Goal: Task Accomplishment & Management: Use online tool/utility

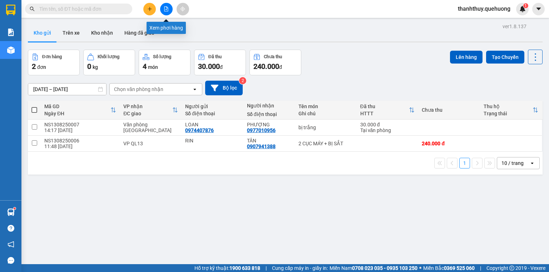
click at [165, 6] on icon "file-add" at bounding box center [166, 8] width 4 height 5
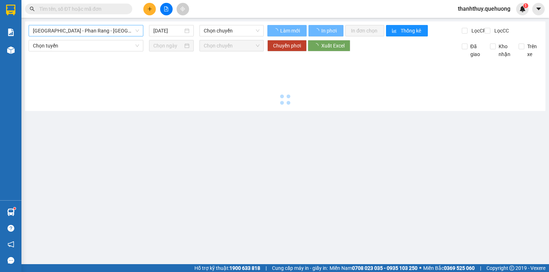
click at [85, 28] on span "[GEOGRAPHIC_DATA] - Phan Rang - [GEOGRAPHIC_DATA]" at bounding box center [86, 30] width 106 height 11
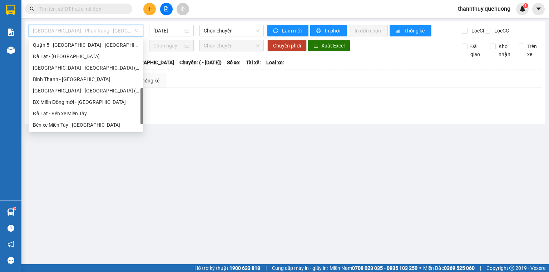
scroll to position [194, 0]
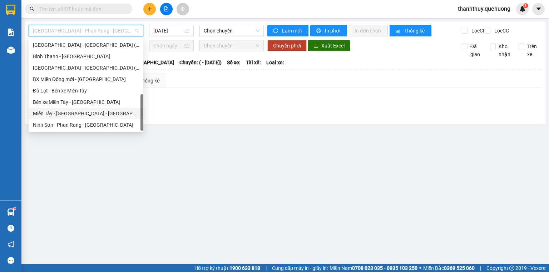
click at [71, 114] on div "Miền Tây - [GEOGRAPHIC_DATA] - [GEOGRAPHIC_DATA]" at bounding box center [86, 114] width 106 height 8
type input "[DATE]"
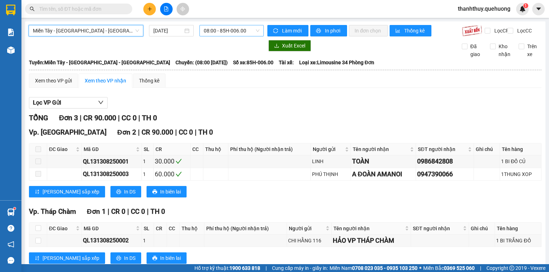
click at [205, 30] on span "08:00 - 85H-006.00" at bounding box center [232, 30] width 56 height 11
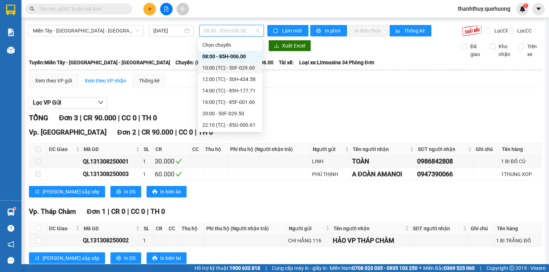
click at [209, 67] on div "10:00 (TC) - 50F-029.60" at bounding box center [230, 68] width 56 height 8
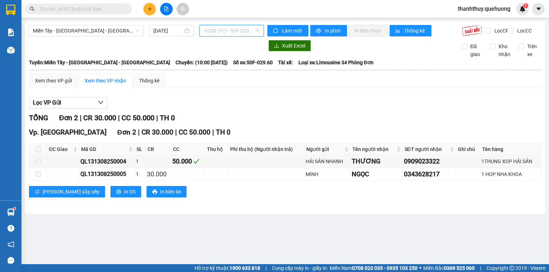
click at [220, 33] on span "10:00 (TC) - 50F-029.60" at bounding box center [232, 30] width 56 height 11
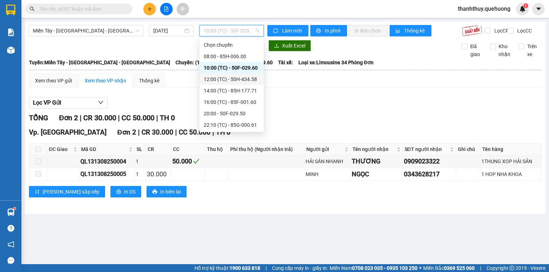
click at [218, 84] on div "12:00 (TC) - 50H-434.58" at bounding box center [231, 79] width 64 height 11
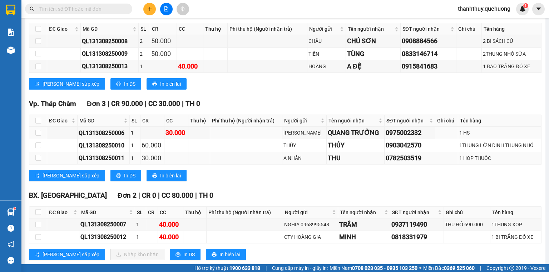
scroll to position [141, 0]
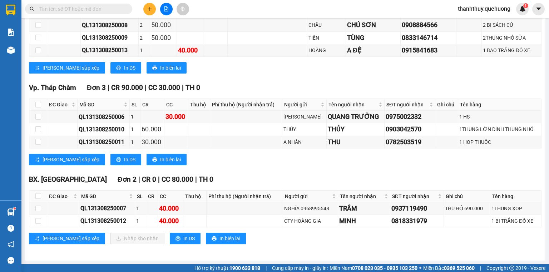
click at [150, 10] on icon "plus" at bounding box center [149, 8] width 5 height 5
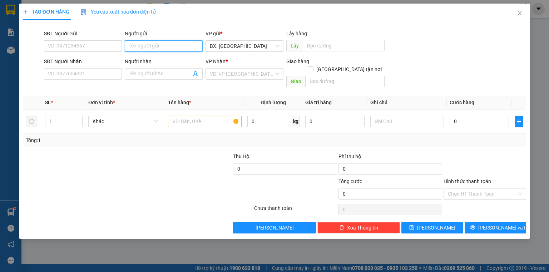
click at [130, 48] on input "Người gửi" at bounding box center [164, 45] width 78 height 11
type input "tuấn"
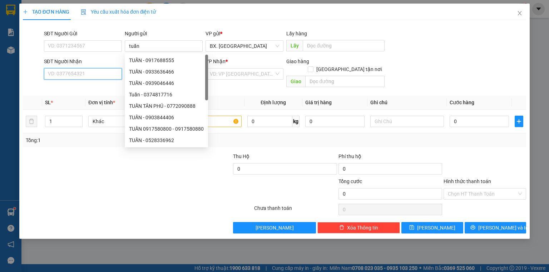
click at [99, 73] on input "SĐT Người Nhận" at bounding box center [83, 73] width 78 height 11
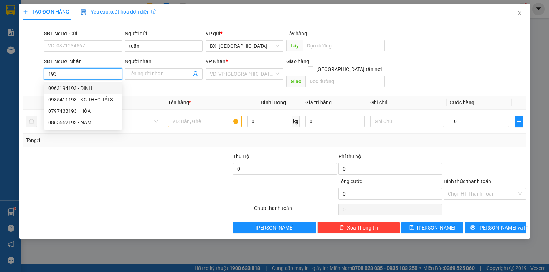
click at [81, 88] on div "0963194193 - DINH" at bounding box center [82, 88] width 69 height 8
type input "0963194193"
type input "DINH"
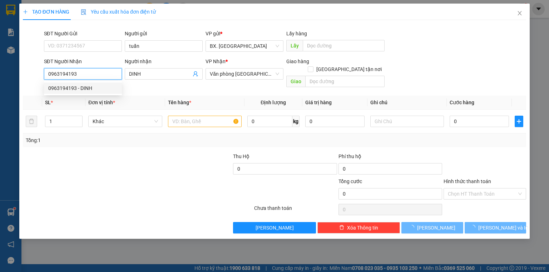
type input "280.000"
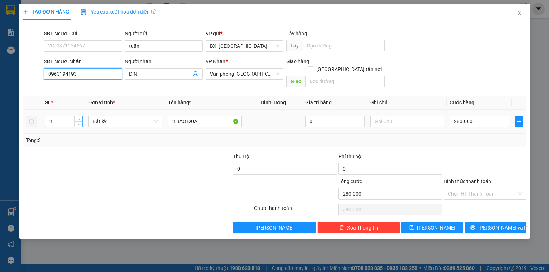
type input "0963194193"
drag, startPoint x: 56, startPoint y: 113, endPoint x: 23, endPoint y: 127, distance: 35.4
click at [23, 127] on div "SL * Đơn vị tính * Tên hàng * Định lượng Giá trị hàng Ghi chú Cước hàng 3 Bất k…" at bounding box center [274, 121] width 503 height 51
type input "6"
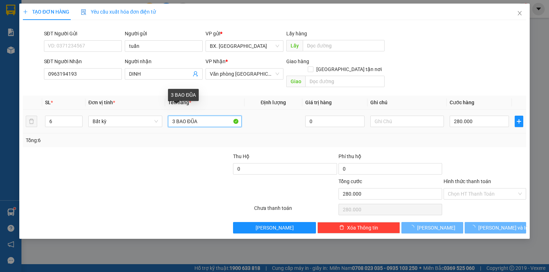
drag, startPoint x: 175, startPoint y: 113, endPoint x: 156, endPoint y: 126, distance: 23.1
click at [156, 126] on div "SL * Đơn vị tính * Tên hàng * Định lượng Giá trị hàng Ghi chú Cước hàng 6 Bất k…" at bounding box center [274, 121] width 503 height 51
type input "0"
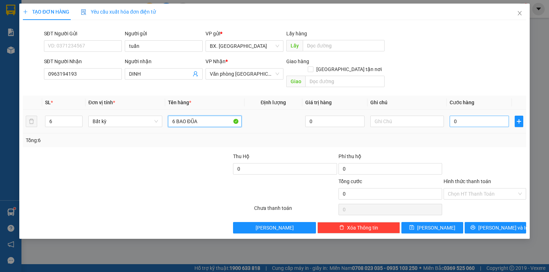
type input "6 BAO ĐŨA"
click at [465, 118] on input "0" at bounding box center [478, 121] width 59 height 11
type input "6"
type input "60"
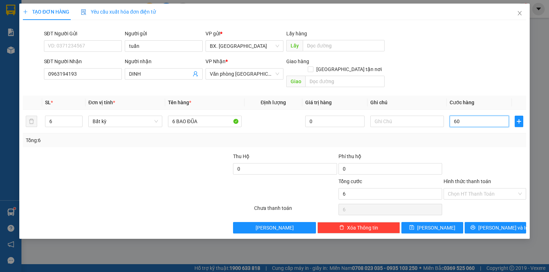
type input "60"
type input "600"
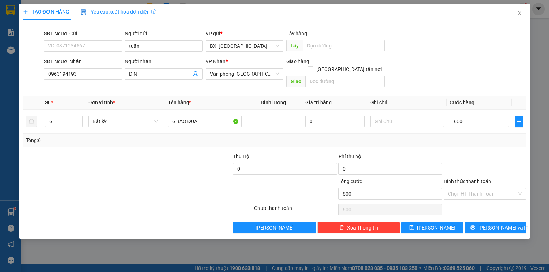
type input "600.000"
click at [454, 70] on div "SĐT Người Nhận 0963194193 Người nhận DINH VP Nhận * Văn phòng Tân Phú Giao hàng…" at bounding box center [285, 74] width 485 height 33
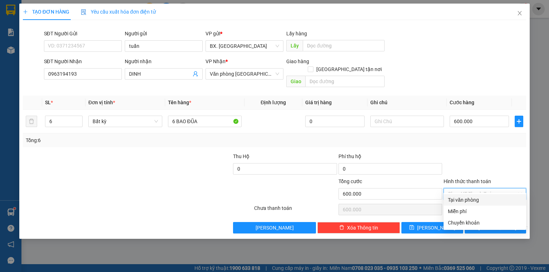
click at [471, 189] on input "Hình thức thanh toán" at bounding box center [482, 194] width 69 height 11
click at [471, 201] on div "Tại văn phòng" at bounding box center [485, 200] width 74 height 8
type input "0"
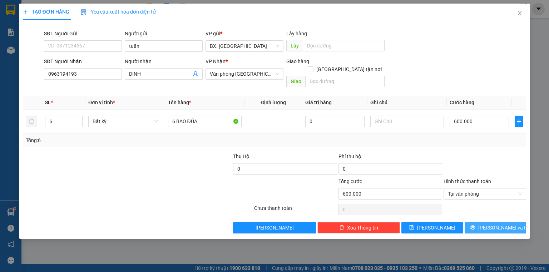
click at [477, 222] on button "[PERSON_NAME] và In" at bounding box center [495, 227] width 62 height 11
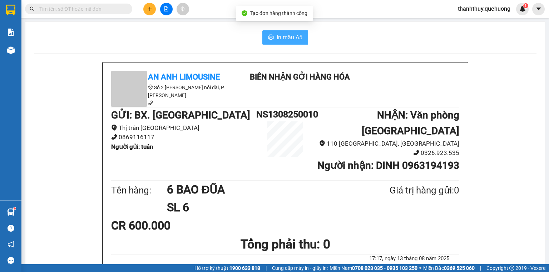
click at [299, 34] on span "In mẫu A5" at bounding box center [290, 37] width 26 height 9
click at [284, 30] on button "In mẫu A5" at bounding box center [285, 37] width 46 height 14
click at [148, 4] on button at bounding box center [149, 9] width 13 height 13
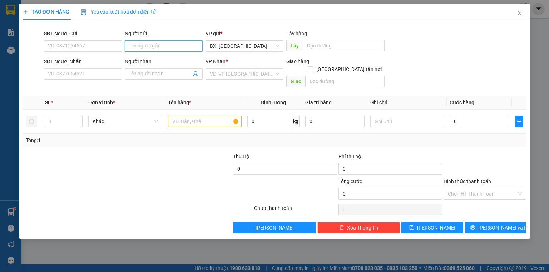
click at [159, 47] on input "Người gửi" at bounding box center [164, 45] width 78 height 11
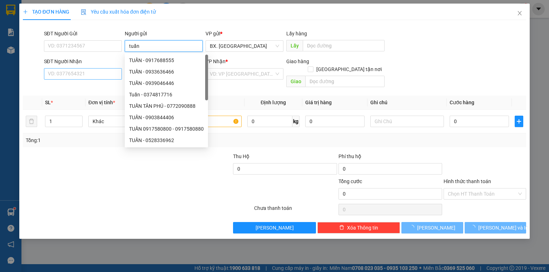
type input "tuấn"
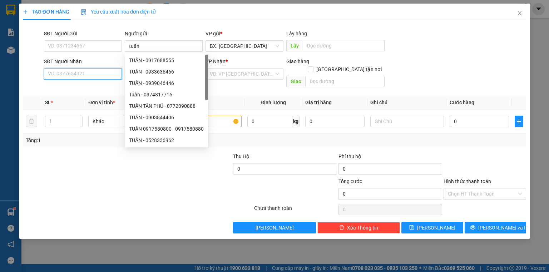
click at [80, 75] on input "SĐT Người Nhận" at bounding box center [83, 73] width 78 height 11
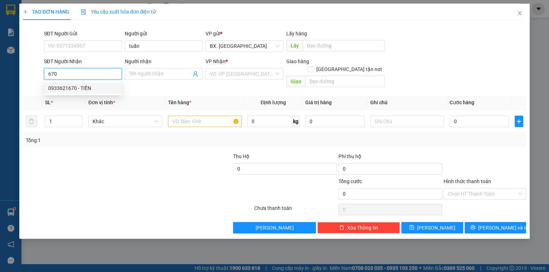
click at [85, 91] on div "0933621670 - TIẾN" at bounding box center [82, 88] width 69 height 8
type input "0933621670"
type input "TIẾN"
type input "80.000"
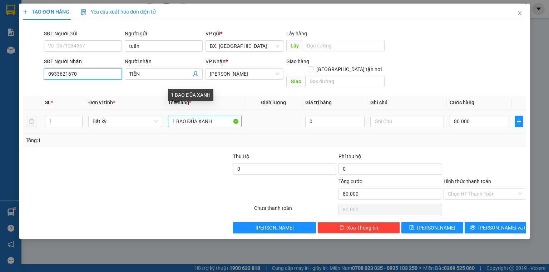
type input "0933621670"
drag, startPoint x: 217, startPoint y: 113, endPoint x: 188, endPoint y: 119, distance: 29.8
click at [188, 119] on input "1 BAO ĐŨA XANH" at bounding box center [205, 121] width 74 height 11
click at [214, 116] on input "1 BAO ĐŨA XANH" at bounding box center [205, 121] width 74 height 11
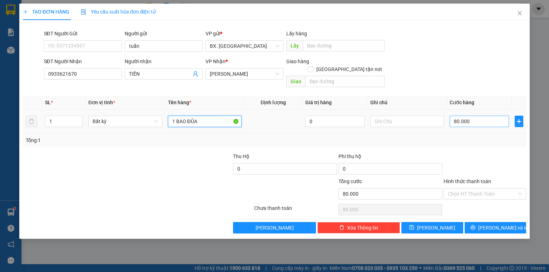
type input "1 BAO ĐŨA"
click at [468, 116] on input "80.000" at bounding box center [478, 121] width 59 height 11
type input "1"
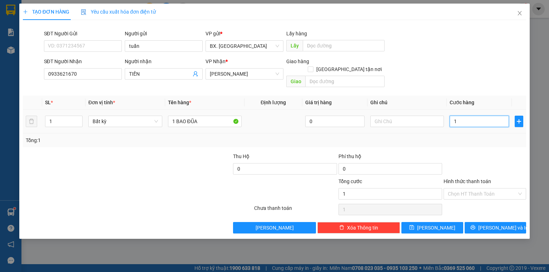
type input "10"
type input "100"
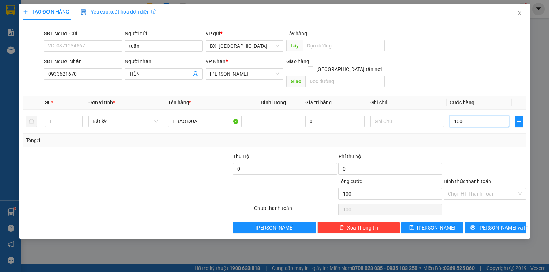
type input "100"
click at [460, 74] on div "SĐT Người Nhận 0933621670 Người nhận TIẾN VP Nhận * An Dương Vương Giao hàng Gi…" at bounding box center [285, 74] width 485 height 33
type input "100.000"
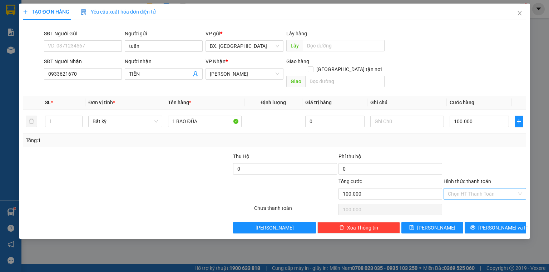
click at [466, 189] on input "Hình thức thanh toán" at bounding box center [482, 194] width 69 height 11
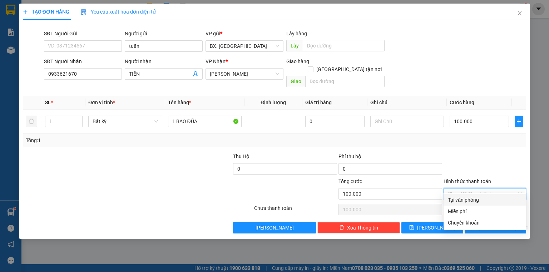
click at [467, 201] on div "Tại văn phòng" at bounding box center [485, 200] width 74 height 8
type input "0"
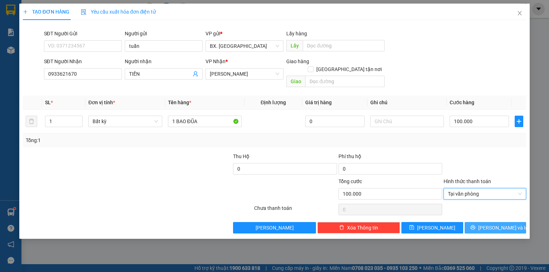
click at [475, 225] on icon "printer" at bounding box center [472, 227] width 5 height 5
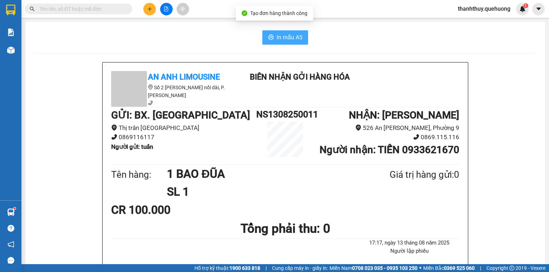
click at [278, 36] on span "In mẫu A5" at bounding box center [290, 37] width 26 height 9
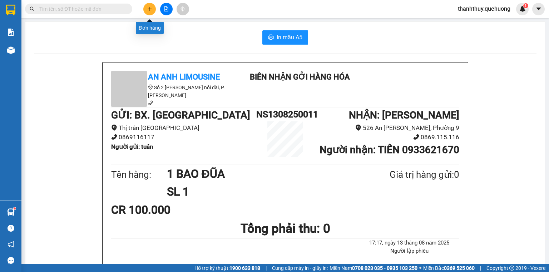
click at [150, 10] on icon "plus" at bounding box center [149, 8] width 5 height 5
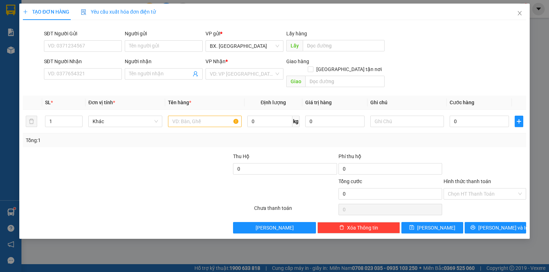
click at [145, 38] on div "Người gửi" at bounding box center [164, 35] width 78 height 11
click at [141, 43] on input "Người gửi" at bounding box center [164, 45] width 78 height 11
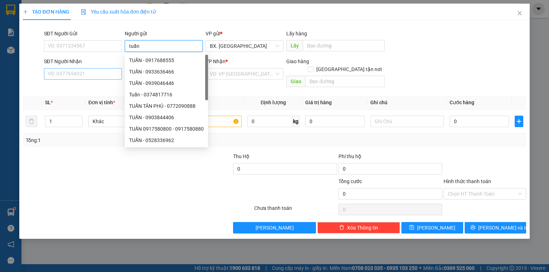
type input "tuấn"
click at [101, 76] on input "SĐT Người Nhận" at bounding box center [83, 73] width 78 height 11
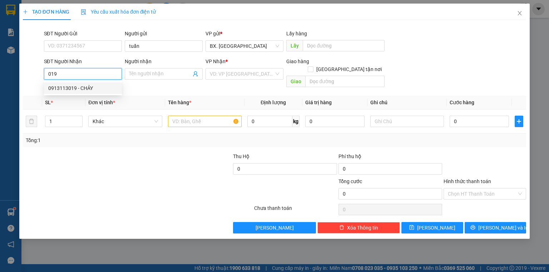
click at [76, 89] on div "0913113019 - CHẢY" at bounding box center [82, 88] width 69 height 8
type input "0913113019"
type input "CHẢY"
type input "280.000"
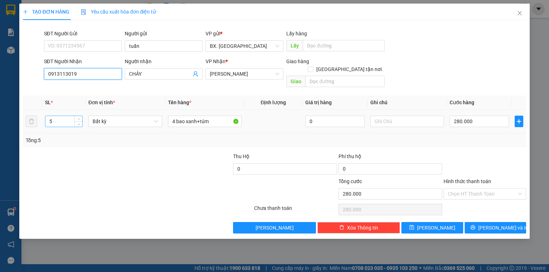
type input "0913113019"
drag, startPoint x: 66, startPoint y: 112, endPoint x: 40, endPoint y: 127, distance: 30.1
click at [40, 127] on div "SL * Đơn vị tính * Tên hàng * Định lượng Giá trị hàng Ghi chú Cước hàng 5 Bất k…" at bounding box center [274, 121] width 503 height 51
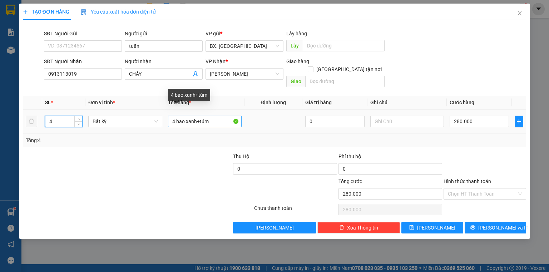
type input "4"
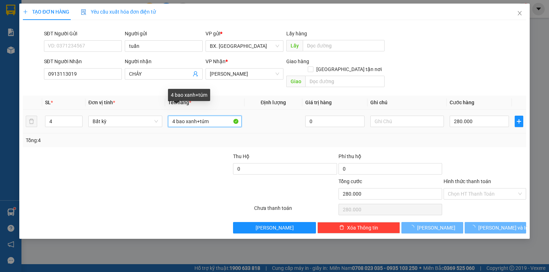
type input "0"
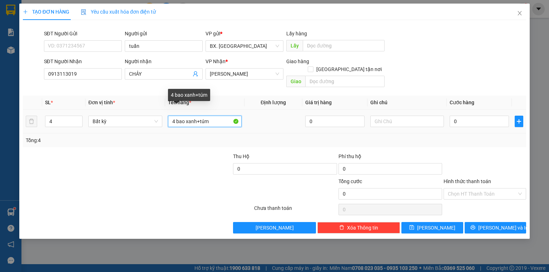
drag, startPoint x: 211, startPoint y: 113, endPoint x: 196, endPoint y: 118, distance: 15.7
click at [196, 118] on input "4 bao xanh+túm" at bounding box center [205, 121] width 74 height 11
type input "4 bao xanh"
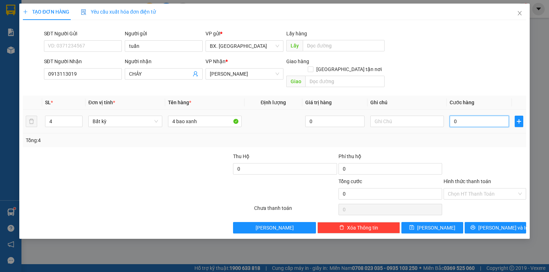
click at [464, 116] on input "0" at bounding box center [478, 121] width 59 height 11
type input "2"
type input "24"
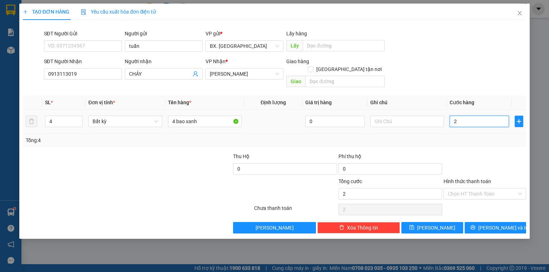
type input "24"
type input "240"
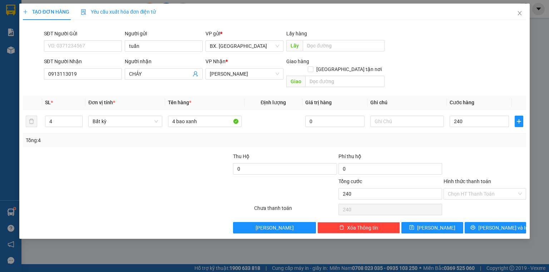
type input "240.000"
drag, startPoint x: 446, startPoint y: 81, endPoint x: 450, endPoint y: 107, distance: 26.1
click at [446, 81] on div "SĐT Người Nhận 0913113019 Người nhận CHẢY VP Nhận * An Dương Vương Giao hàng Gi…" at bounding box center [285, 74] width 485 height 33
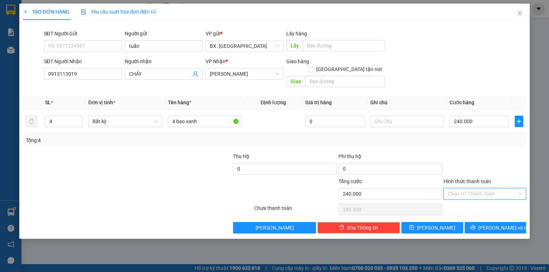
click at [466, 189] on input "Hình thức thanh toán" at bounding box center [482, 194] width 69 height 11
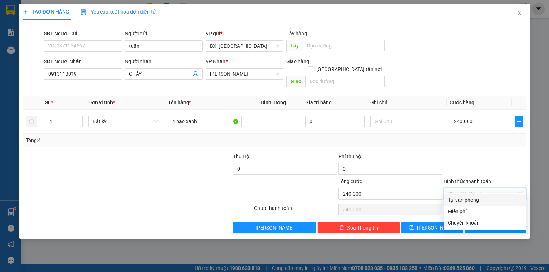
click at [461, 200] on div "Tại văn phòng" at bounding box center [485, 200] width 74 height 8
type input "0"
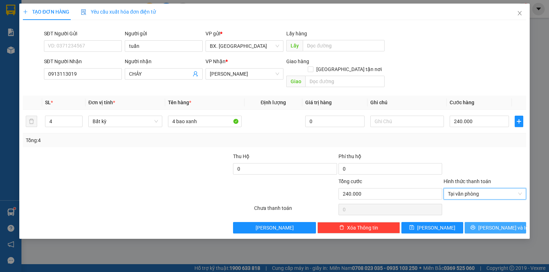
click at [483, 222] on button "[PERSON_NAME] và In" at bounding box center [495, 227] width 62 height 11
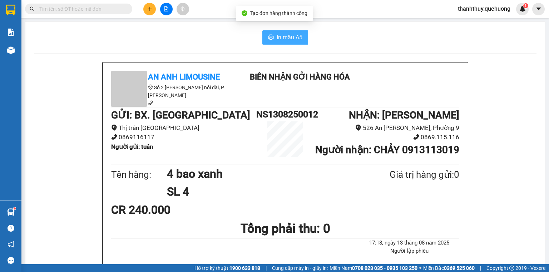
click at [291, 33] on span "In mẫu A5" at bounding box center [290, 37] width 26 height 9
click at [290, 40] on span "In mẫu A5" at bounding box center [290, 37] width 26 height 9
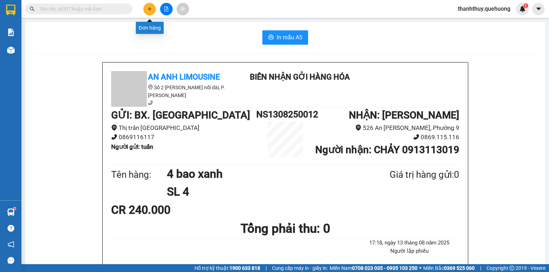
click at [148, 5] on button at bounding box center [149, 9] width 13 height 13
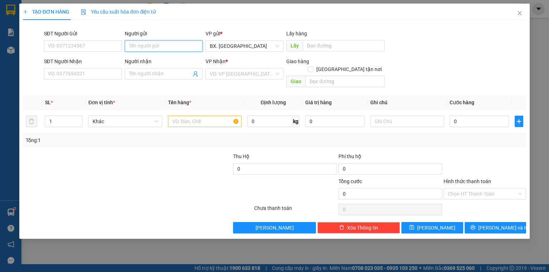
click at [158, 46] on input "Người gửi" at bounding box center [164, 45] width 78 height 11
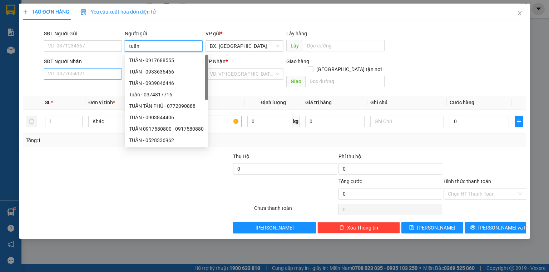
type input "tuấn"
click at [85, 75] on input "SĐT Người Nhận" at bounding box center [83, 73] width 78 height 11
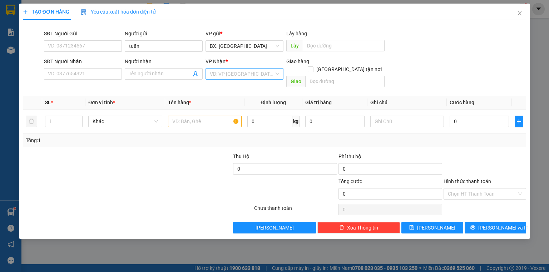
click at [237, 71] on input "search" at bounding box center [242, 74] width 64 height 11
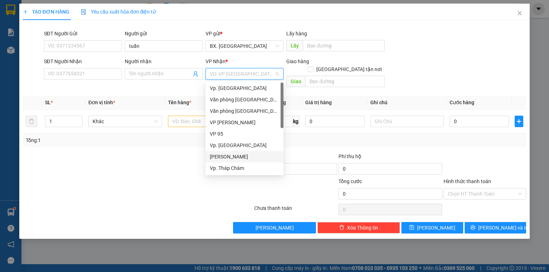
click at [228, 154] on div "[PERSON_NAME]" at bounding box center [244, 157] width 69 height 8
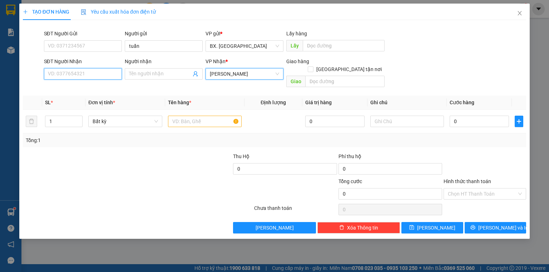
click at [82, 73] on input "SĐT Người Nhận" at bounding box center [83, 73] width 78 height 11
click at [183, 116] on input "text" at bounding box center [205, 121] width 74 height 11
click at [97, 76] on input "SĐT Người Nhận" at bounding box center [83, 73] width 78 height 11
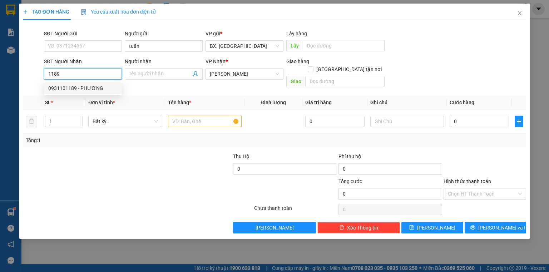
click at [75, 87] on div "0931101189 - PHƯƠNG" at bounding box center [82, 88] width 69 height 8
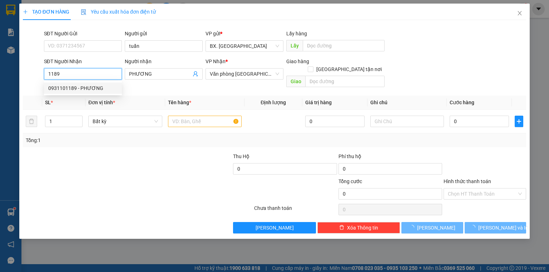
type input "0931101189"
type input "PHƯƠNG"
type input "140.000"
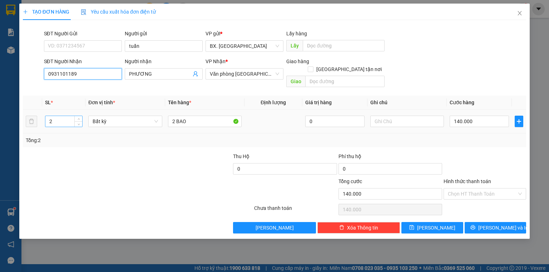
type input "0931101189"
drag, startPoint x: 62, startPoint y: 113, endPoint x: 39, endPoint y: 126, distance: 27.0
click at [39, 126] on div "SL * Đơn vị tính * Tên hàng * Định lượng Giá trị hàng Ghi chú Cước hàng 2 Bất k…" at bounding box center [274, 121] width 503 height 51
type input "1"
drag, startPoint x: 187, startPoint y: 108, endPoint x: 154, endPoint y: 128, distance: 38.0
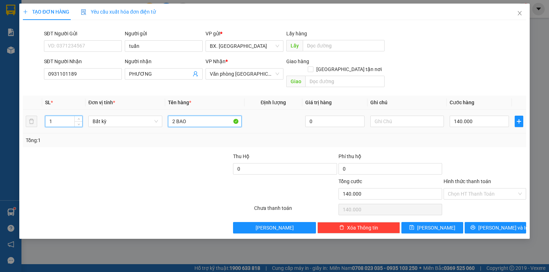
click at [154, 128] on div "SL * Đơn vị tính * Tên hàng * Định lượng Giá trị hàng Ghi chú Cước hàng 1 Bất k…" at bounding box center [274, 121] width 503 height 51
type input "0"
type input "1 bao"
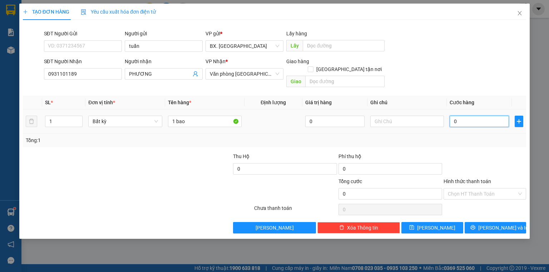
click at [465, 116] on input "0" at bounding box center [478, 121] width 59 height 11
type input "8"
type input "80"
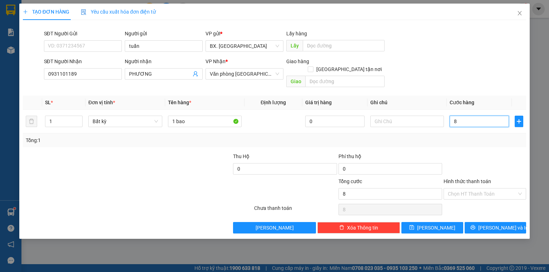
type input "80"
click at [247, 76] on span "Văn phòng [GEOGRAPHIC_DATA]" at bounding box center [244, 74] width 69 height 11
type input "80"
type input "80.000"
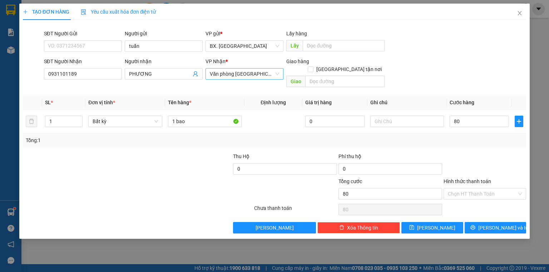
type input "80.000"
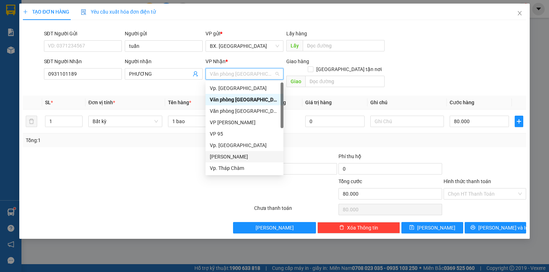
click at [233, 158] on div "[PERSON_NAME]" at bounding box center [244, 157] width 69 height 8
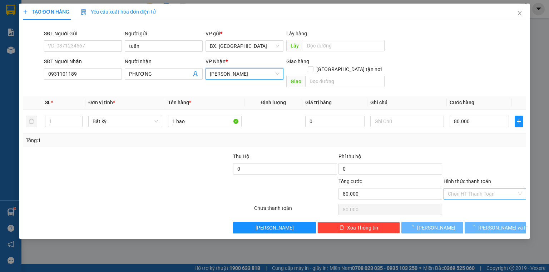
click at [468, 189] on input "Hình thức thanh toán" at bounding box center [482, 194] width 69 height 11
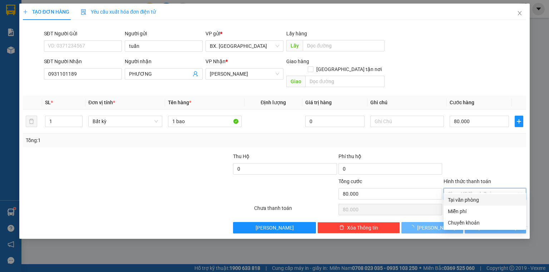
click at [469, 196] on div "Tại văn phòng" at bounding box center [484, 199] width 83 height 11
type input "0"
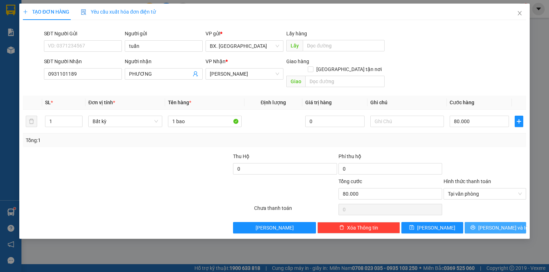
click at [479, 222] on button "[PERSON_NAME] và In" at bounding box center [495, 227] width 62 height 11
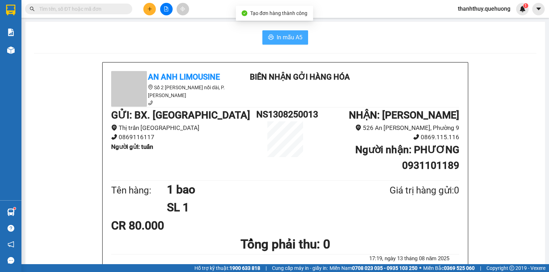
click at [281, 42] on button "In mẫu A5" at bounding box center [285, 37] width 46 height 14
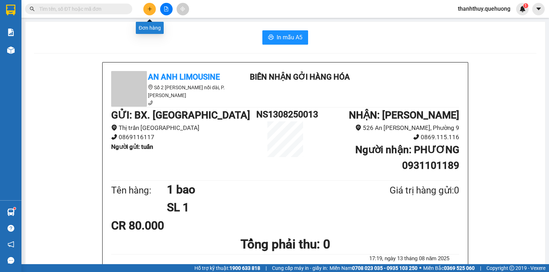
click at [147, 10] on icon "plus" at bounding box center [149, 8] width 5 height 5
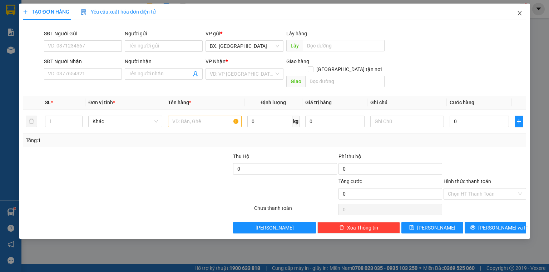
click at [522, 14] on span "Close" at bounding box center [519, 14] width 20 height 20
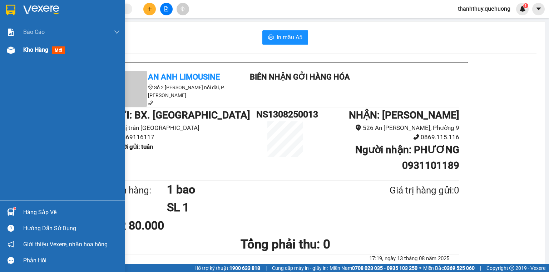
click at [35, 49] on span "Kho hàng" at bounding box center [35, 49] width 25 height 7
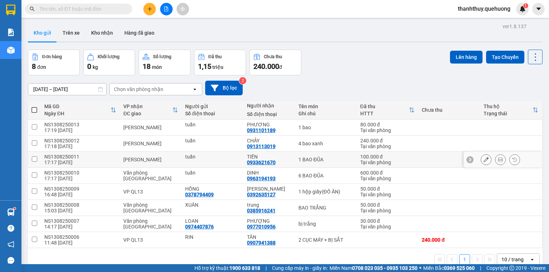
click at [483, 160] on icon at bounding box center [485, 159] width 5 height 5
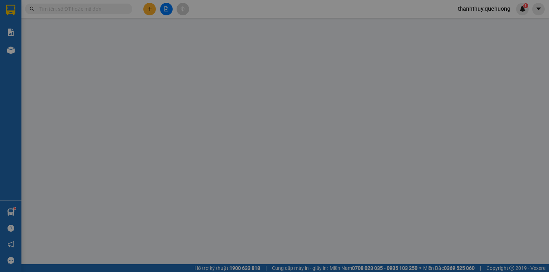
type input "tuấn"
type input "0933621670"
type input "TIẾN"
type input "100.000"
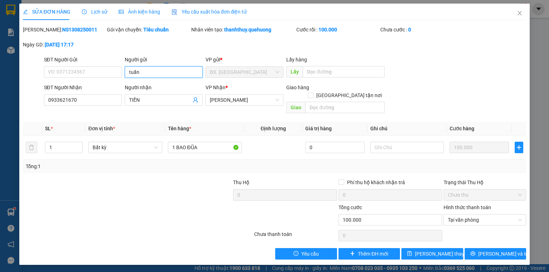
drag, startPoint x: 148, startPoint y: 74, endPoint x: 113, endPoint y: 90, distance: 38.8
click at [113, 90] on form "SĐT Người Gửi VD: 0371234567 Người gửi tuấn tuấn VP gửi * BX. Ninh Sơn Lấy hàng…" at bounding box center [274, 86] width 503 height 61
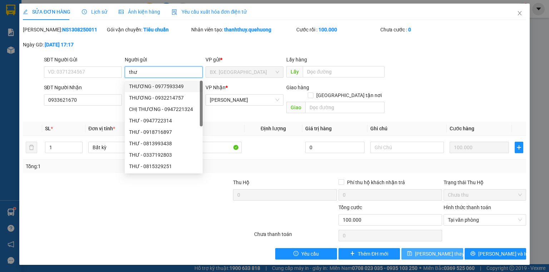
type input "thư"
click at [442, 250] on span "[PERSON_NAME] thay đổi" at bounding box center [443, 254] width 57 height 8
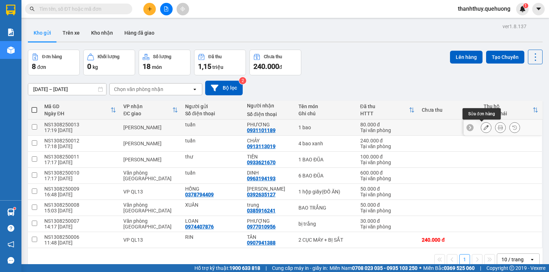
click at [483, 125] on icon at bounding box center [485, 127] width 5 height 5
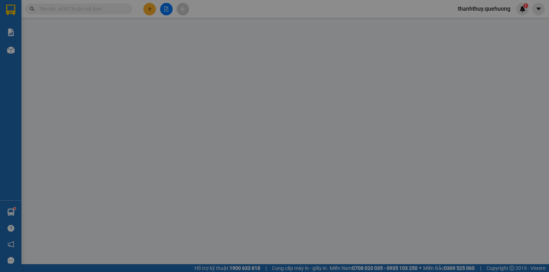
type input "tuấn"
type input "0931101189"
type input "PHƯƠNG"
type input "80.000"
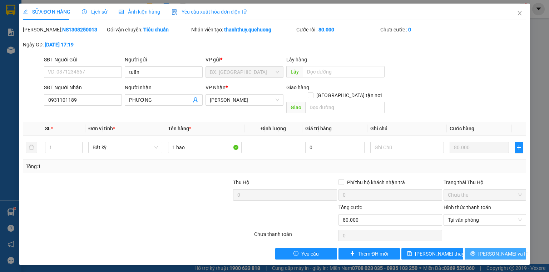
click at [475, 252] on icon "printer" at bounding box center [472, 254] width 5 height 5
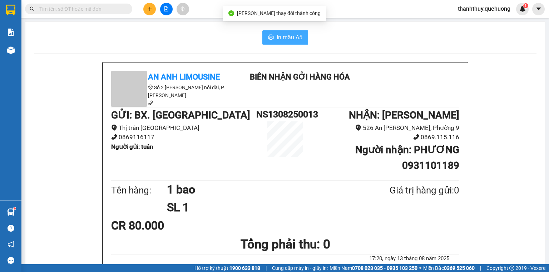
click at [277, 36] on span "In mẫu A5" at bounding box center [290, 37] width 26 height 9
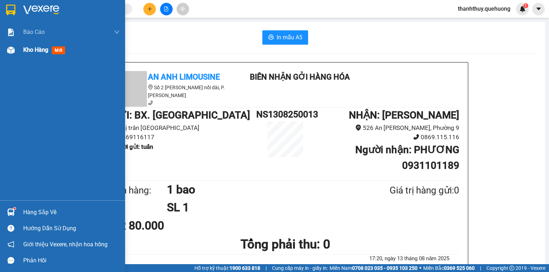
click at [24, 49] on span "Kho hàng" at bounding box center [35, 49] width 25 height 7
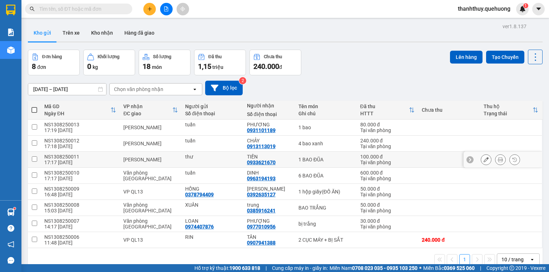
click at [498, 159] on icon at bounding box center [500, 159] width 5 height 5
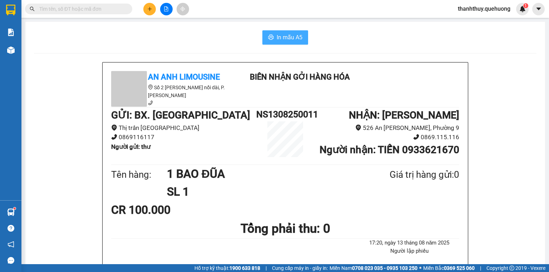
click at [276, 32] on button "In mẫu A5" at bounding box center [285, 37] width 46 height 14
click at [148, 8] on icon "plus" at bounding box center [149, 8] width 5 height 5
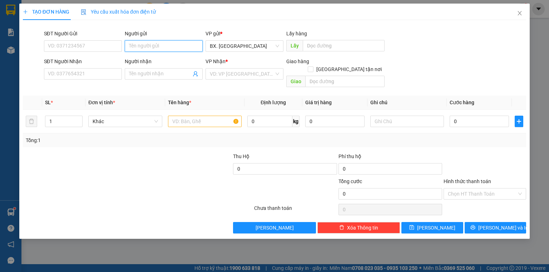
click at [179, 49] on input "Người gửi" at bounding box center [164, 45] width 78 height 11
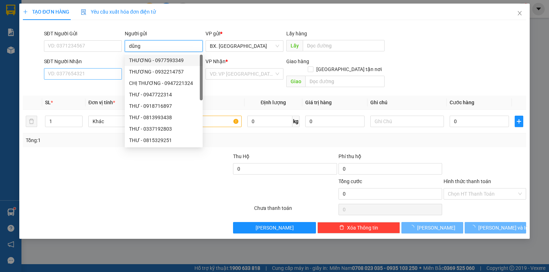
type input "dũng"
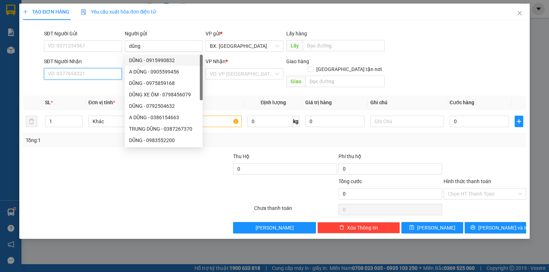
click at [96, 74] on input "SĐT Người Nhận" at bounding box center [83, 73] width 78 height 11
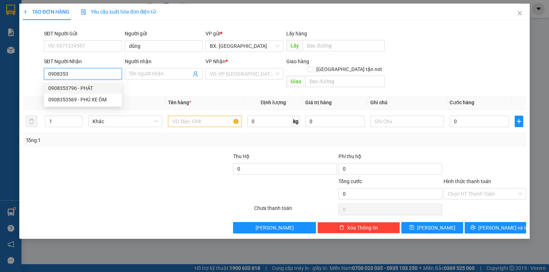
click at [92, 85] on div "0908353796 - PHÁT" at bounding box center [82, 88] width 69 height 8
type input "0908353796"
type input "PHÁT"
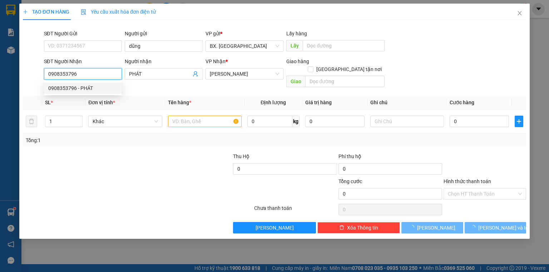
type input "40.000"
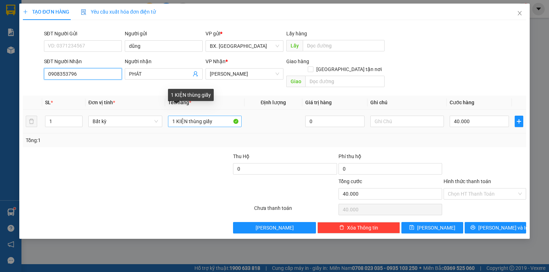
type input "0908353796"
drag, startPoint x: 186, startPoint y: 115, endPoint x: 158, endPoint y: 120, distance: 28.7
click at [158, 120] on tr "1 Bất kỳ 1 KIỆN thùng giấy 0 40.000" at bounding box center [274, 122] width 503 height 24
click at [205, 116] on input "thùng giấy" at bounding box center [205, 121] width 74 height 11
type input "thùng giấy dẹp"
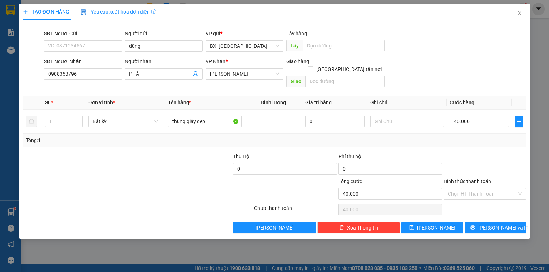
click at [479, 166] on div at bounding box center [485, 165] width 84 height 25
click at [470, 189] on input "Hình thức thanh toán" at bounding box center [482, 194] width 69 height 11
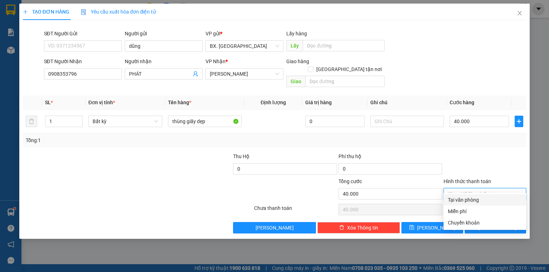
click at [468, 199] on div "Tại văn phòng" at bounding box center [485, 200] width 74 height 8
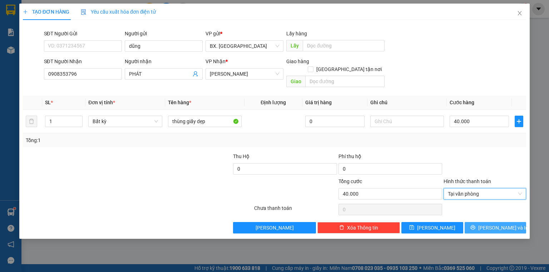
click at [480, 222] on button "[PERSON_NAME] và In" at bounding box center [495, 227] width 62 height 11
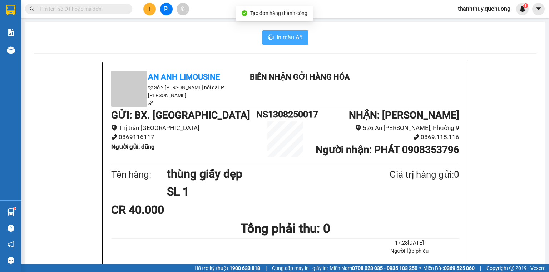
click at [282, 42] on button "In mẫu A5" at bounding box center [285, 37] width 46 height 14
click at [119, 12] on input "text" at bounding box center [81, 9] width 84 height 8
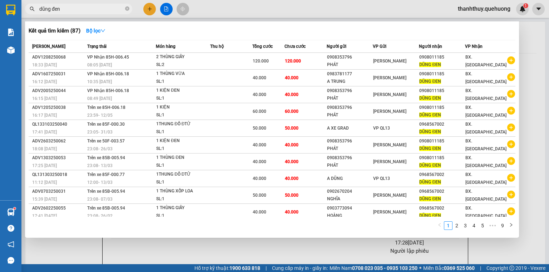
type input "dũng đen"
click at [152, 10] on div at bounding box center [274, 136] width 549 height 272
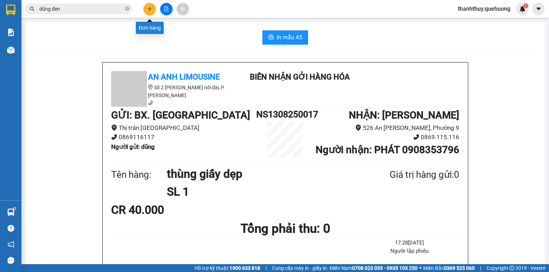
click at [152, 10] on icon "plus" at bounding box center [149, 8] width 5 height 5
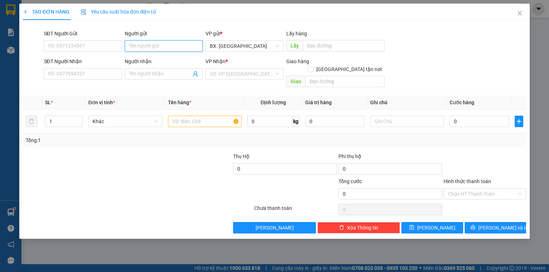
click at [166, 46] on input "Người gửi" at bounding box center [164, 45] width 78 height 11
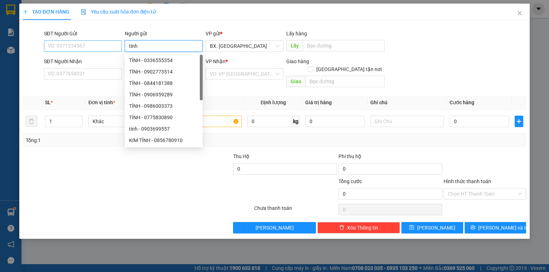
type input "tính"
click at [78, 49] on input "SĐT Người Gửi" at bounding box center [83, 45] width 78 height 11
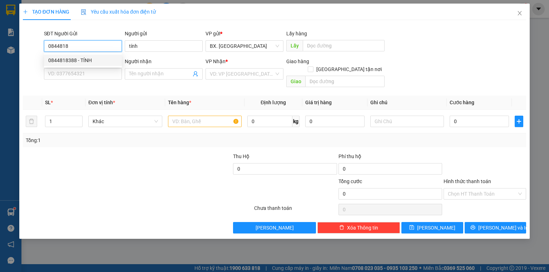
click at [88, 60] on div "0844818388 - TÍNH" at bounding box center [82, 60] width 69 height 8
type input "0844818388"
type input "TÍNH"
type input "0988356873"
type input "VÂN"
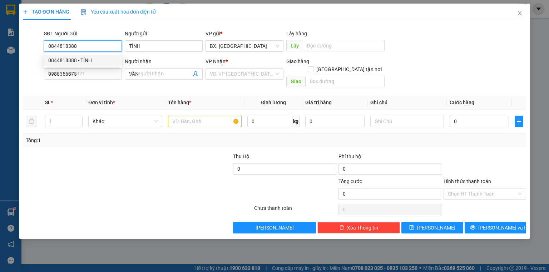
type input "70.000"
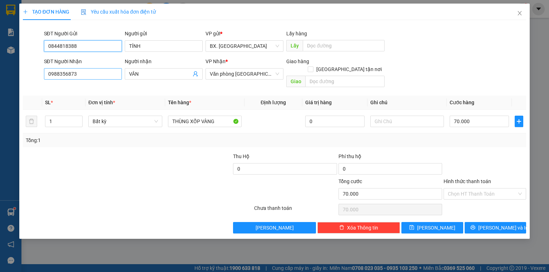
type input "0844818388"
click at [80, 71] on input "0988356873" at bounding box center [83, 73] width 78 height 11
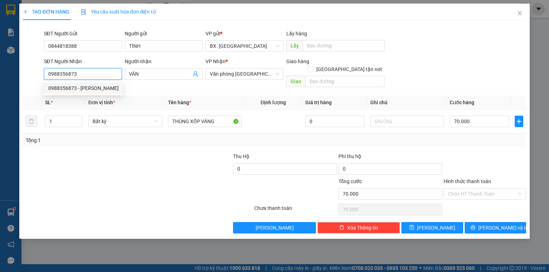
click at [103, 74] on input "0988356873" at bounding box center [83, 73] width 78 height 11
click at [84, 91] on div "0988356873 - VÂN" at bounding box center [83, 88] width 70 height 8
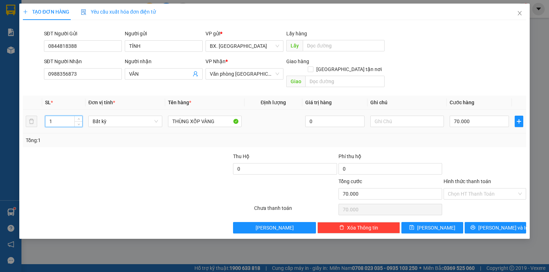
drag, startPoint x: 50, startPoint y: 114, endPoint x: 50, endPoint y: 120, distance: 5.7
click at [50, 120] on div "1" at bounding box center [64, 121] width 38 height 14
type input "2"
drag, startPoint x: 219, startPoint y: 114, endPoint x: 160, endPoint y: 125, distance: 59.9
click at [160, 125] on tr "2 Bất kỳ THÙNG XỐP VÀNG 0 70.000" at bounding box center [274, 122] width 503 height 24
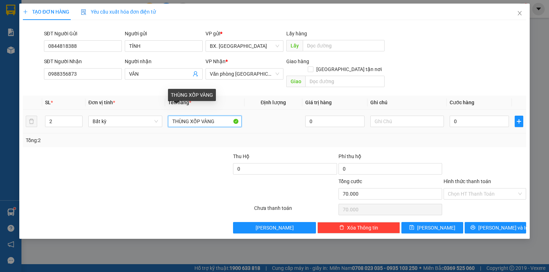
type input "0"
type input "túm bao vàng+thùng giấy"
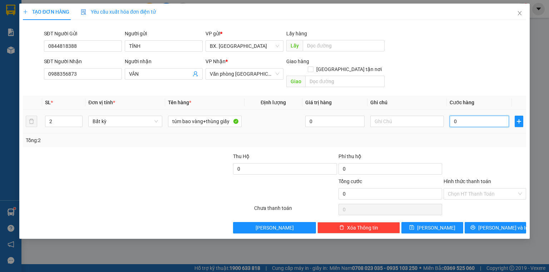
click at [471, 116] on input "0" at bounding box center [478, 121] width 59 height 11
type input "9"
type input "90"
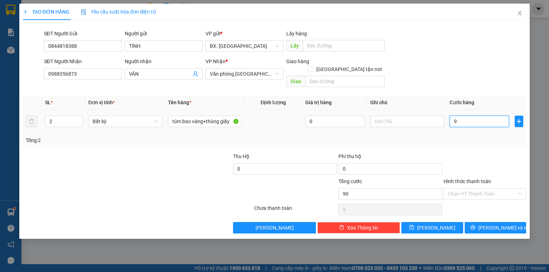
type input "90"
type input "90.000"
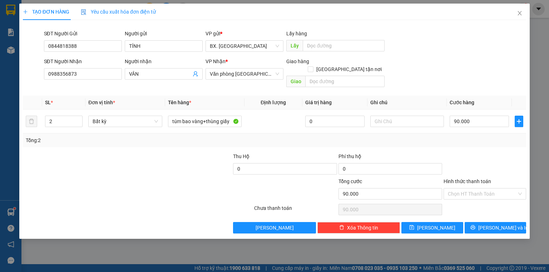
click at [432, 79] on div "SĐT Người Nhận 0988356873 Người nhận VÂN VP Nhận * Văn phòng Tân Phú Giao hàng …" at bounding box center [285, 74] width 485 height 33
click at [456, 189] on input "Hình thức thanh toán" at bounding box center [482, 194] width 69 height 11
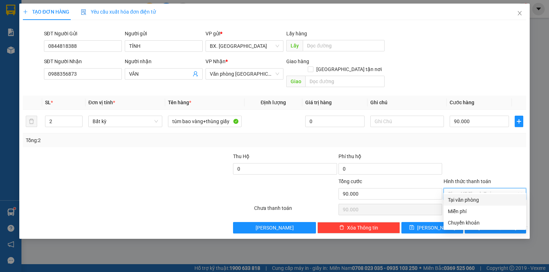
click at [464, 201] on div "Tại văn phòng" at bounding box center [485, 200] width 74 height 8
type input "0"
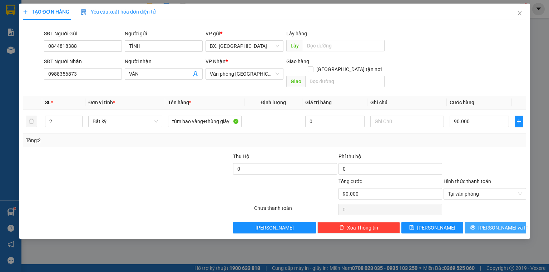
click at [475, 222] on button "[PERSON_NAME] và In" at bounding box center [495, 227] width 62 height 11
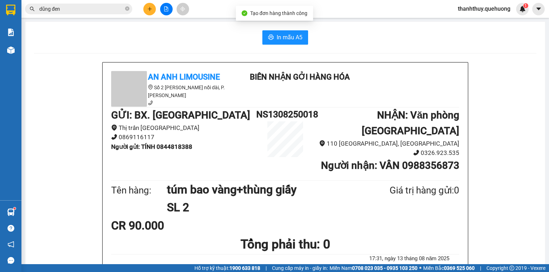
click at [287, 41] on span "In mẫu A5" at bounding box center [290, 37] width 26 height 9
click at [292, 36] on span "In mẫu A5" at bounding box center [290, 37] width 26 height 9
click at [151, 9] on icon "plus" at bounding box center [149, 8] width 5 height 5
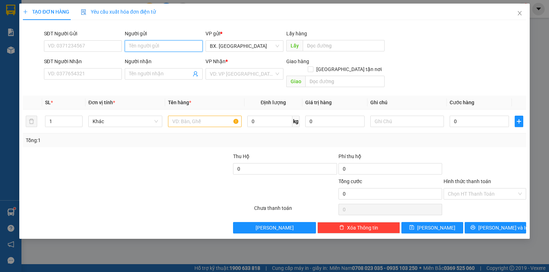
click at [149, 46] on input "Người gửi" at bounding box center [164, 45] width 78 height 11
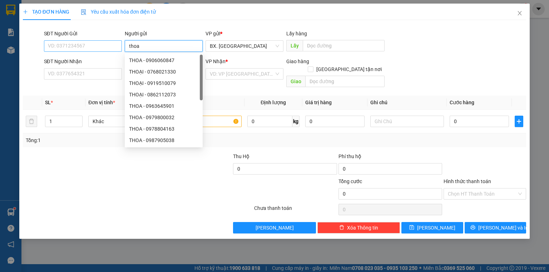
type input "thoa"
click at [87, 41] on input "SĐT Người Gửi" at bounding box center [83, 45] width 78 height 11
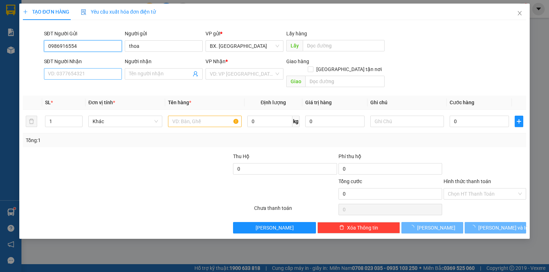
type input "0986916554"
click at [104, 78] on input "SĐT Người Nhận" at bounding box center [83, 73] width 78 height 11
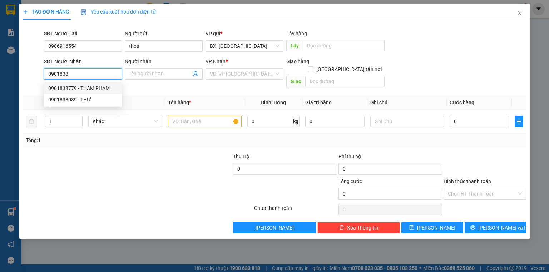
click at [109, 83] on div "0901838779 - THÁM PHẠM" at bounding box center [83, 88] width 78 height 11
type input "0901838779"
type input "THÁM PHẠM"
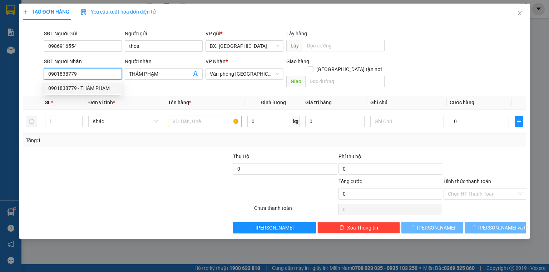
type input "30.000"
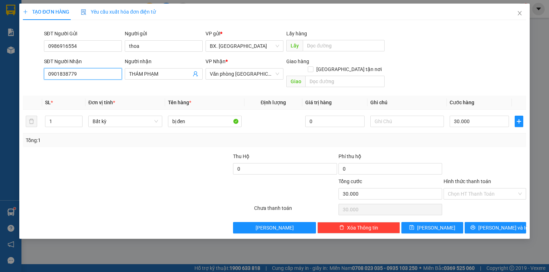
click at [79, 71] on input "0901838779" at bounding box center [83, 73] width 78 height 11
click at [79, 103] on div "0901838089 - THƯ" at bounding box center [82, 100] width 69 height 8
type input "0901838089"
type input "THƯ"
type input "60.000"
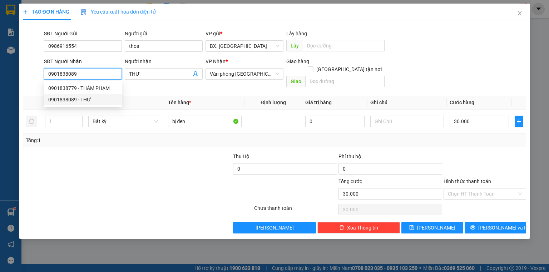
type input "60.000"
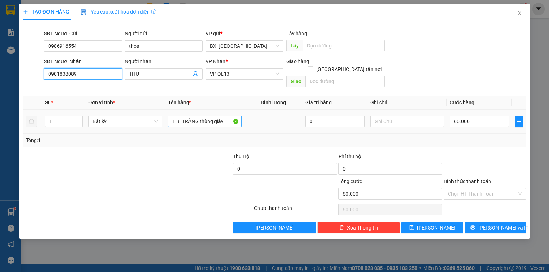
type input "0901838089"
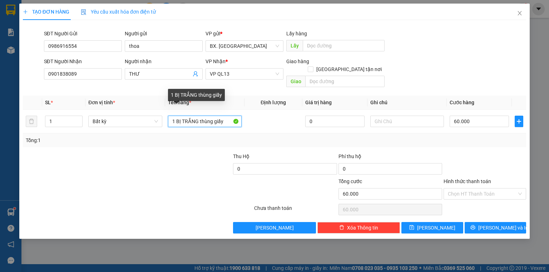
drag, startPoint x: 228, startPoint y: 114, endPoint x: 156, endPoint y: 143, distance: 77.2
click at [156, 143] on div "Transit Pickup Surcharge Ids Transit Deliver Surcharge Ids Transit Deliver Surc…" at bounding box center [274, 130] width 503 height 208
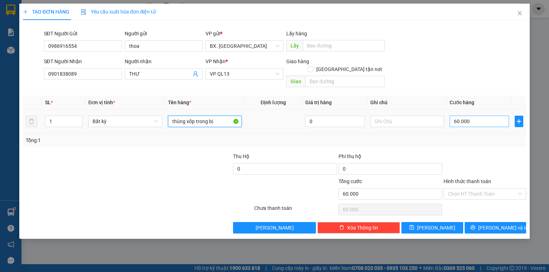
type input "thùng xốp trong bị"
click at [482, 116] on input "60.000" at bounding box center [478, 121] width 59 height 11
type input "5"
type input "50"
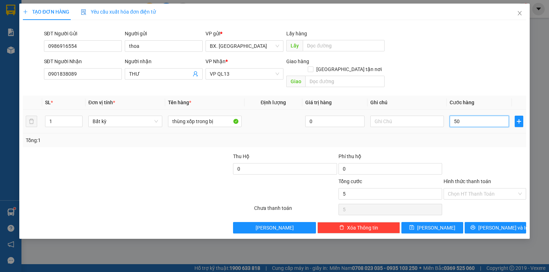
type input "50"
type input "50.000"
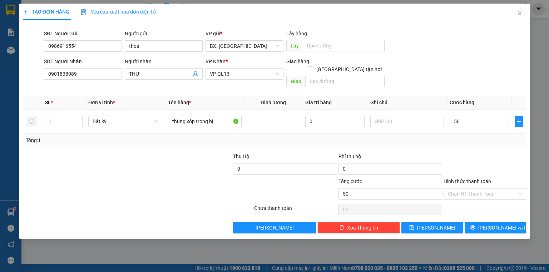
type input "50.000"
click at [463, 69] on div "SĐT Người Nhận 0901838089 Người nhận THƯ VP Nhận * VP QL13 Giao hàng Giao tận n…" at bounding box center [285, 74] width 485 height 33
click at [482, 189] on input "Hình thức thanh toán" at bounding box center [482, 194] width 69 height 11
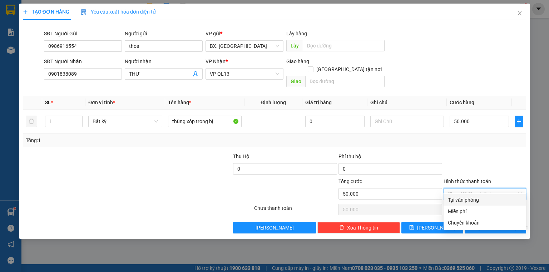
click at [482, 201] on div "Tại văn phòng" at bounding box center [485, 200] width 74 height 8
type input "0"
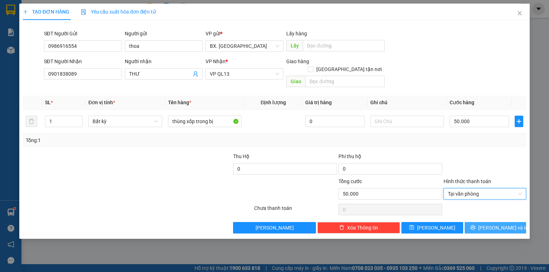
click at [479, 222] on button "[PERSON_NAME] và In" at bounding box center [495, 227] width 62 height 11
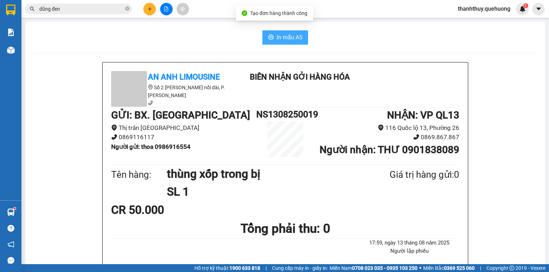
click at [273, 31] on button "In mẫu A5" at bounding box center [285, 37] width 46 height 14
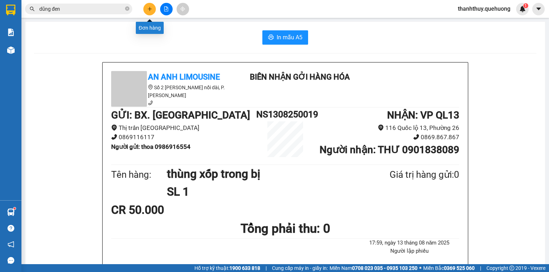
click at [152, 8] on button at bounding box center [149, 9] width 13 height 13
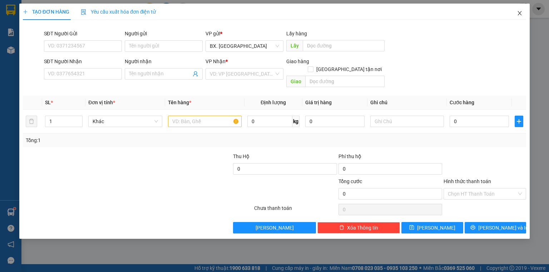
click at [518, 11] on icon "close" at bounding box center [520, 13] width 6 height 6
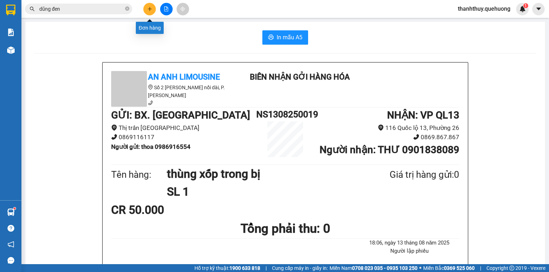
click at [147, 10] on icon "plus" at bounding box center [149, 8] width 5 height 5
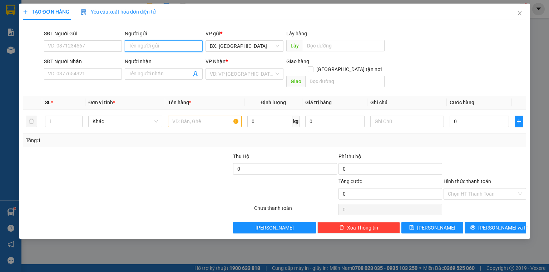
click at [146, 41] on input "Người gửi" at bounding box center [164, 45] width 78 height 11
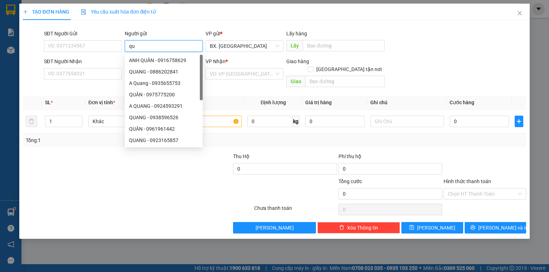
type input "q"
type input "liên"
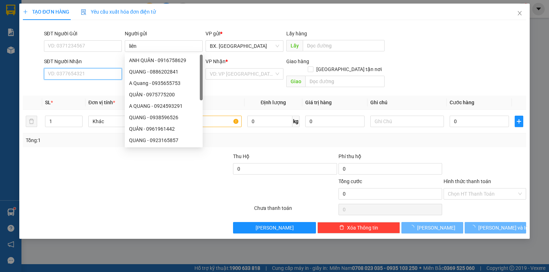
click at [68, 72] on input "SĐT Người Nhận" at bounding box center [83, 73] width 78 height 11
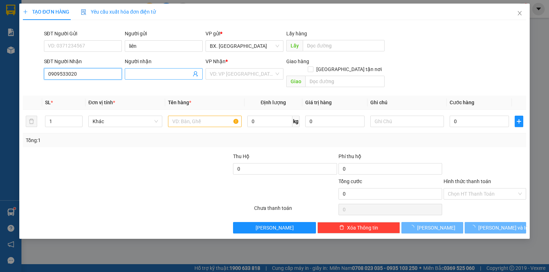
type input "0909533020"
click at [146, 72] on input "Người nhận" at bounding box center [160, 74] width 62 height 8
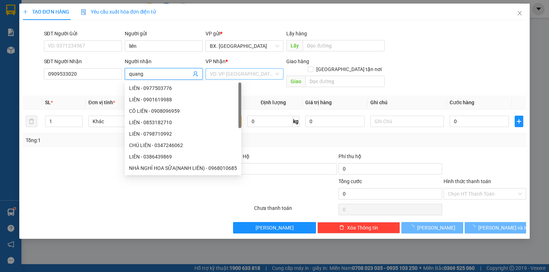
type input "quang"
click at [257, 73] on input "search" at bounding box center [242, 74] width 64 height 11
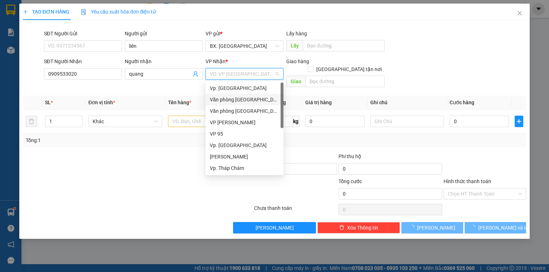
click at [244, 103] on div "Văn phòng [GEOGRAPHIC_DATA]" at bounding box center [244, 100] width 69 height 8
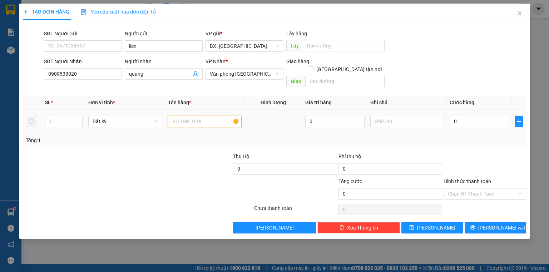
click at [175, 118] on input "text" at bounding box center [205, 121] width 74 height 11
type input "bao xanh"
click at [486, 116] on input "0" at bounding box center [478, 121] width 59 height 11
type input "2"
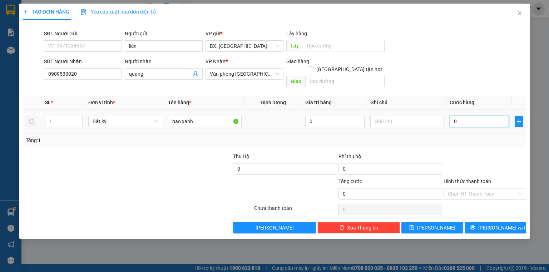
type input "2"
type input "20"
type input "200"
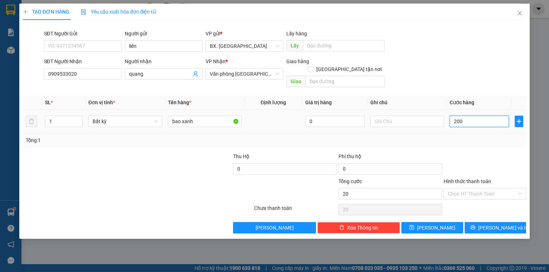
type input "200"
type input "200.000"
click at [462, 69] on div "SĐT Người Nhận 0909533020 Người nhận quang VP Nhận * Văn phòng Tân Phú Giao hàn…" at bounding box center [285, 74] width 485 height 33
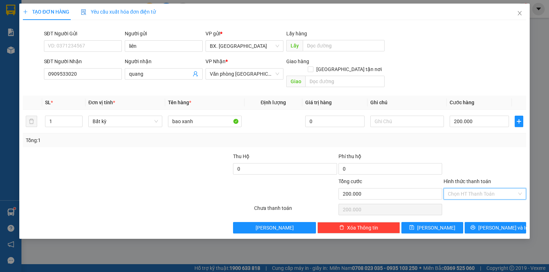
click at [468, 189] on input "Hình thức thanh toán" at bounding box center [482, 194] width 69 height 11
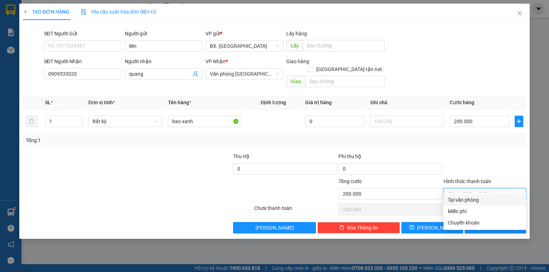
click at [474, 199] on div "Tại văn phòng" at bounding box center [485, 200] width 74 height 8
type input "0"
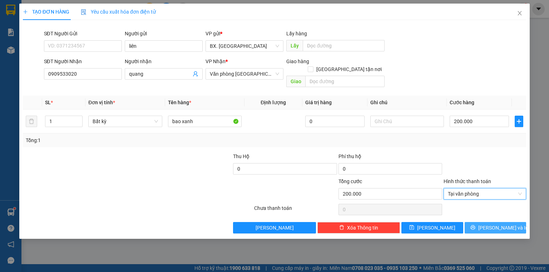
click at [489, 224] on span "[PERSON_NAME] và In" at bounding box center [503, 228] width 50 height 8
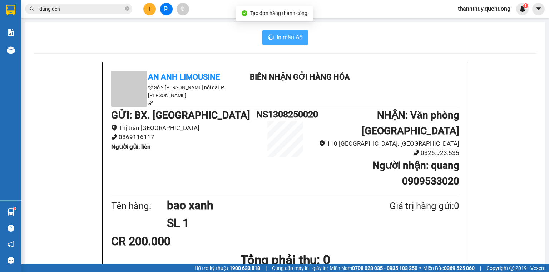
click at [282, 36] on span "In mẫu A5" at bounding box center [290, 37] width 26 height 9
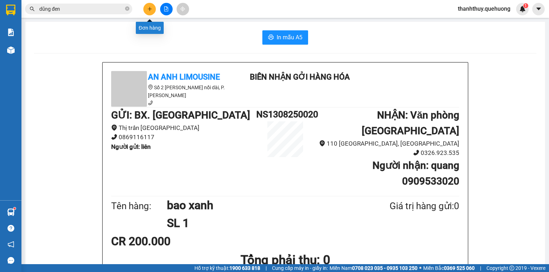
click at [153, 11] on button at bounding box center [149, 9] width 13 height 13
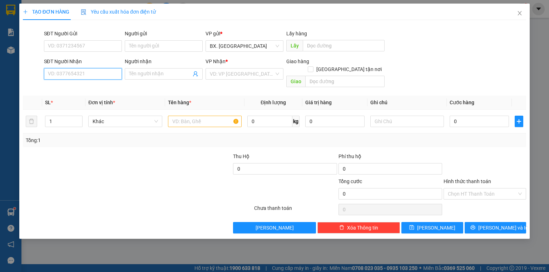
click at [86, 75] on input "SĐT Người Nhận" at bounding box center [83, 73] width 78 height 11
click at [79, 85] on div "0938609719 - LAB PHONG PHÚ" at bounding box center [93, 88] width 91 height 8
type input "0938609719"
type input "LAB PHONG PHÚ"
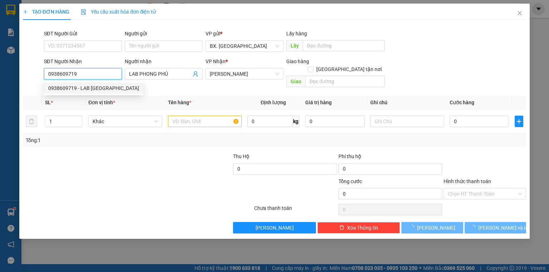
type input "30.000"
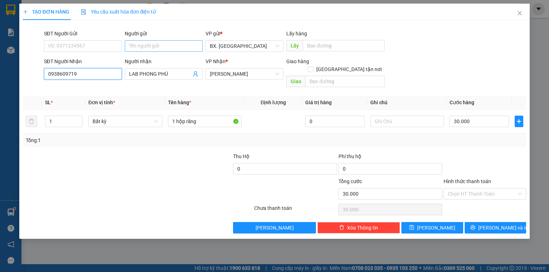
type input "0938609719"
click at [148, 44] on input "Người gửi" at bounding box center [164, 45] width 78 height 11
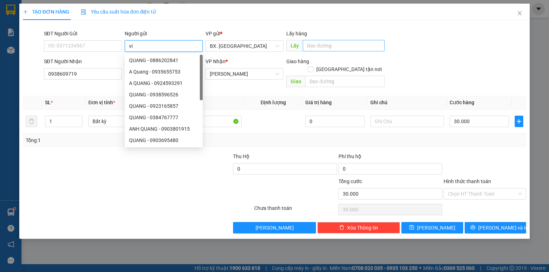
type input "vie"
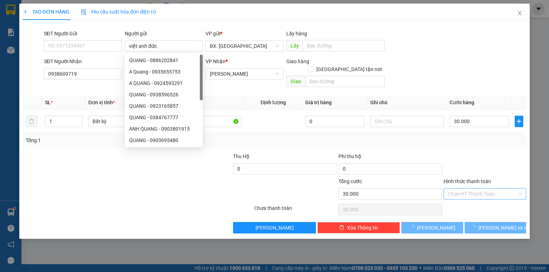
drag, startPoint x: 454, startPoint y: 181, endPoint x: 457, endPoint y: 188, distance: 7.6
click at [455, 189] on input "Hình thức thanh toán" at bounding box center [482, 194] width 69 height 11
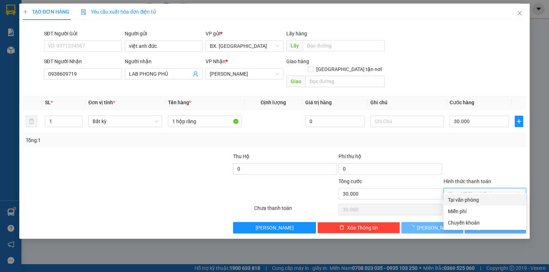
click at [471, 200] on div "Tại văn phòng" at bounding box center [485, 200] width 74 height 8
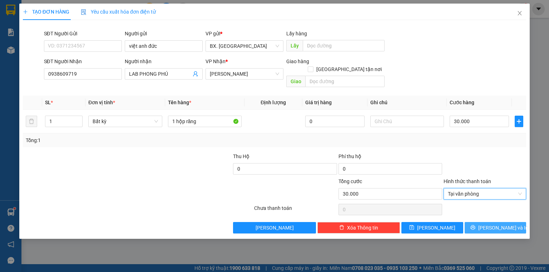
click at [475, 225] on icon "printer" at bounding box center [472, 227] width 5 height 5
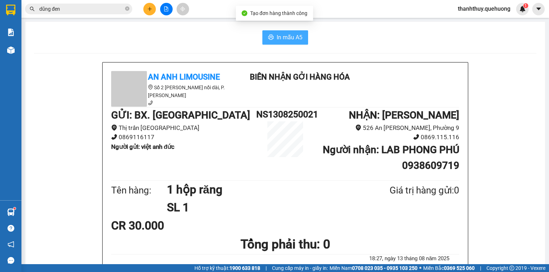
click at [294, 38] on span "In mẫu A5" at bounding box center [290, 37] width 26 height 9
click at [153, 10] on button at bounding box center [149, 9] width 13 height 13
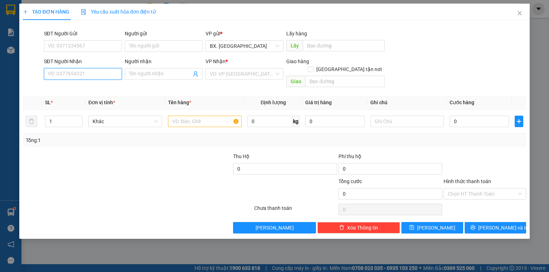
click at [80, 77] on input "SĐT Người Nhận" at bounding box center [83, 73] width 78 height 11
click at [74, 89] on div "0917421478 - CHỊ THẢO" at bounding box center [88, 88] width 80 height 8
type input "0917421478"
type input "CHỊ [PERSON_NAME]"
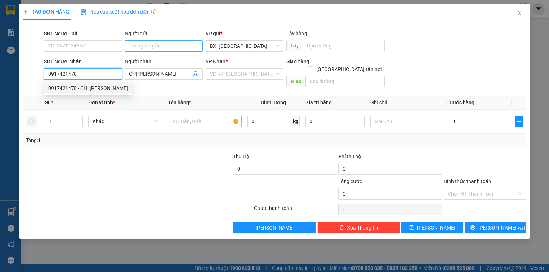
type input "80.000"
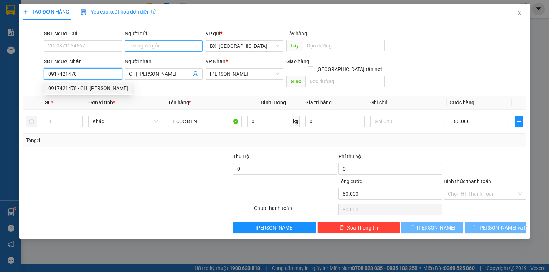
type input "0917421478"
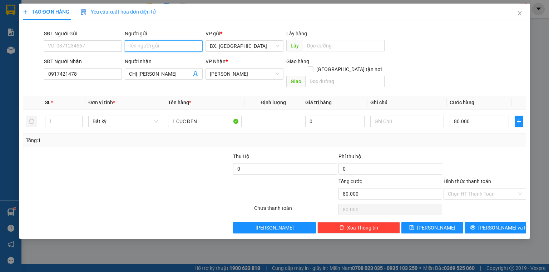
click at [158, 47] on input "Người gửi" at bounding box center [164, 45] width 78 height 11
type input "hà"
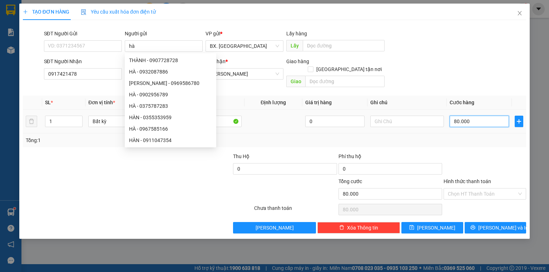
click at [481, 116] on input "80.000" at bounding box center [478, 121] width 59 height 11
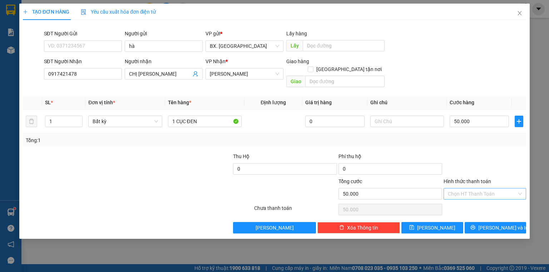
click at [458, 189] on input "Hình thức thanh toán" at bounding box center [482, 194] width 69 height 11
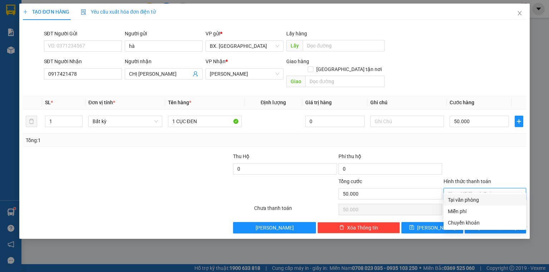
click at [461, 197] on div "Tại văn phòng" at bounding box center [485, 200] width 74 height 8
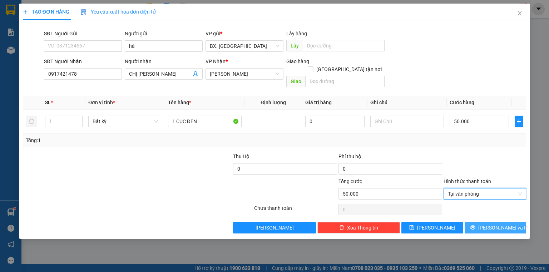
click at [489, 222] on button "[PERSON_NAME] và In" at bounding box center [495, 227] width 62 height 11
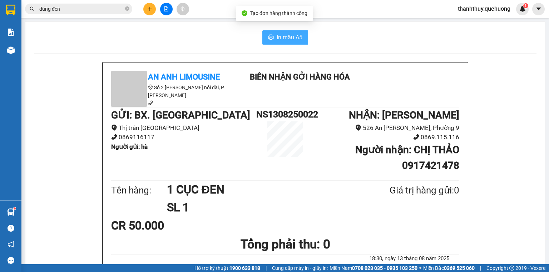
click at [278, 34] on span "In mẫu A5" at bounding box center [290, 37] width 26 height 9
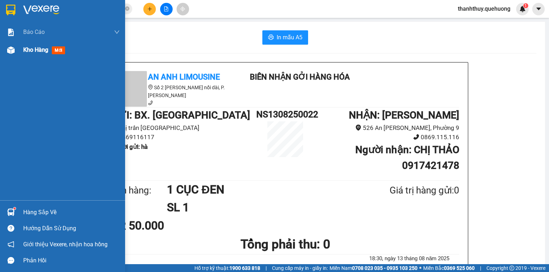
click at [29, 50] on span "Kho hàng" at bounding box center [35, 49] width 25 height 7
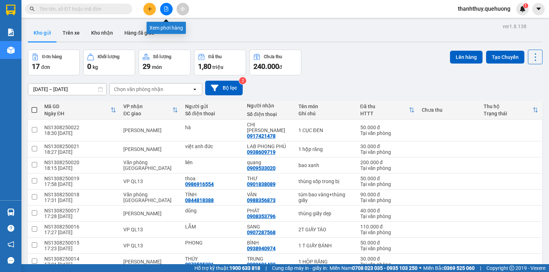
click at [164, 10] on icon "file-add" at bounding box center [166, 8] width 5 height 5
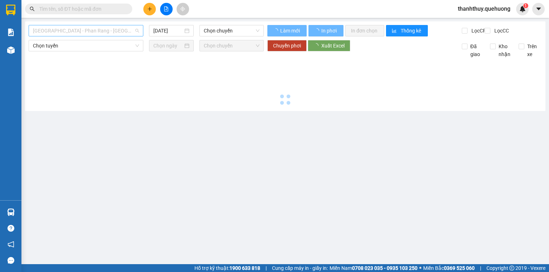
click at [80, 29] on span "[GEOGRAPHIC_DATA] - Phan Rang - [GEOGRAPHIC_DATA]" at bounding box center [86, 30] width 106 height 11
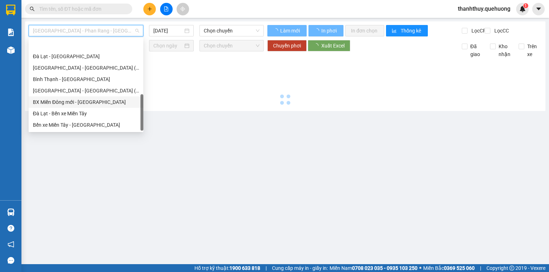
scroll to position [194, 0]
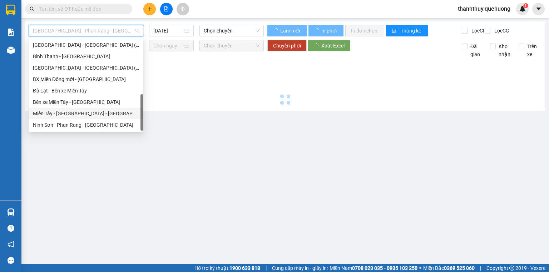
click at [63, 114] on div "Miền Tây - [GEOGRAPHIC_DATA] - [GEOGRAPHIC_DATA]" at bounding box center [86, 114] width 106 height 8
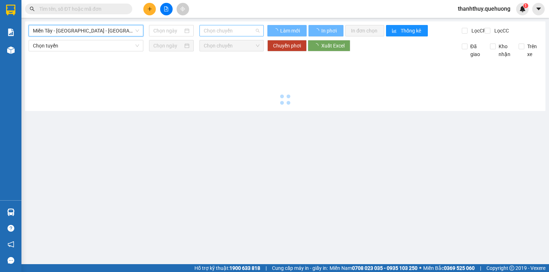
click at [216, 30] on span "Chọn chuyến" at bounding box center [232, 30] width 56 height 11
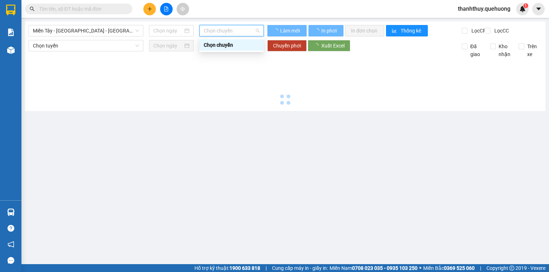
type input "[DATE]"
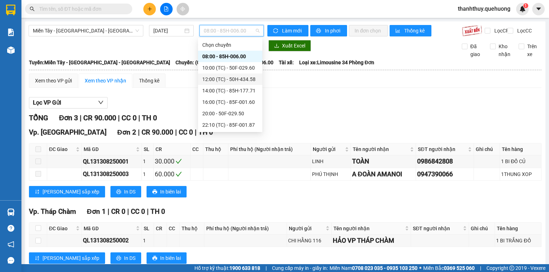
click at [238, 78] on div "12:00 (TC) - 50H-434.58" at bounding box center [230, 79] width 56 height 8
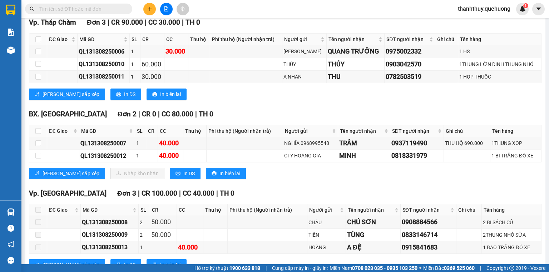
scroll to position [141, 0]
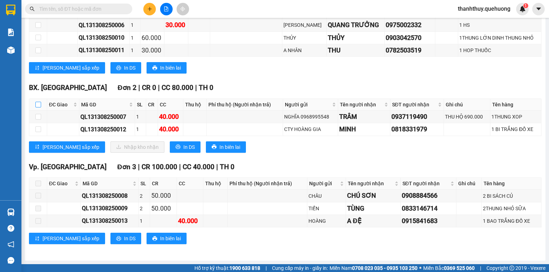
click at [36, 103] on input "checkbox" at bounding box center [38, 105] width 6 height 6
checkbox input "true"
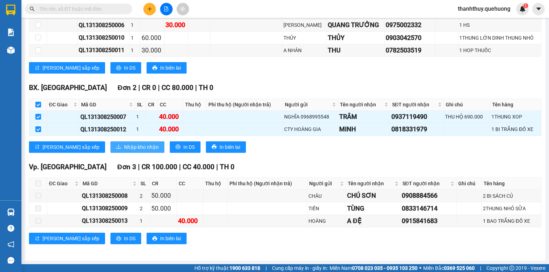
click at [124, 149] on span "Nhập kho nhận" at bounding box center [141, 147] width 35 height 8
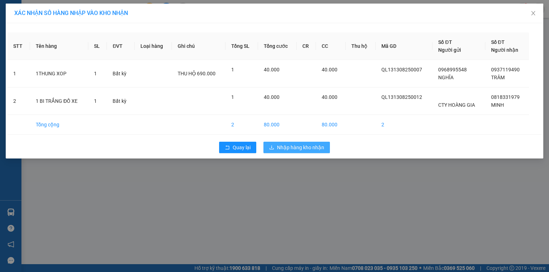
click at [286, 149] on span "Nhập hàng kho nhận" at bounding box center [300, 148] width 47 height 8
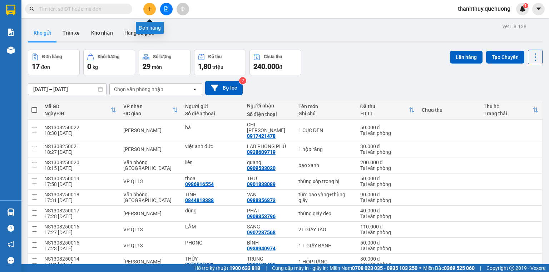
click at [150, 6] on icon "plus" at bounding box center [149, 8] width 5 height 5
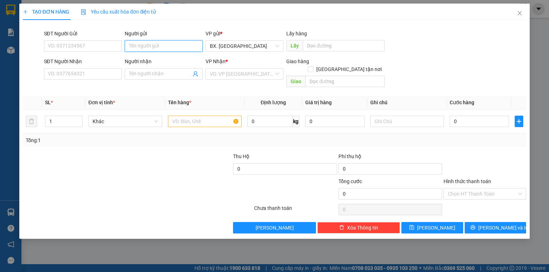
click at [151, 41] on input "Người gửi" at bounding box center [164, 45] width 78 height 11
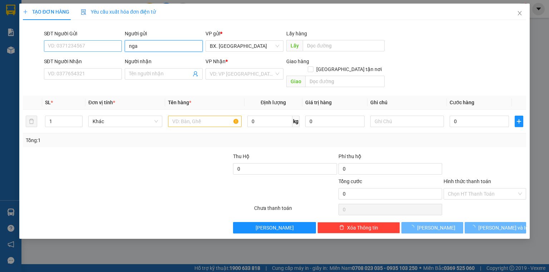
type input "nga"
click at [100, 40] on input "SĐT Người Gửi" at bounding box center [83, 45] width 78 height 11
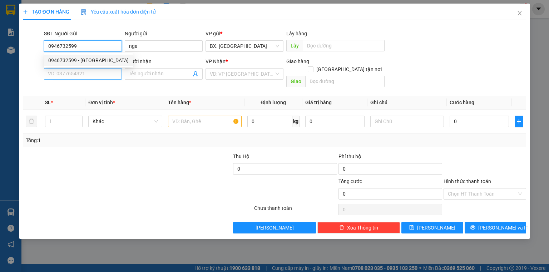
type input "0946732599"
click at [58, 70] on input "SĐT Người Nhận" at bounding box center [83, 73] width 78 height 11
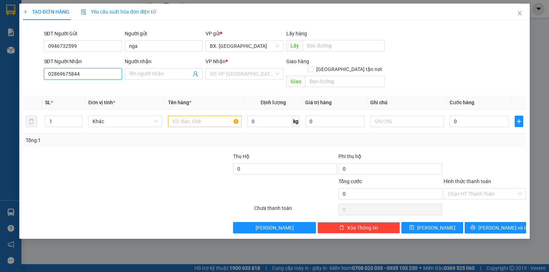
click at [55, 75] on input "02869675844" at bounding box center [83, 73] width 78 height 11
type input "0869675844"
click at [113, 85] on div "0869675844 - LONG" at bounding box center [82, 88] width 69 height 8
type input "LONG"
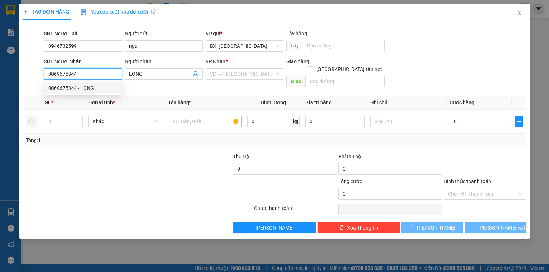
type input "30.000"
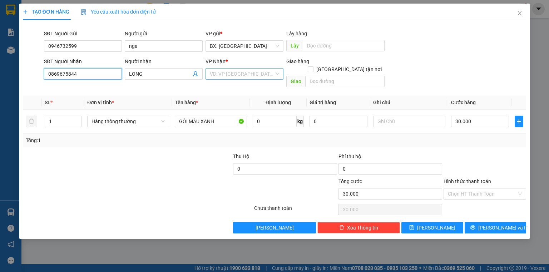
type input "0869675844"
click at [247, 78] on input "search" at bounding box center [242, 74] width 64 height 11
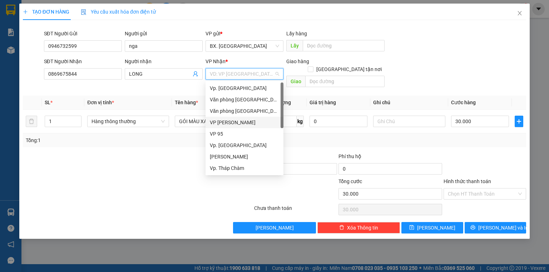
scroll to position [29, 0]
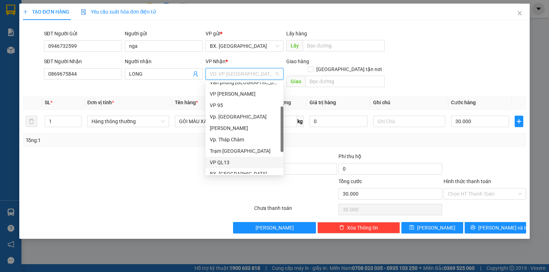
click at [229, 161] on div "VP QL13" at bounding box center [244, 163] width 69 height 8
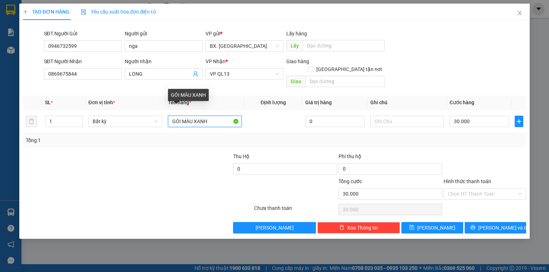
drag, startPoint x: 221, startPoint y: 113, endPoint x: 167, endPoint y: 132, distance: 57.6
click at [167, 132] on div "SL * Đơn vị tính * Tên hàng * Định lượng Giá trị hàng Ghi chú Cước hàng 1 Bất k…" at bounding box center [274, 121] width 503 height 51
type input "thùng giấy"
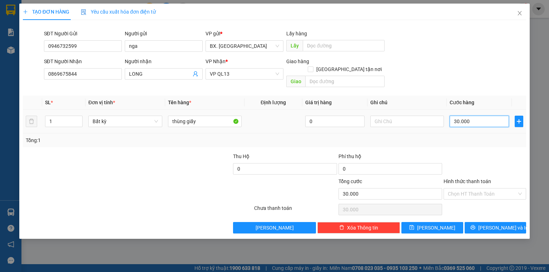
click at [470, 116] on input "30.000" at bounding box center [478, 121] width 59 height 11
type input "4"
type input "40"
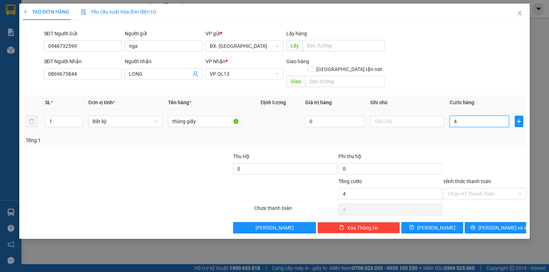
type input "40"
type input "40.000"
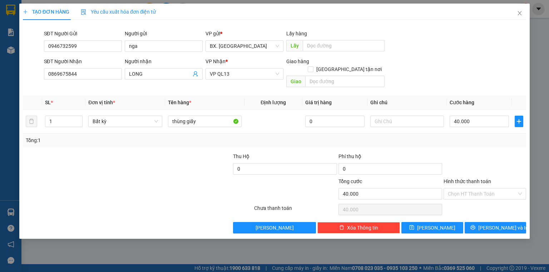
click at [444, 69] on div "SĐT Người Nhận 0869675844 Người nhận LONG VP Nhận * VP QL13 Giao hàng Giao tận …" at bounding box center [285, 74] width 485 height 33
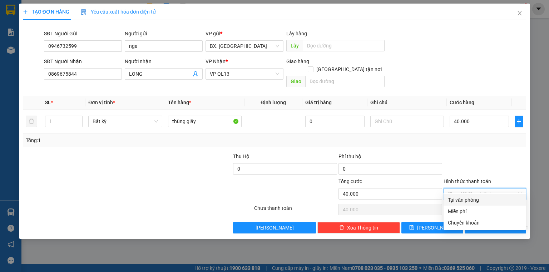
click at [468, 189] on input "Hình thức thanh toán" at bounding box center [482, 194] width 69 height 11
click at [462, 204] on div "Tại văn phòng" at bounding box center [485, 200] width 74 height 8
type input "0"
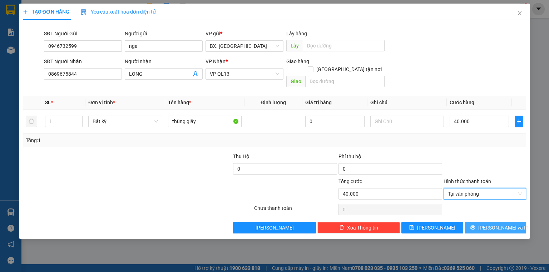
click at [472, 222] on button "[PERSON_NAME] và In" at bounding box center [495, 227] width 62 height 11
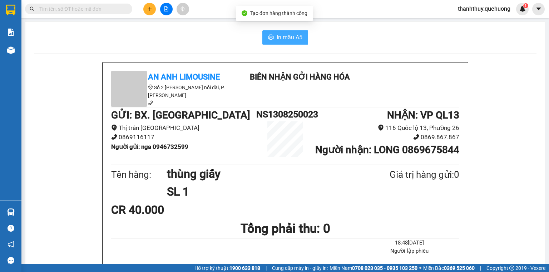
click at [295, 35] on span "In mẫu A5" at bounding box center [290, 37] width 26 height 9
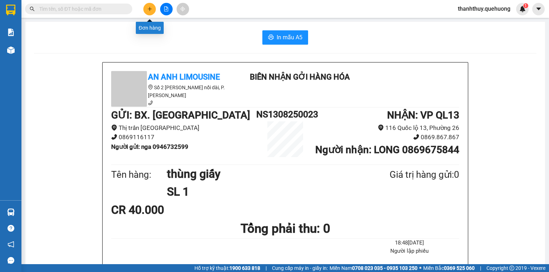
click at [147, 8] on icon "plus" at bounding box center [149, 8] width 5 height 5
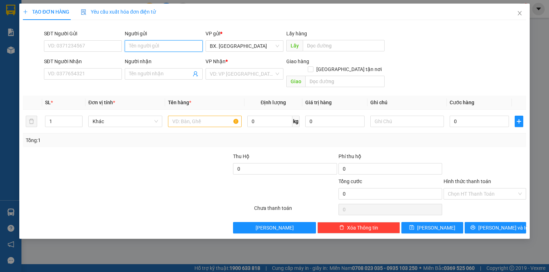
click at [145, 51] on input "Người gửi" at bounding box center [164, 45] width 78 height 11
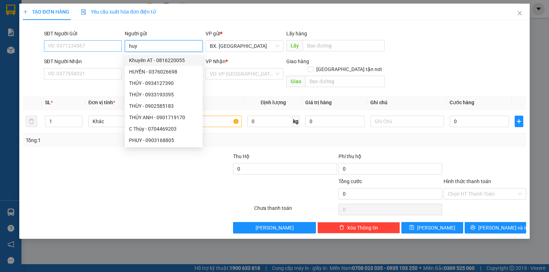
type input "huy"
click at [72, 50] on input "SĐT Người Gửi" at bounding box center [83, 45] width 78 height 11
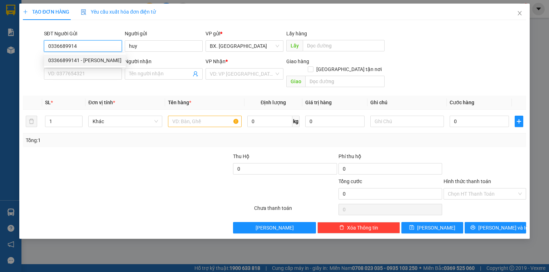
click at [86, 62] on div "03366899141 - [PERSON_NAME]" at bounding box center [84, 60] width 73 height 8
type input "03366899141"
type input "0792369739"
type input "phước"
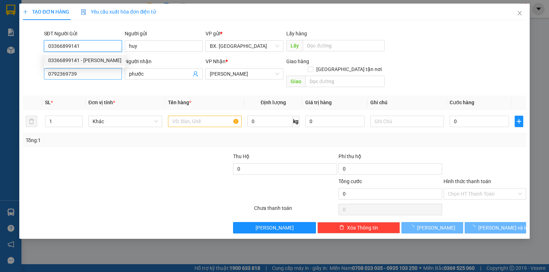
type input "30.000"
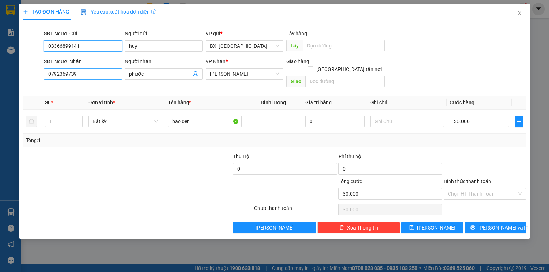
type input "03366899141"
click at [76, 74] on input "0792369739" at bounding box center [83, 73] width 78 height 11
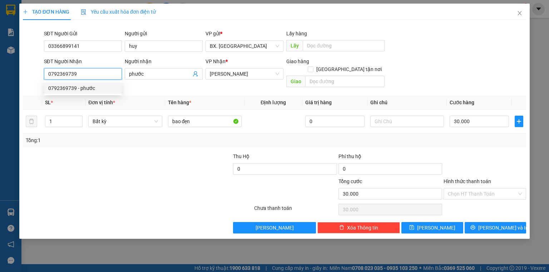
click at [76, 74] on input "0792369739" at bounding box center [83, 73] width 78 height 11
drag, startPoint x: 91, startPoint y: 77, endPoint x: 49, endPoint y: 90, distance: 44.6
click at [49, 90] on body "Kết quả tìm kiếm ( 0 ) Bộ lọc No Data thanhthuy.quehuong 1 Báo cáo Báo cáo dòng…" at bounding box center [274, 136] width 549 height 272
type input "0979497167"
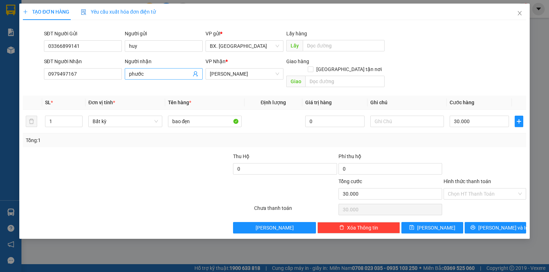
click at [154, 72] on input "phước" at bounding box center [160, 74] width 62 height 8
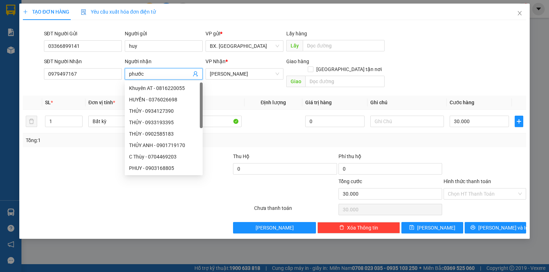
click at [154, 72] on input "phước" at bounding box center [160, 74] width 62 height 8
click at [239, 72] on span "[PERSON_NAME]" at bounding box center [244, 74] width 69 height 11
type input "hiền"
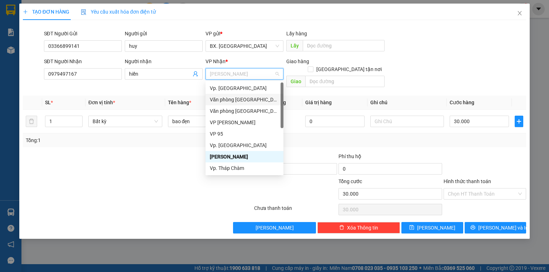
click at [242, 99] on div "Văn phòng [GEOGRAPHIC_DATA]" at bounding box center [244, 100] width 69 height 8
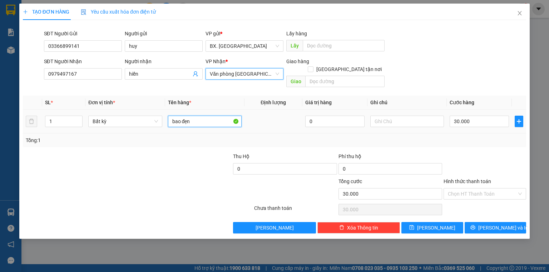
click at [199, 116] on input "bao đẹn" at bounding box center [205, 121] width 74 height 11
type input "bì thư"
click at [421, 79] on div "SĐT Người Nhận 0979497167 Người nhận hiền VP Nhận * Văn phòng [GEOGRAPHIC_DATA]…" at bounding box center [285, 74] width 485 height 33
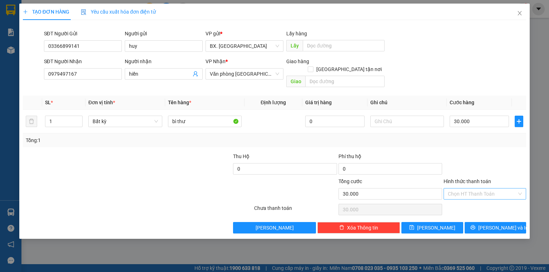
click at [458, 189] on input "Hình thức thanh toán" at bounding box center [482, 194] width 69 height 11
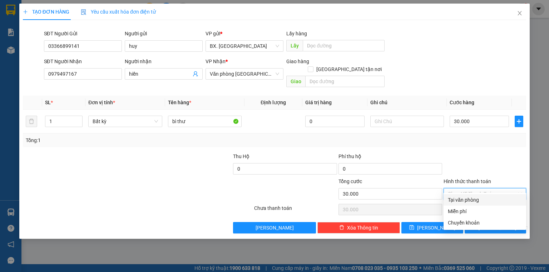
click at [465, 202] on div "Tại văn phòng" at bounding box center [485, 200] width 74 height 8
type input "0"
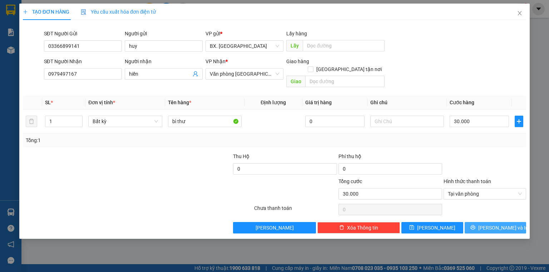
click at [479, 222] on button "[PERSON_NAME] và In" at bounding box center [495, 227] width 62 height 11
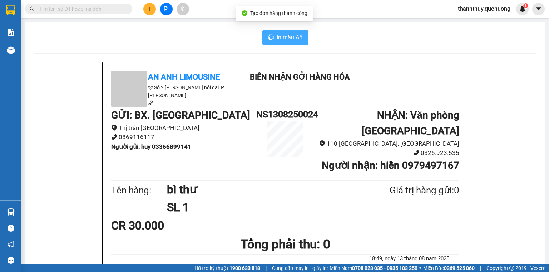
click at [290, 34] on span "In mẫu A5" at bounding box center [290, 37] width 26 height 9
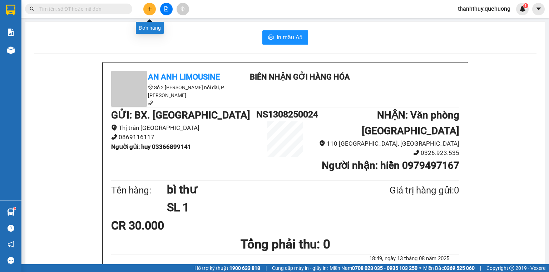
click at [151, 9] on icon "plus" at bounding box center [149, 8] width 5 height 5
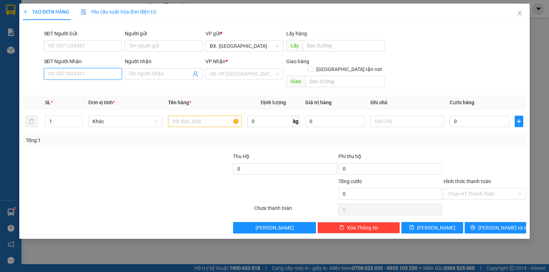
click at [95, 72] on input "SĐT Người Nhận" at bounding box center [83, 73] width 78 height 11
type input "0909977050"
click at [89, 85] on div "0909977050 - LIÊN" at bounding box center [82, 88] width 69 height 8
type input "LIÊN"
type input "SP"
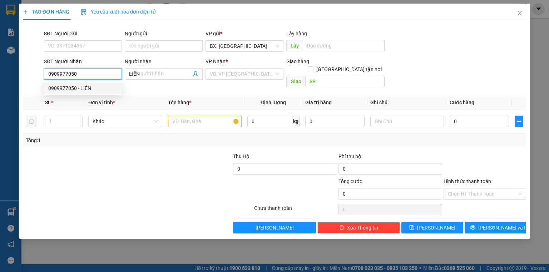
type input "80.000"
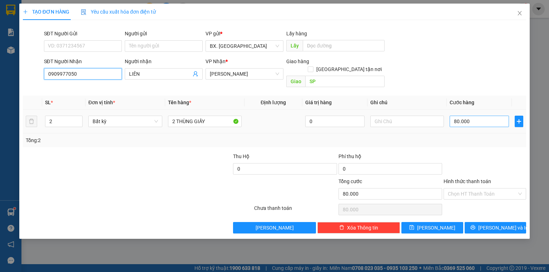
type input "0909977050"
click at [461, 116] on input "80.000" at bounding box center [478, 121] width 59 height 11
type input "6"
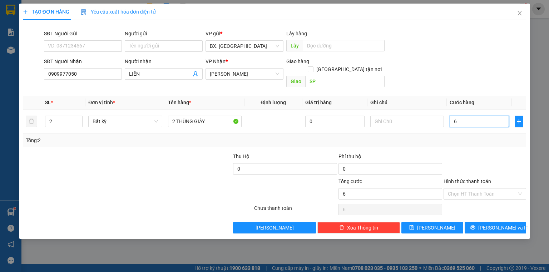
type input "60"
type input "60.000"
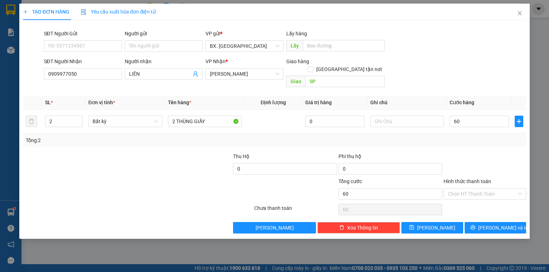
type input "60.000"
click at [413, 62] on div "SĐT Người Nhận 0909977050 Người nhận LIÊN VP Nhận * An [PERSON_NAME] hàng Giao …" at bounding box center [285, 74] width 485 height 33
click at [480, 189] on input "Hình thức thanh toán" at bounding box center [482, 194] width 69 height 11
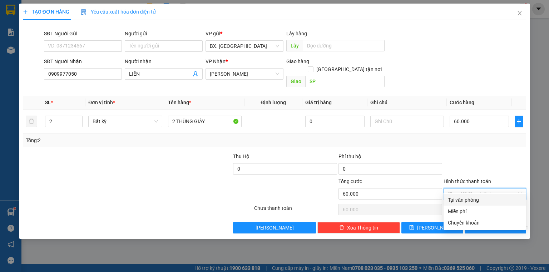
click at [476, 198] on div "Tại văn phòng" at bounding box center [485, 200] width 74 height 8
type input "0"
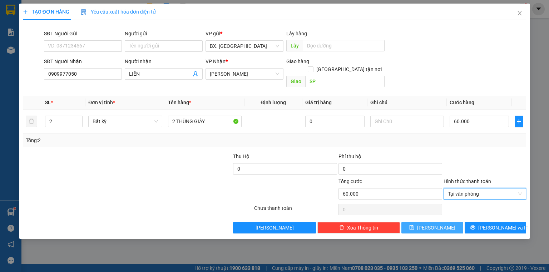
click at [446, 222] on button "[PERSON_NAME]" at bounding box center [432, 227] width 62 height 11
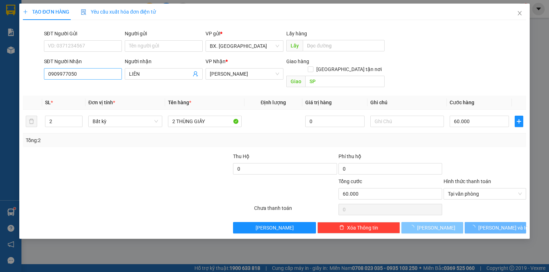
type input "0"
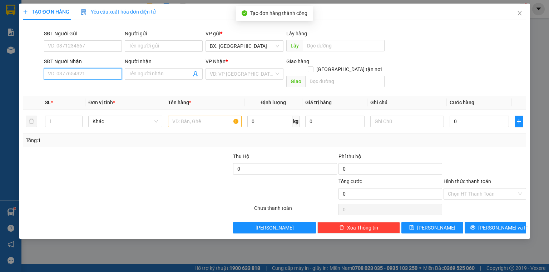
click at [73, 69] on input "SĐT Người Nhận" at bounding box center [83, 73] width 78 height 11
type input "0903113027"
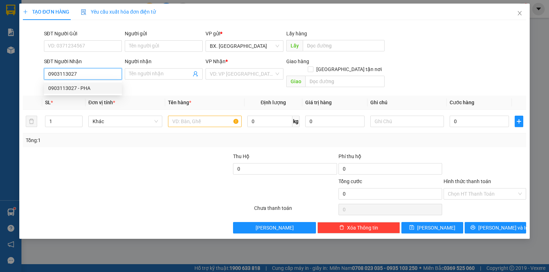
click at [99, 87] on div "0903113027 - PHA" at bounding box center [82, 88] width 69 height 8
type input "PHA"
type input "50.000"
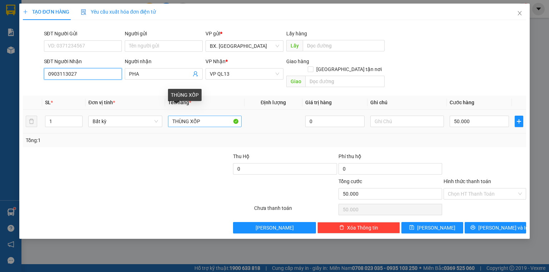
type input "0903113027"
drag, startPoint x: 208, startPoint y: 113, endPoint x: 190, endPoint y: 120, distance: 19.0
click at [190, 120] on div "THÙNG XỐP" at bounding box center [205, 121] width 74 height 14
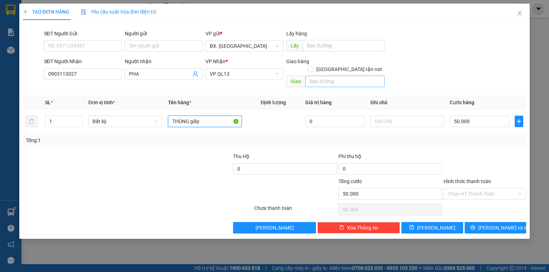
type input "THÙNG giấy"
click at [320, 76] on input "text" at bounding box center [344, 81] width 79 height 11
type input "sp"
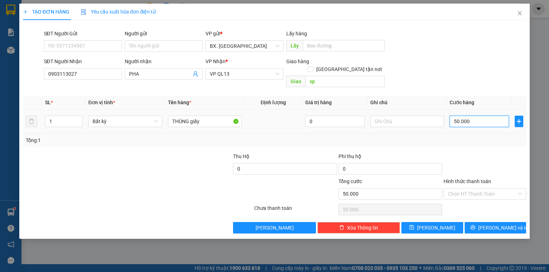
click at [459, 116] on input "50.000" at bounding box center [478, 121] width 59 height 11
type input "3"
type input "30"
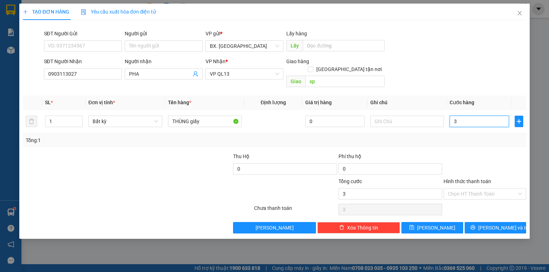
type input "30"
type input "30.000"
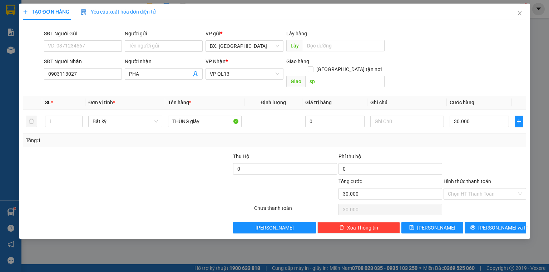
click at [472, 65] on div "SĐT Người Nhận 0903113027 Người nhận PHA VP Nhận * VP QL13 Giao hàng Giao tận n…" at bounding box center [285, 74] width 485 height 33
click at [475, 189] on input "Hình thức thanh toán" at bounding box center [482, 194] width 69 height 11
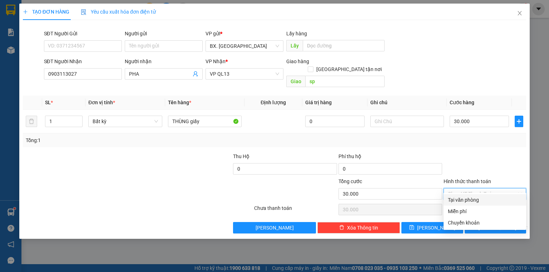
click at [473, 201] on div "Tại văn phòng" at bounding box center [485, 200] width 74 height 8
type input "0"
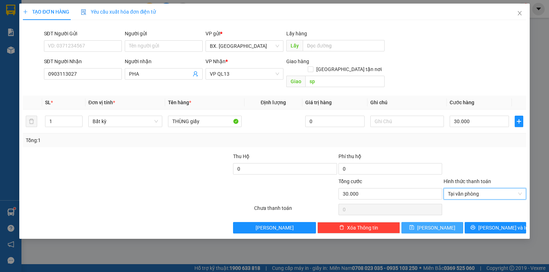
click at [432, 224] on span "[PERSON_NAME]" at bounding box center [436, 228] width 38 height 8
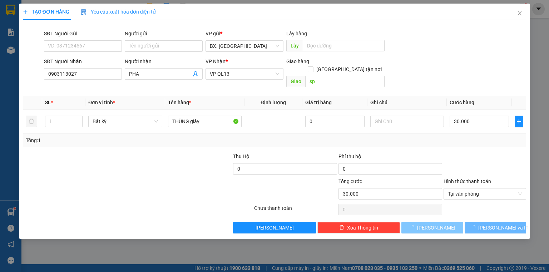
type input "0"
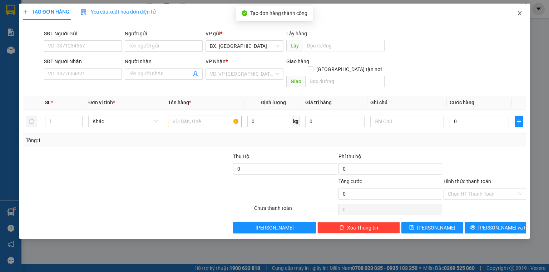
click at [519, 13] on icon "close" at bounding box center [520, 13] width 6 height 6
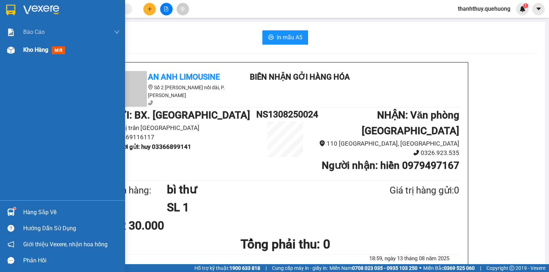
click at [23, 51] on span "Kho hàng" at bounding box center [35, 49] width 25 height 7
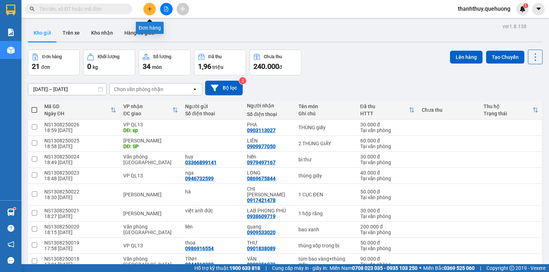
click at [151, 10] on icon "plus" at bounding box center [149, 8] width 5 height 5
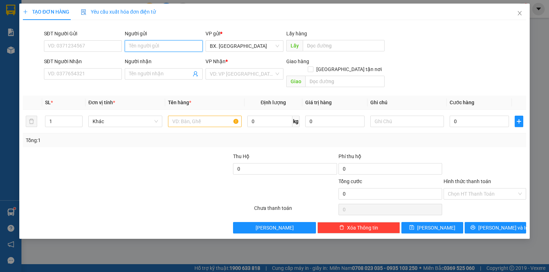
click at [139, 48] on input "Người gửi" at bounding box center [164, 45] width 78 height 11
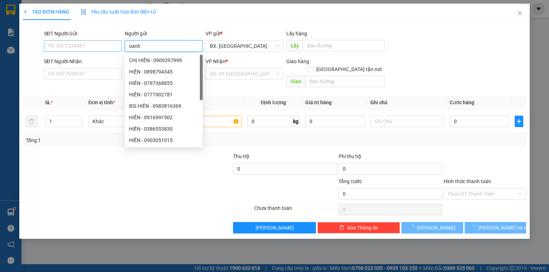
type input "oanh"
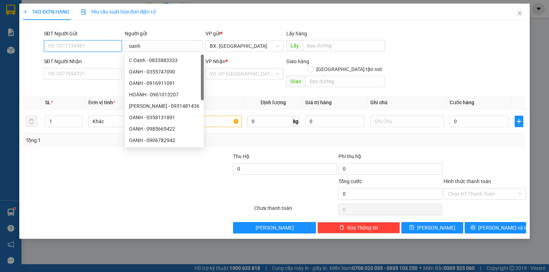
click at [69, 46] on input "SĐT Người Gửi" at bounding box center [83, 45] width 78 height 11
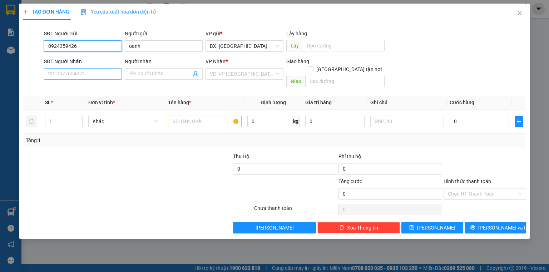
type input "0924359426"
click at [94, 78] on input "SĐT Người Nhận" at bounding box center [83, 73] width 78 height 11
drag, startPoint x: 82, startPoint y: 44, endPoint x: 40, endPoint y: 63, distance: 45.7
click at [40, 63] on form "SĐT Người Gửi 0924359426 0924359426 Người gửi oanh VP gửi * BX. [GEOGRAPHIC_DAT…" at bounding box center [274, 60] width 503 height 61
click at [82, 45] on input "0924359426" at bounding box center [83, 45] width 78 height 11
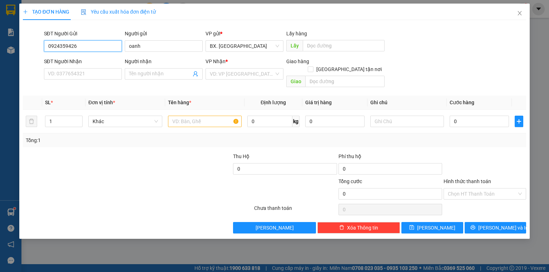
click at [82, 45] on input "0924359426" at bounding box center [83, 45] width 78 height 11
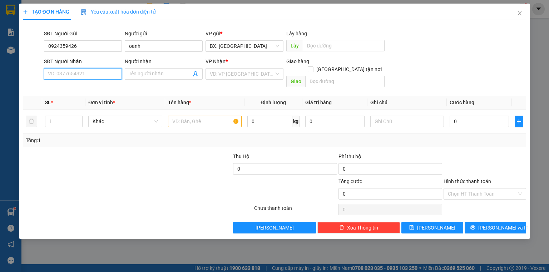
click at [80, 73] on input "SĐT Người Nhận" at bounding box center [83, 73] width 78 height 11
paste input "0924359426"
type input "0924359426"
click at [84, 46] on input "0924359426" at bounding box center [83, 45] width 78 height 11
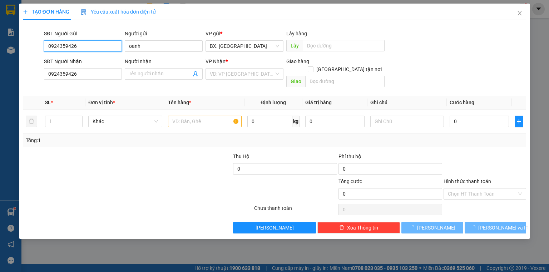
click at [84, 46] on input "0924359426" at bounding box center [83, 45] width 78 height 11
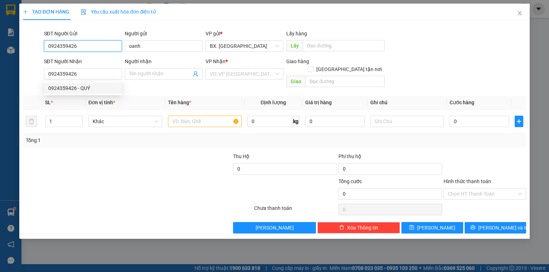
click at [84, 46] on input "0924359426" at bounding box center [83, 45] width 78 height 11
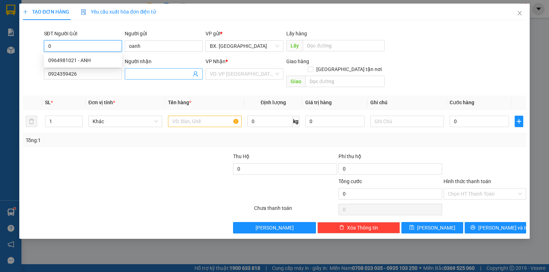
type input "0"
click at [134, 76] on input "Người nhận" at bounding box center [160, 74] width 62 height 8
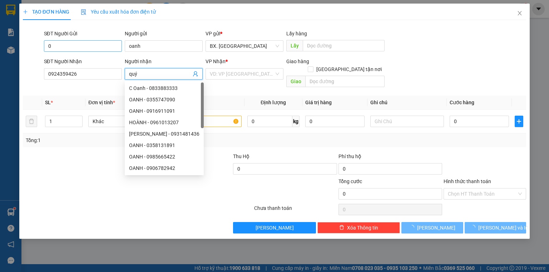
type input "quý"
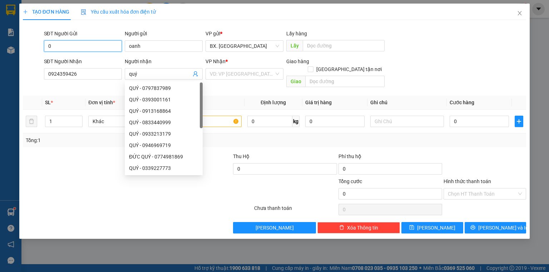
click at [66, 46] on input "0" at bounding box center [83, 45] width 78 height 11
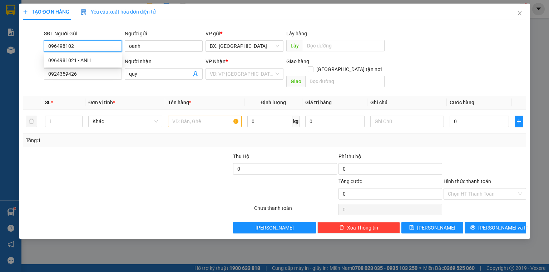
type input "0964981021"
click at [99, 59] on div "0964981021 - ANH" at bounding box center [82, 60] width 69 height 8
type input "ANH"
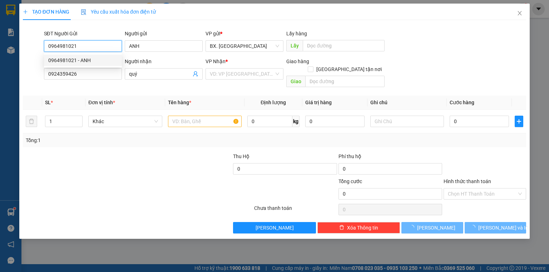
type input "50.000"
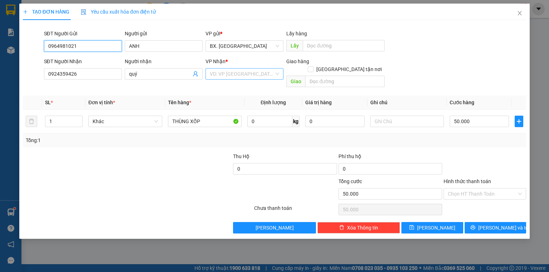
type input "0964981021"
click at [221, 74] on input "search" at bounding box center [242, 74] width 64 height 11
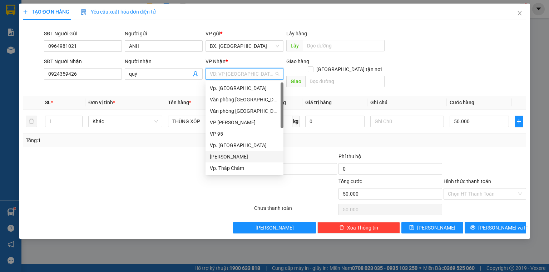
click at [227, 161] on div "[PERSON_NAME]" at bounding box center [244, 156] width 78 height 11
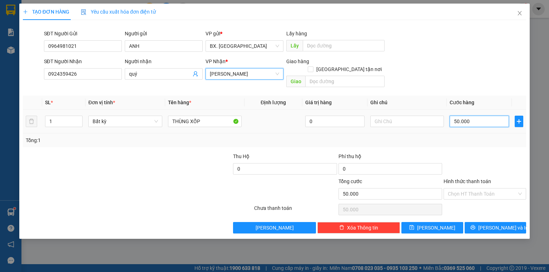
click at [467, 116] on input "50.000" at bounding box center [478, 121] width 59 height 11
type input "4"
type input "40"
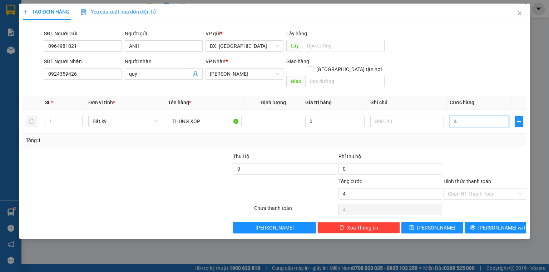
type input "40"
type input "40.000"
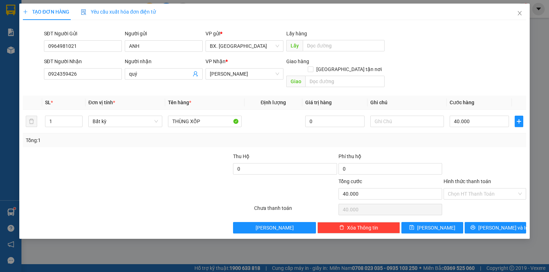
click at [444, 74] on div "SĐT Người Nhận 0924359426 Người nhận quý VP Nhận * [PERSON_NAME] hàng Giao tận …" at bounding box center [285, 74] width 485 height 33
click at [467, 189] on input "Hình thức thanh toán" at bounding box center [482, 194] width 69 height 11
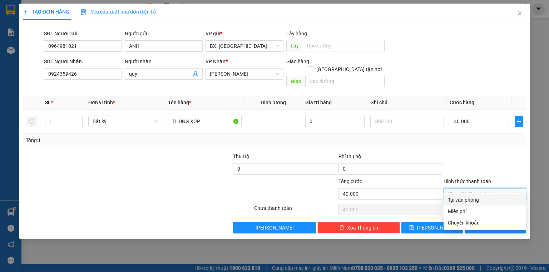
click at [468, 199] on div "Tại văn phòng" at bounding box center [485, 200] width 74 height 8
type input "0"
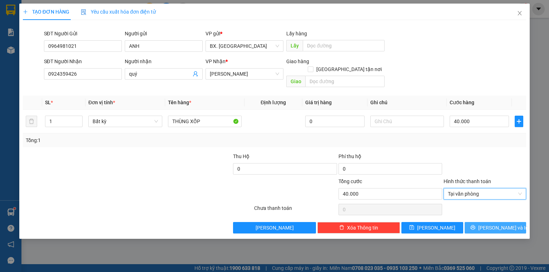
click at [475, 225] on icon "printer" at bounding box center [472, 227] width 5 height 5
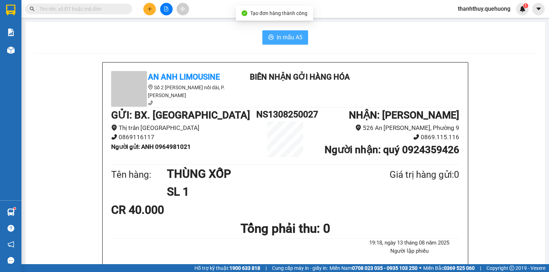
click at [285, 36] on span "In mẫu A5" at bounding box center [290, 37] width 26 height 9
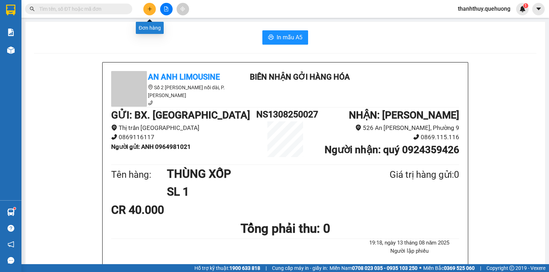
click at [150, 13] on button at bounding box center [149, 9] width 13 height 13
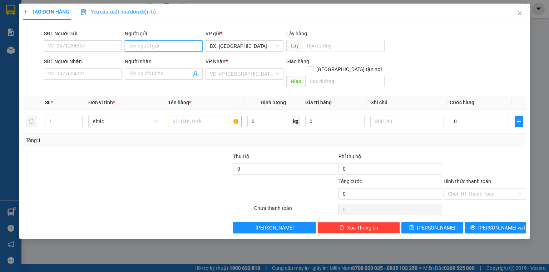
click at [146, 43] on input "Người gửi" at bounding box center [164, 45] width 78 height 11
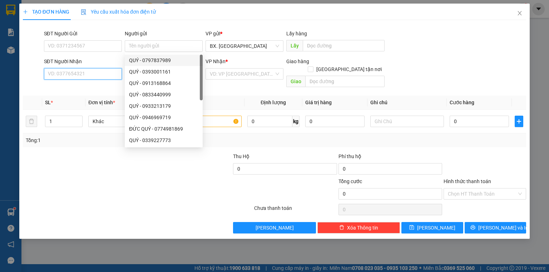
click at [80, 78] on input "SĐT Người Nhận" at bounding box center [83, 73] width 78 height 11
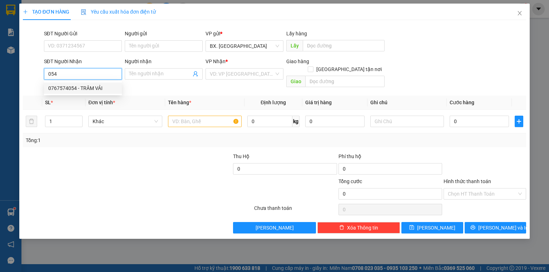
click at [76, 84] on div "0767574054 - TRÂM VẢI" at bounding box center [82, 88] width 69 height 8
type input "0767574054"
type input "TRÂM VẢI"
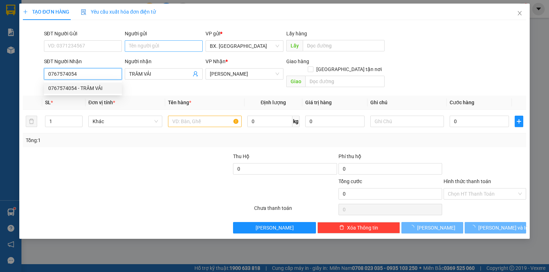
type input "170.000"
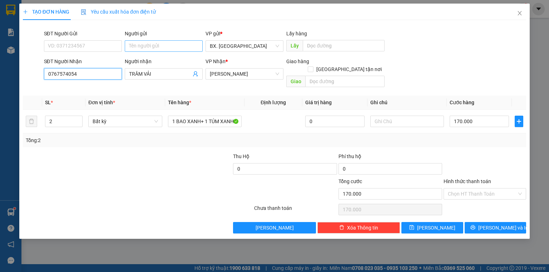
type input "0767574054"
click at [159, 43] on input "Người gửi" at bounding box center [164, 45] width 78 height 11
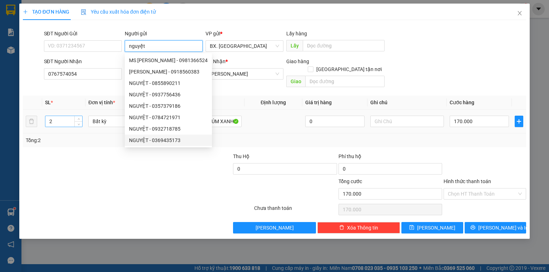
type input "nguyệt"
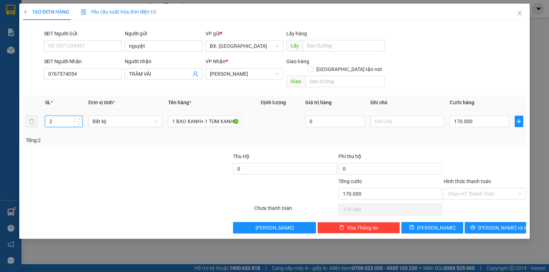
drag, startPoint x: 57, startPoint y: 109, endPoint x: 46, endPoint y: 119, distance: 14.7
click at [46, 119] on div "2" at bounding box center [64, 121] width 38 height 14
type input "1"
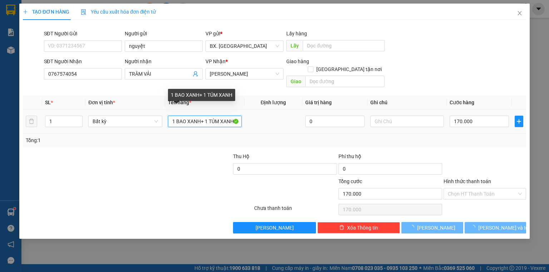
type input "0"
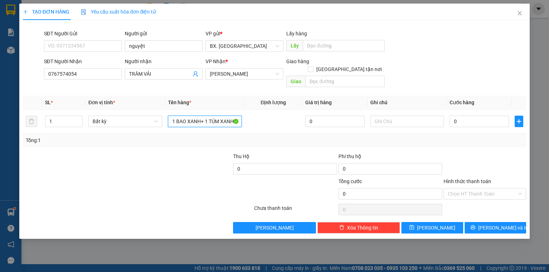
drag, startPoint x: 204, startPoint y: 116, endPoint x: 309, endPoint y: 148, distance: 109.8
click at [309, 148] on div "Transit Pickup Surcharge Ids Transit Deliver Surcharge Ids Transit Deliver Surc…" at bounding box center [274, 130] width 503 height 208
type input "1 [PERSON_NAME]"
click at [480, 116] on input "0" at bounding box center [478, 121] width 59 height 11
type input "1"
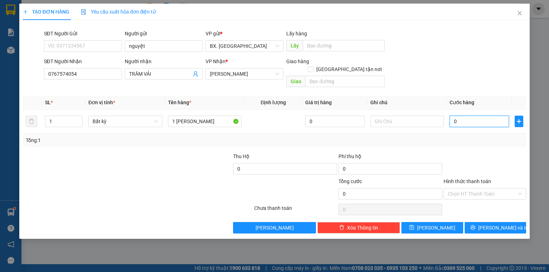
type input "1"
type input "10"
type input "100"
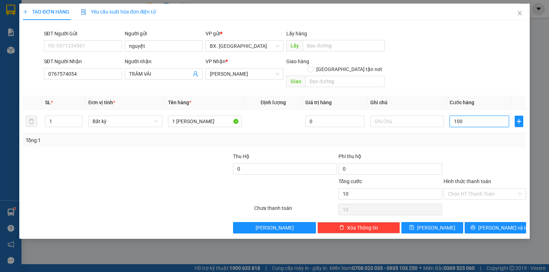
type input "100"
type input "100.000"
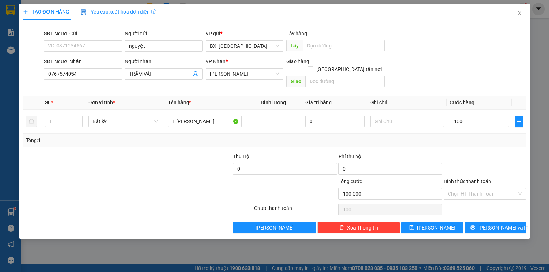
type input "100.000"
click at [468, 76] on div "SĐT Người Nhận 0767574054 Người nhận TRÂM VẢI VP Nhận * An [PERSON_NAME] hàng G…" at bounding box center [285, 74] width 485 height 33
click at [467, 189] on input "Hình thức thanh toán" at bounding box center [482, 194] width 69 height 11
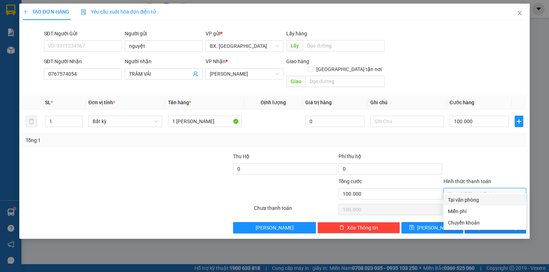
click at [469, 200] on div "Tại văn phòng" at bounding box center [485, 200] width 74 height 8
type input "0"
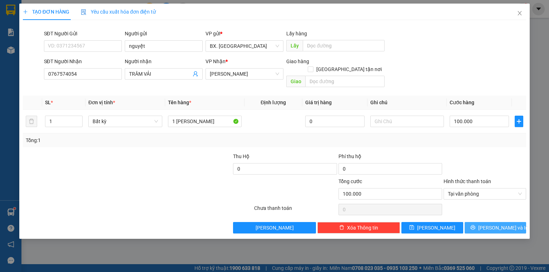
click at [473, 222] on button "[PERSON_NAME] và In" at bounding box center [495, 227] width 62 height 11
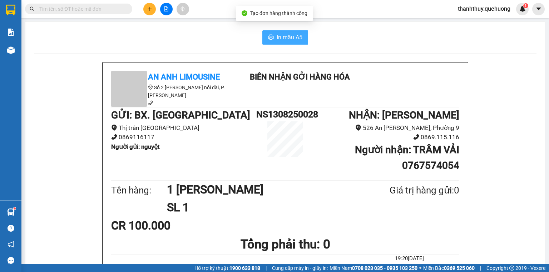
click at [278, 39] on span "In mẫu A5" at bounding box center [290, 37] width 26 height 9
click at [163, 9] on button at bounding box center [166, 9] width 13 height 13
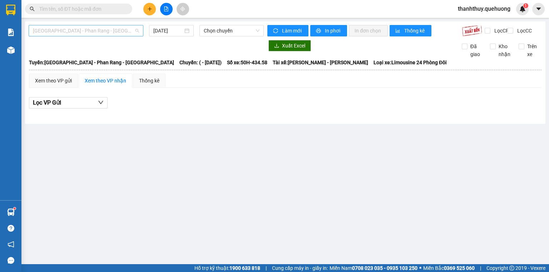
click at [99, 30] on span "[GEOGRAPHIC_DATA] - Phan Rang - [GEOGRAPHIC_DATA]" at bounding box center [86, 30] width 106 height 11
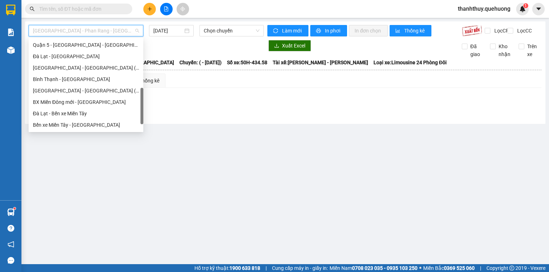
scroll to position [194, 0]
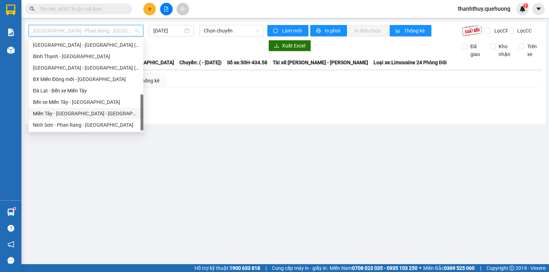
click at [65, 113] on div "Miền Tây - [GEOGRAPHIC_DATA] - [GEOGRAPHIC_DATA]" at bounding box center [86, 114] width 106 height 8
type input "[DATE]"
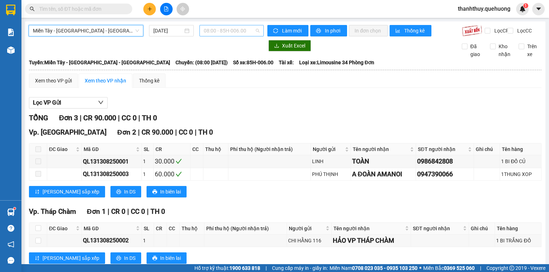
click at [226, 29] on span "08:00 - 85H-006.00" at bounding box center [232, 30] width 56 height 11
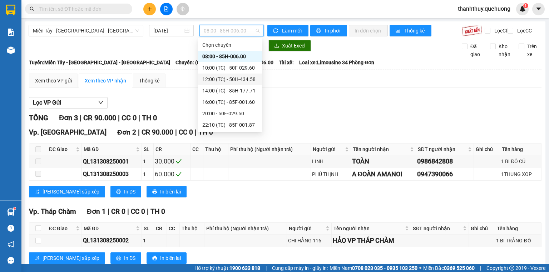
click at [218, 81] on div "12:00 (TC) - 50H-434.58" at bounding box center [230, 79] width 56 height 8
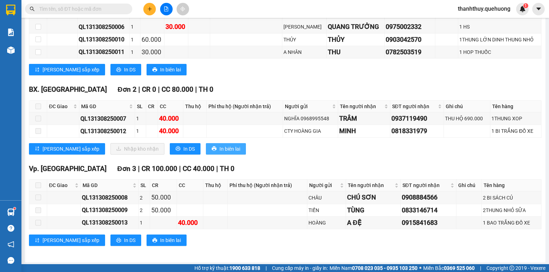
scroll to position [141, 0]
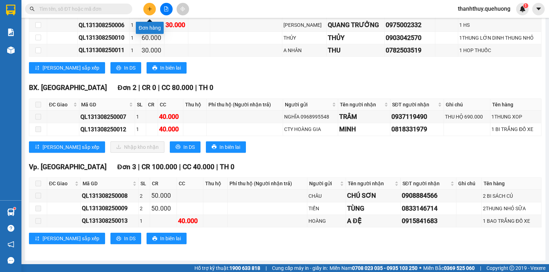
click at [146, 9] on button at bounding box center [149, 9] width 13 height 13
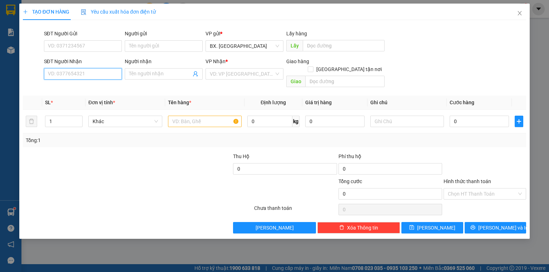
click at [81, 70] on input "SĐT Người Nhận" at bounding box center [83, 73] width 78 height 11
type input "0386999469"
click at [80, 91] on div "0386999469 - THẢO VIỆT" at bounding box center [82, 88] width 69 height 8
type input "THẢO VIỆT"
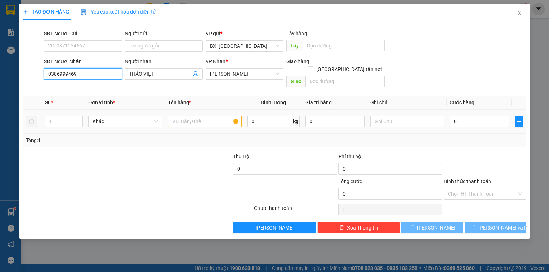
type input "30.000"
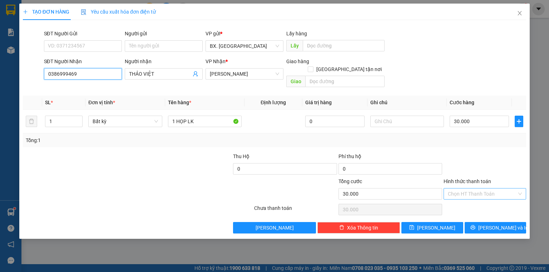
type input "0386999469"
click at [454, 189] on input "Hình thức thanh toán" at bounding box center [482, 194] width 69 height 11
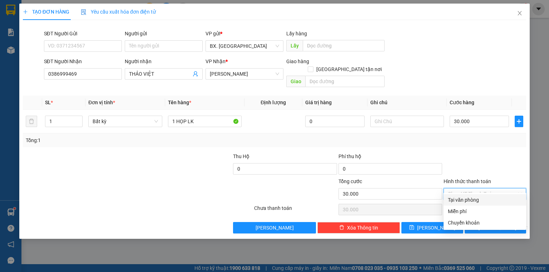
click at [462, 203] on div "Tại văn phòng" at bounding box center [485, 200] width 74 height 8
type input "0"
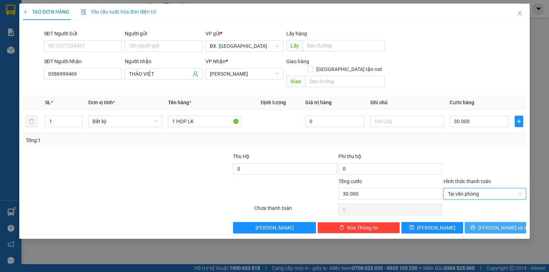
click at [475, 225] on icon "printer" at bounding box center [472, 227] width 5 height 5
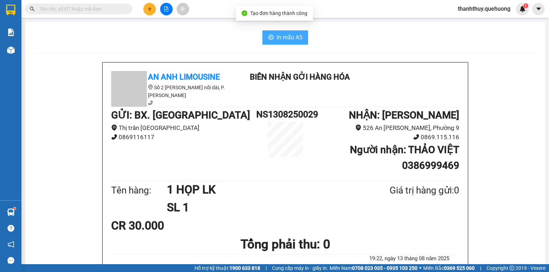
click at [296, 38] on span "In mẫu A5" at bounding box center [290, 37] width 26 height 9
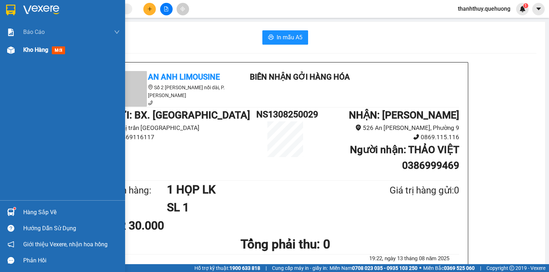
click at [34, 51] on span "Kho hàng" at bounding box center [35, 49] width 25 height 7
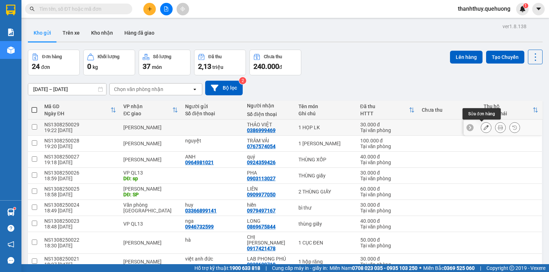
click at [483, 126] on icon at bounding box center [485, 127] width 5 height 5
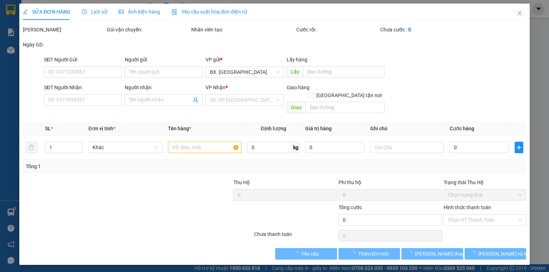
type input "0386999469"
type input "THẢO VIỆT"
type input "30.000"
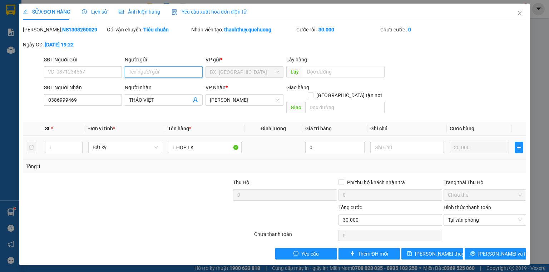
click at [169, 69] on input "Người gửi" at bounding box center [164, 71] width 78 height 11
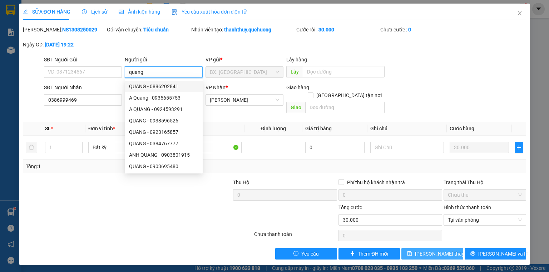
type input "quang"
click at [427, 250] on span "[PERSON_NAME] thay đổi" at bounding box center [443, 254] width 57 height 8
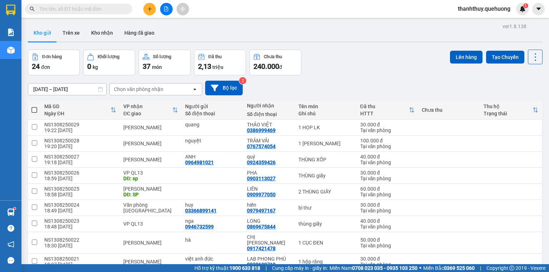
click at [73, 9] on input "text" at bounding box center [81, 9] width 84 height 8
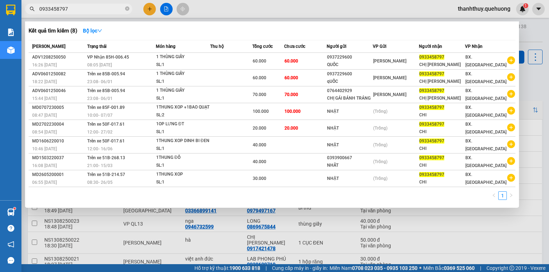
type input "0933458797"
click at [219, 17] on div at bounding box center [274, 136] width 549 height 272
click at [89, 8] on input "0933458797" at bounding box center [81, 9] width 84 height 8
click at [214, 9] on div at bounding box center [274, 136] width 549 height 272
click at [69, 9] on input "0933458797" at bounding box center [81, 9] width 84 height 8
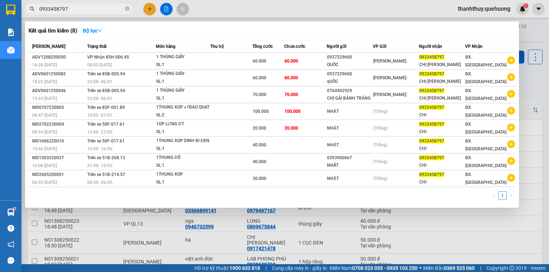
click at [166, 10] on div at bounding box center [274, 136] width 549 height 272
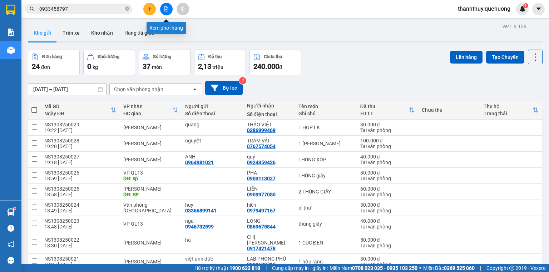
click at [166, 10] on icon "file-add" at bounding box center [166, 8] width 5 height 5
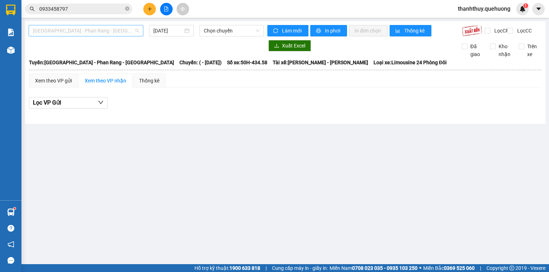
click at [114, 32] on span "[GEOGRAPHIC_DATA] - Phan Rang - [GEOGRAPHIC_DATA]" at bounding box center [86, 30] width 106 height 11
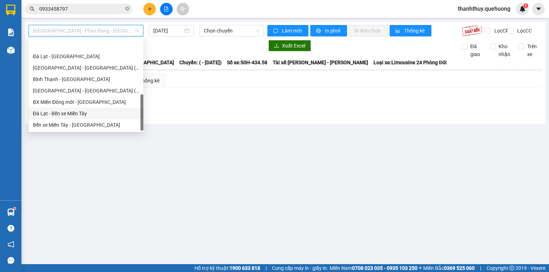
scroll to position [194, 0]
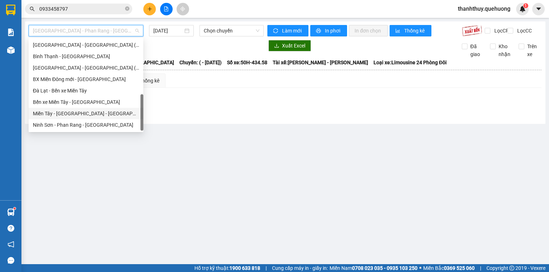
click at [69, 116] on div "Miền Tây - [GEOGRAPHIC_DATA] - [GEOGRAPHIC_DATA]" at bounding box center [86, 114] width 106 height 8
type input "[DATE]"
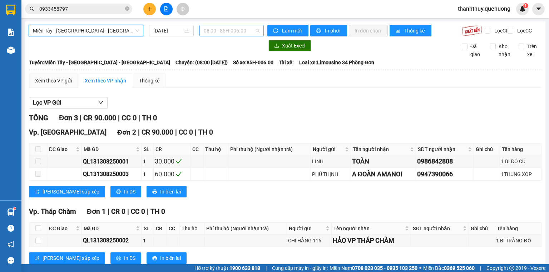
click at [227, 27] on span "08:00 - 85H-006.00" at bounding box center [232, 30] width 56 height 11
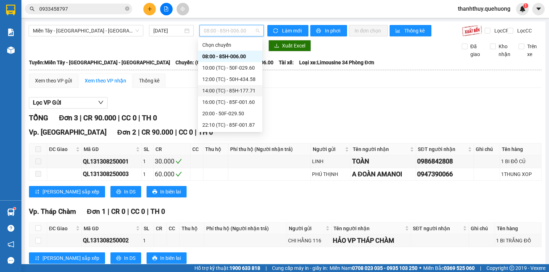
click at [215, 93] on div "14:00 (TC) - 85H-177.71" at bounding box center [230, 91] width 56 height 8
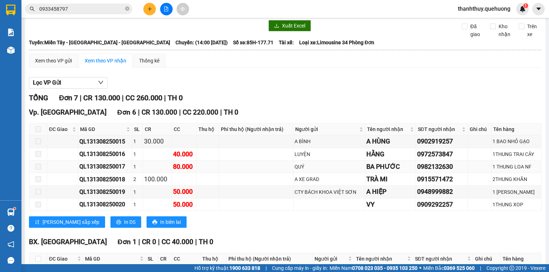
scroll to position [75, 0]
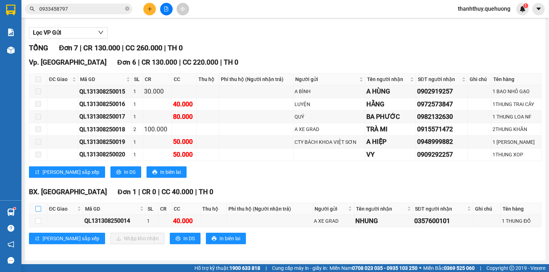
click at [39, 211] on input "checkbox" at bounding box center [38, 209] width 6 height 6
checkbox input "true"
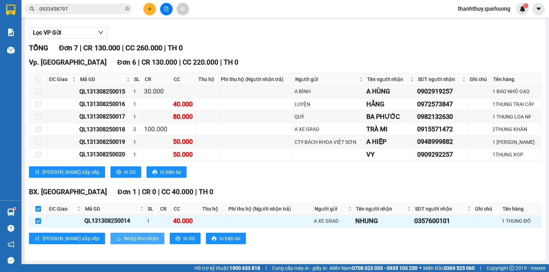
click at [124, 241] on span "Nhập kho nhận" at bounding box center [141, 239] width 35 height 8
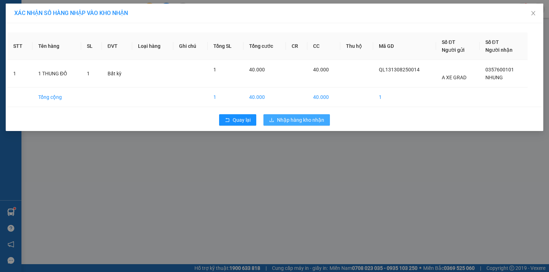
click at [306, 121] on span "Nhập hàng kho nhận" at bounding box center [300, 120] width 47 height 8
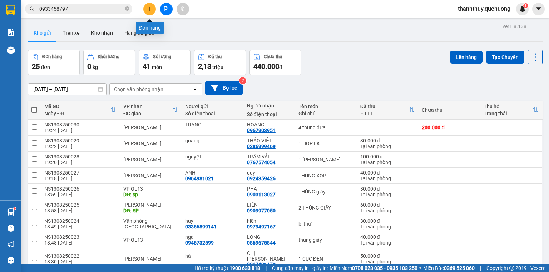
click at [151, 11] on icon "plus" at bounding box center [149, 8] width 5 height 5
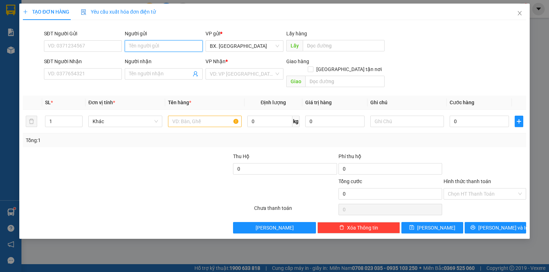
click at [159, 40] on input "Người gửi" at bounding box center [164, 45] width 78 height 11
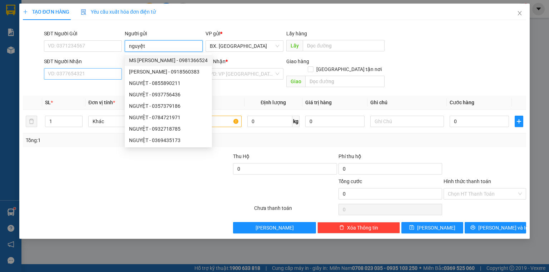
type input "nguyệt"
click at [83, 72] on input "SĐT Người Nhận" at bounding box center [83, 73] width 78 height 11
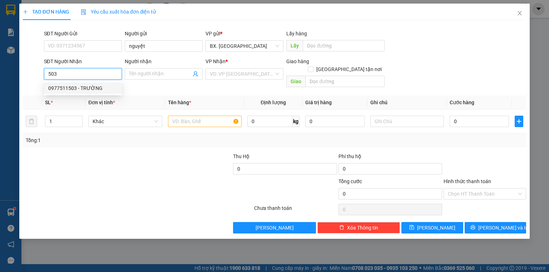
click at [69, 87] on div "0977511503 - TRƯỜNG" at bounding box center [82, 88] width 69 height 8
type input "0977511503"
type input "TRƯỜNG"
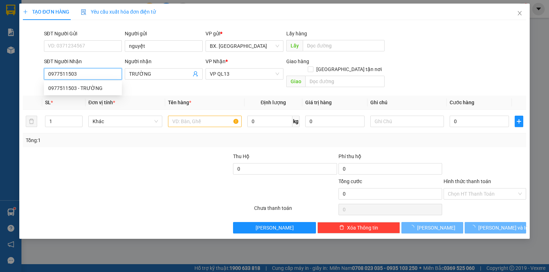
type input "60.000"
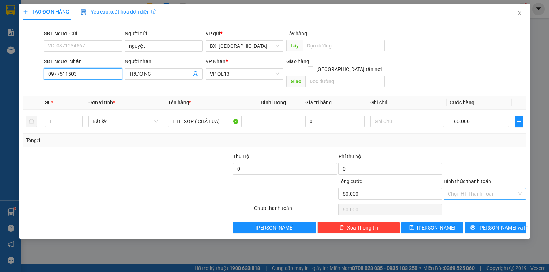
type input "0977511503"
click at [468, 189] on input "Hình thức thanh toán" at bounding box center [482, 194] width 69 height 11
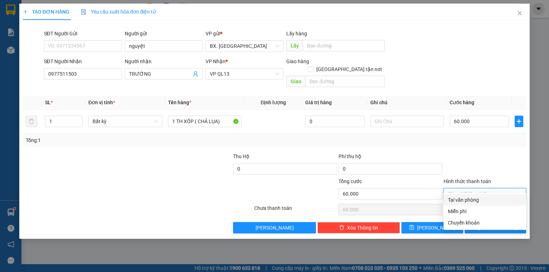
click at [466, 199] on div "Tại văn phòng" at bounding box center [485, 200] width 74 height 8
type input "0"
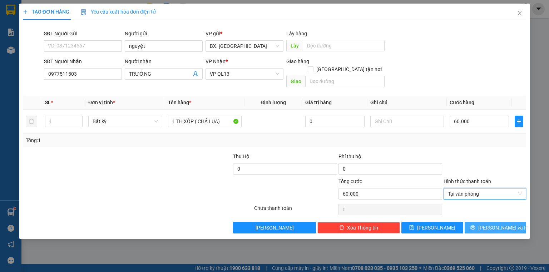
click at [473, 222] on button "[PERSON_NAME] và In" at bounding box center [495, 227] width 62 height 11
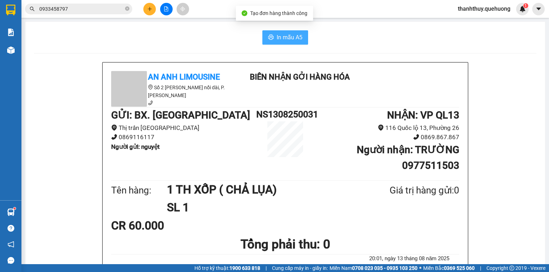
click at [283, 35] on span "In mẫu A5" at bounding box center [290, 37] width 26 height 9
click at [97, 8] on input "0933458797" at bounding box center [81, 9] width 84 height 8
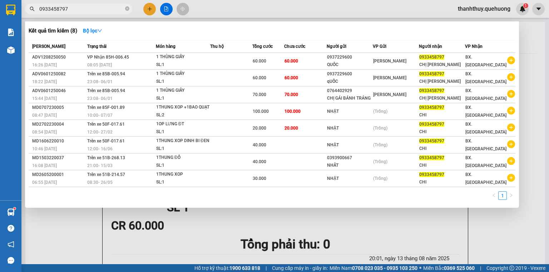
click at [97, 8] on input "0933458797" at bounding box center [81, 9] width 84 height 8
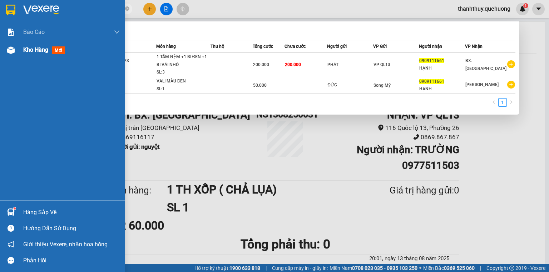
click at [27, 51] on span "Kho hàng" at bounding box center [35, 49] width 25 height 7
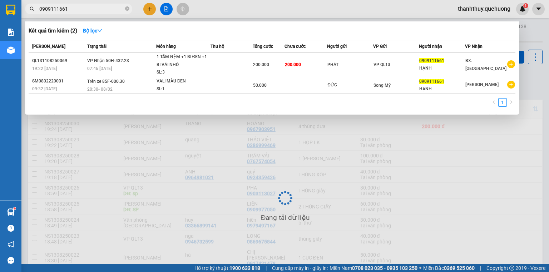
click at [211, 17] on div at bounding box center [274, 136] width 549 height 272
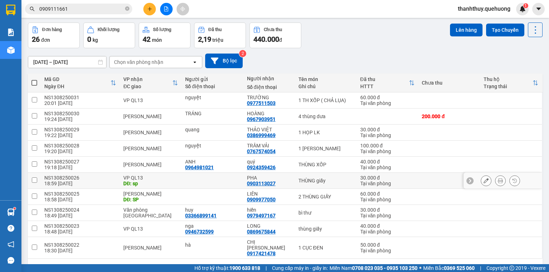
scroll to position [44, 0]
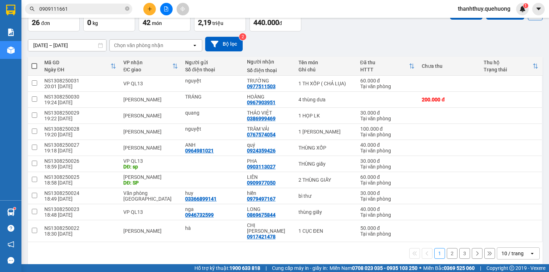
click at [523, 250] on div "10 / trang" at bounding box center [513, 253] width 32 height 11
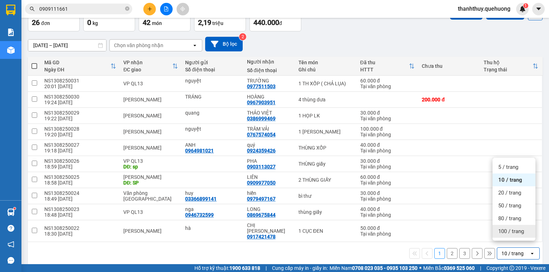
click at [500, 230] on span "100 / trang" at bounding box center [511, 231] width 26 height 7
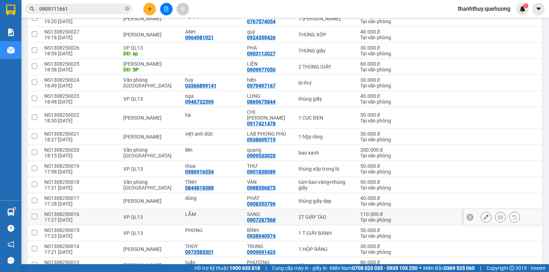
scroll to position [0, 0]
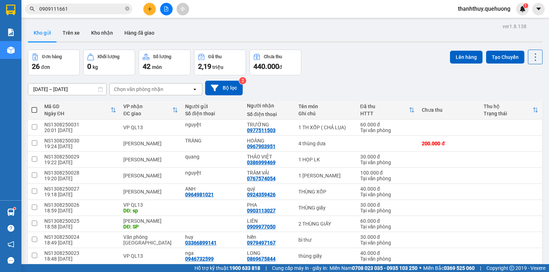
click at [97, 5] on input "0909111661" at bounding box center [81, 9] width 84 height 8
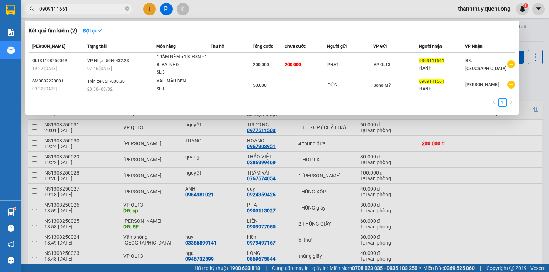
click at [97, 5] on input "0909111661" at bounding box center [81, 9] width 84 height 8
paste input "368563735"
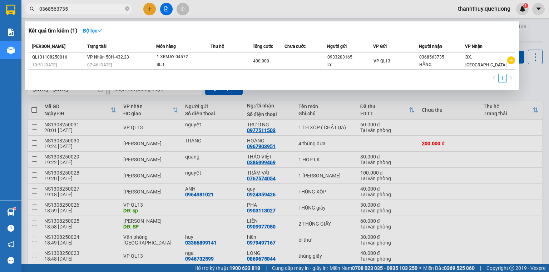
type input "0368563735"
drag, startPoint x: 548, startPoint y: 144, endPoint x: 548, endPoint y: 226, distance: 81.5
click at [548, 155] on div at bounding box center [274, 136] width 549 height 272
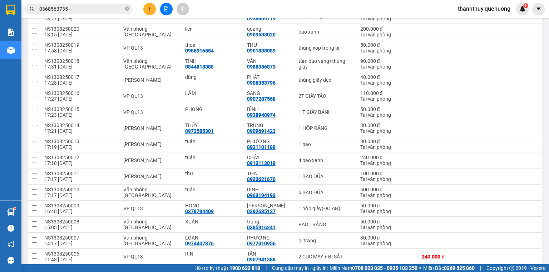
scroll to position [300, 0]
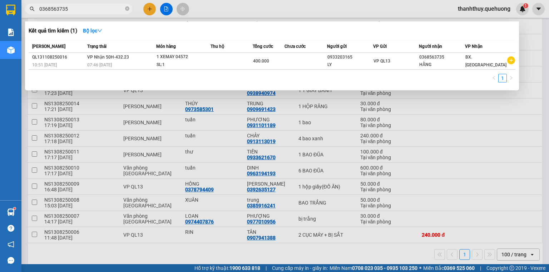
click at [96, 7] on input "0368563735" at bounding box center [81, 9] width 84 height 8
click at [125, 9] on icon "close-circle" at bounding box center [127, 8] width 4 height 4
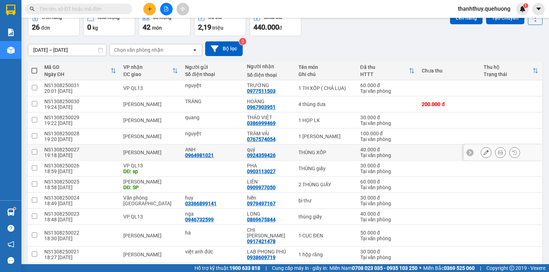
scroll to position [0, 0]
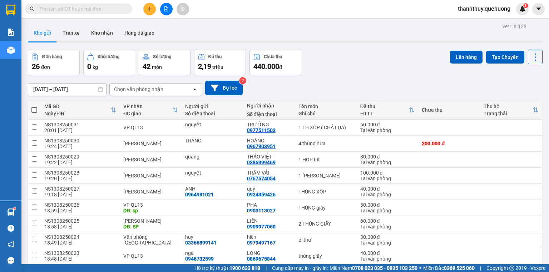
click at [36, 107] on span at bounding box center [34, 110] width 6 height 6
click at [34, 106] on input "checkbox" at bounding box center [34, 106] width 0 height 0
checkbox input "true"
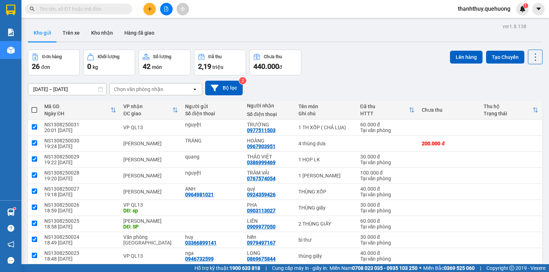
checkbox input "true"
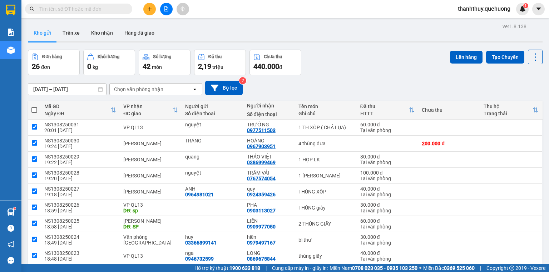
checkbox input "true"
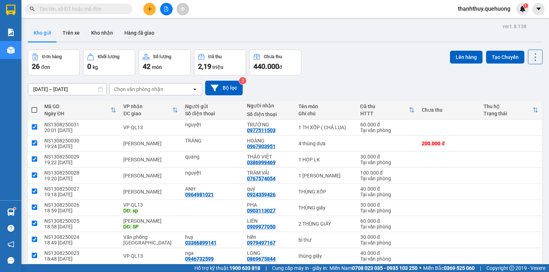
checkbox input "true"
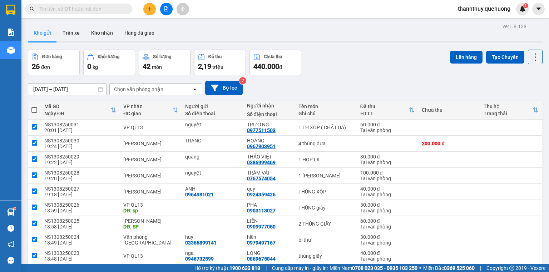
checkbox input "true"
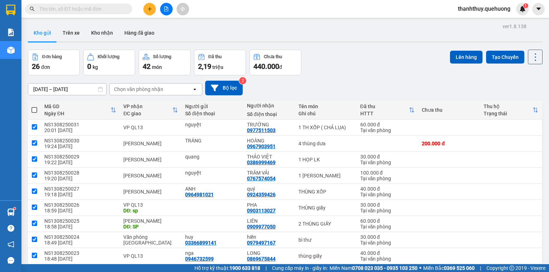
checkbox input "true"
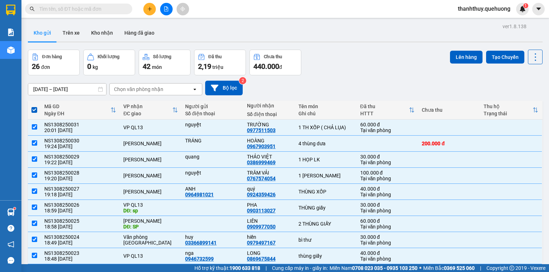
click at [331, 50] on div "Đơn hàng 26 đơn Khối lượng 0 kg Số lượng 42 món Đã thu 2,19 triệu Chưa thu 440.…" at bounding box center [285, 63] width 514 height 26
click at [33, 111] on span at bounding box center [34, 110] width 6 height 6
click at [34, 106] on input "checkbox" at bounding box center [34, 106] width 0 height 0
checkbox input "false"
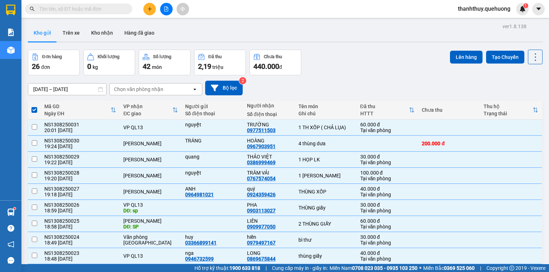
checkbox input "false"
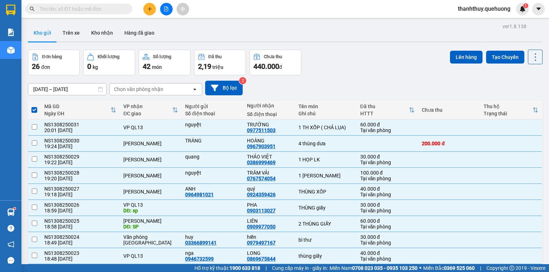
checkbox input "false"
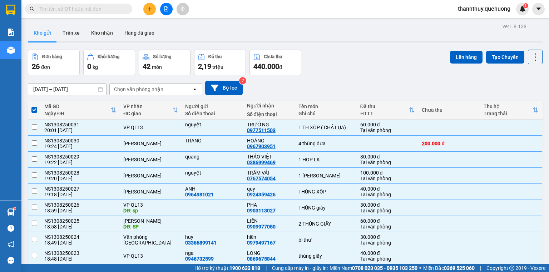
checkbox input "false"
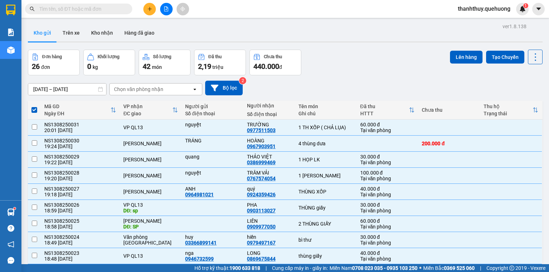
checkbox input "false"
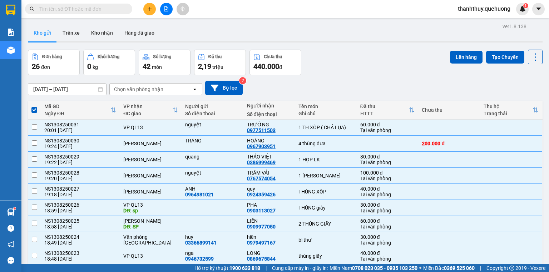
checkbox input "false"
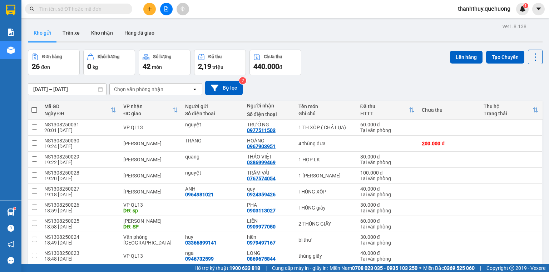
click at [166, 10] on icon "file-add" at bounding box center [166, 8] width 5 height 5
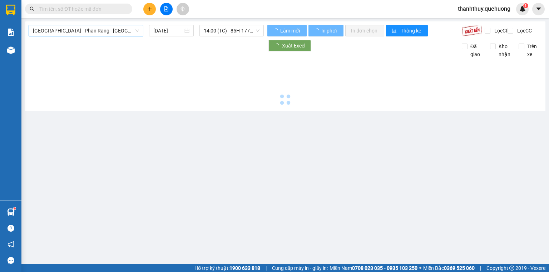
click at [105, 33] on span "[GEOGRAPHIC_DATA] - Phan Rang - [GEOGRAPHIC_DATA]" at bounding box center [86, 30] width 106 height 11
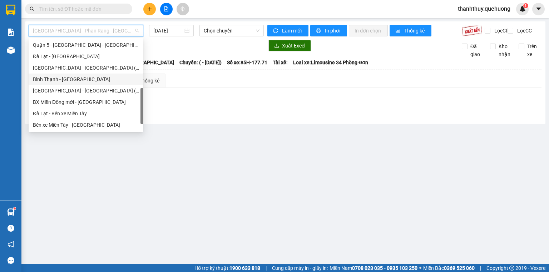
scroll to position [194, 0]
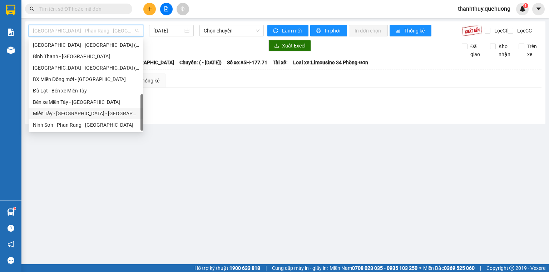
click at [82, 112] on div "Miền Tây - [GEOGRAPHIC_DATA] - [GEOGRAPHIC_DATA]" at bounding box center [86, 114] width 106 height 8
type input "[DATE]"
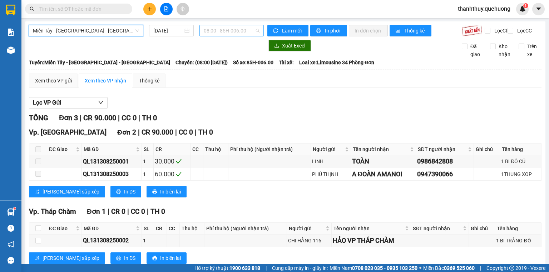
click at [210, 34] on span "08:00 - 85H-006.00" at bounding box center [232, 30] width 56 height 11
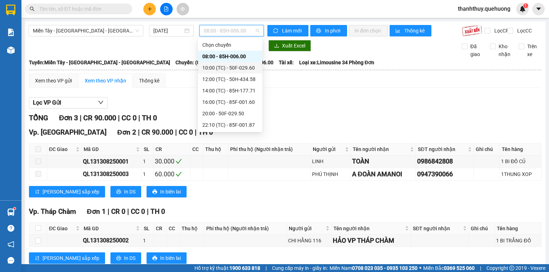
click at [216, 65] on div "10:00 (TC) - 50F-029.60" at bounding box center [230, 68] width 56 height 8
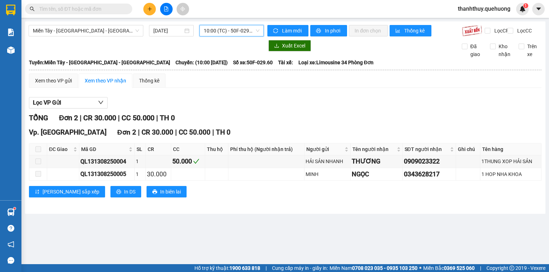
click at [233, 26] on span "10:00 (TC) - 50F-029.60" at bounding box center [232, 30] width 56 height 11
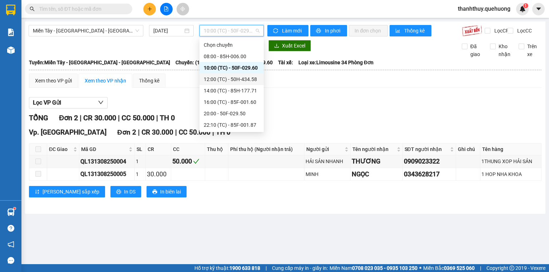
click at [209, 80] on div "12:00 (TC) - 50H-434.58" at bounding box center [232, 79] width 56 height 8
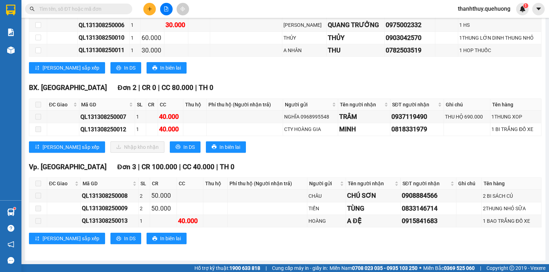
scroll to position [141, 0]
click at [183, 149] on span "In DS" at bounding box center [188, 147] width 11 height 8
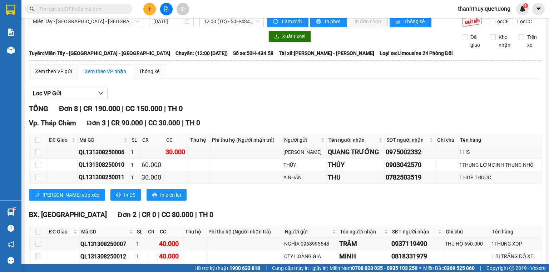
scroll to position [0, 0]
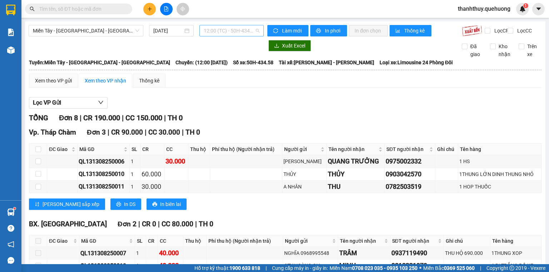
click at [238, 28] on span "12:00 (TC) - 50H-434.58" at bounding box center [232, 30] width 56 height 11
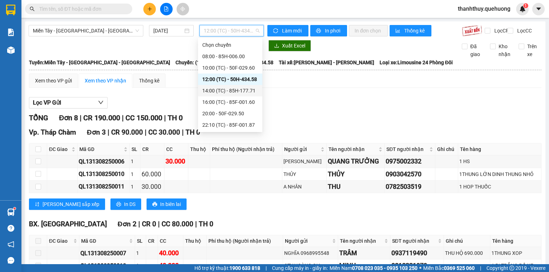
click at [219, 90] on div "14:00 (TC) - 85H-177.71" at bounding box center [230, 91] width 56 height 8
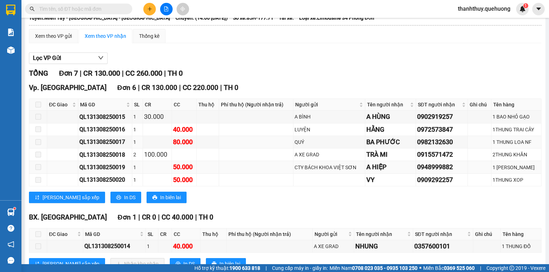
scroll to position [75, 0]
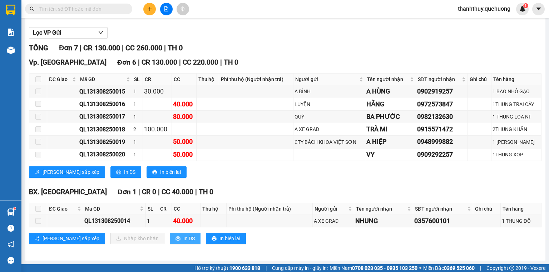
click at [183, 237] on span "In DS" at bounding box center [188, 239] width 11 height 8
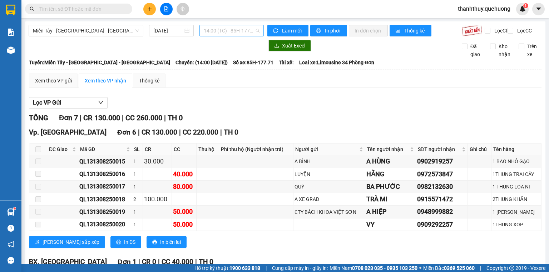
click at [233, 33] on span "14:00 (TC) - 85H-177.71" at bounding box center [232, 30] width 56 height 11
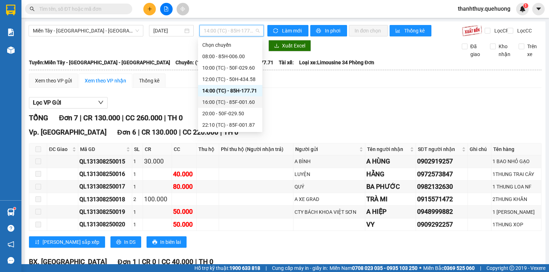
click at [211, 103] on div "16:00 (TC) - 85F-001.60" at bounding box center [230, 102] width 56 height 8
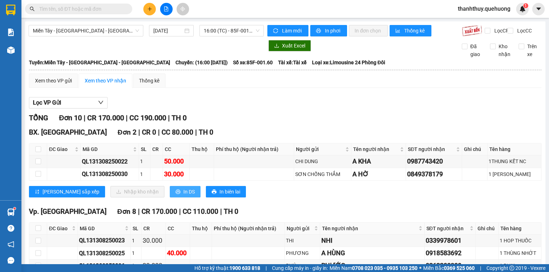
click at [183, 196] on span "In DS" at bounding box center [188, 192] width 11 height 8
click at [216, 35] on span "16:00 (TC) - 85F-001.60" at bounding box center [232, 30] width 56 height 11
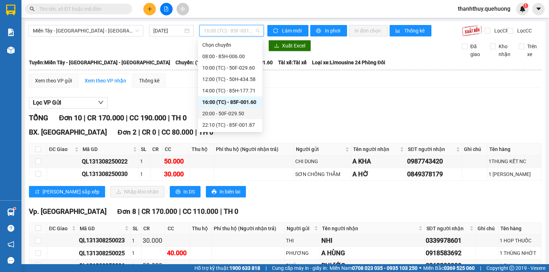
click at [217, 114] on div "20:00 - 50F-029.50" at bounding box center [230, 114] width 56 height 8
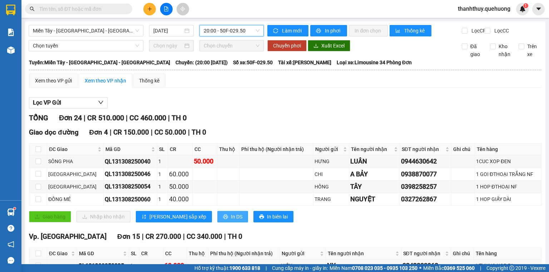
click at [217, 220] on button "In DS" at bounding box center [232, 216] width 31 height 11
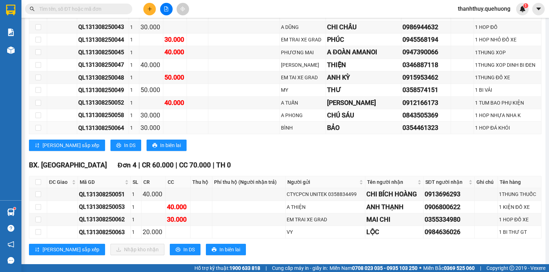
scroll to position [395, 0]
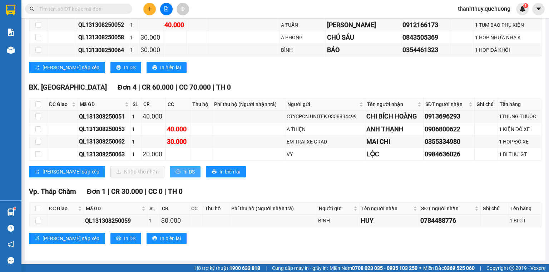
click at [183, 170] on span "In DS" at bounding box center [188, 172] width 11 height 8
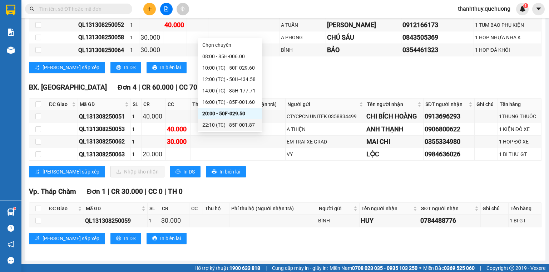
click at [218, 126] on div "22:10 (TC) - 85F-001.87" at bounding box center [230, 125] width 56 height 8
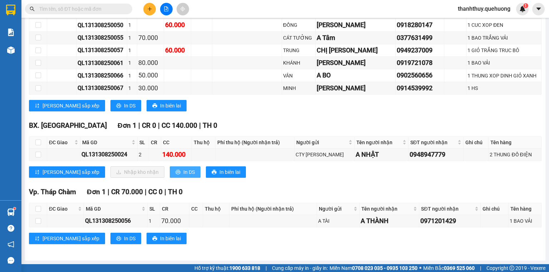
click at [183, 173] on span "In DS" at bounding box center [188, 172] width 11 height 8
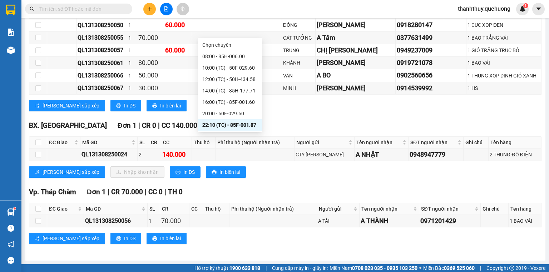
click at [220, 133] on div "23:01 - 85F-000.77" at bounding box center [230, 137] width 56 height 8
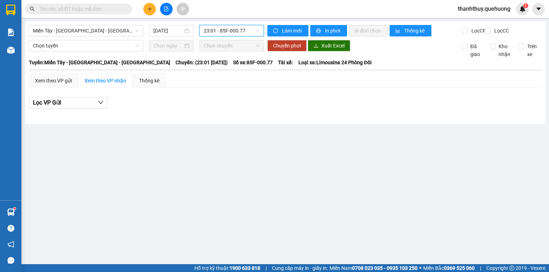
click at [218, 31] on span "23:01 - 85F-000.77" at bounding box center [232, 30] width 56 height 11
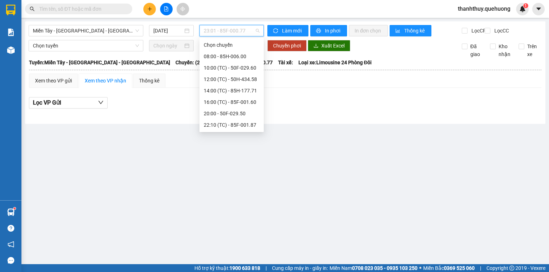
click at [233, 144] on div "23:05 (TC) - 50H-432.23" at bounding box center [232, 148] width 56 height 8
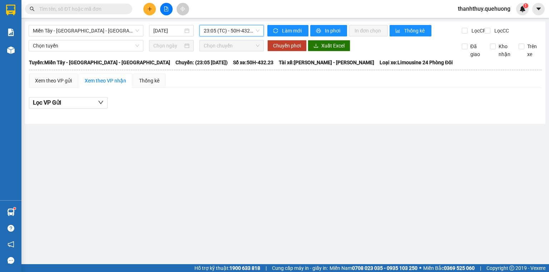
click at [230, 30] on span "23:05 (TC) - 50H-432.23" at bounding box center [232, 30] width 56 height 11
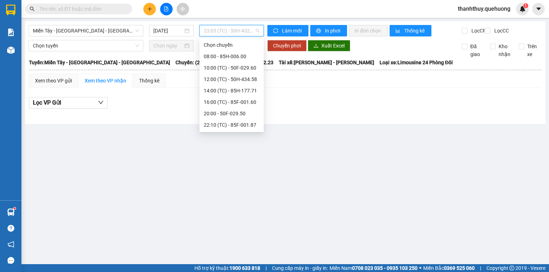
click at [219, 155] on div "23:06 - 85G-000.73" at bounding box center [232, 159] width 56 height 8
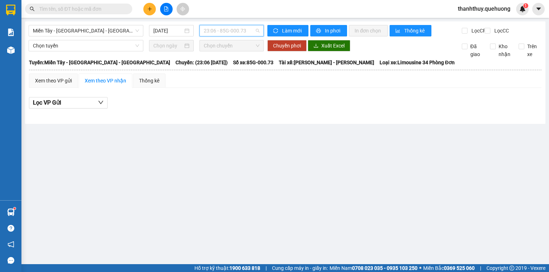
click at [223, 27] on span "23:06 - 85G-000.73" at bounding box center [232, 30] width 56 height 11
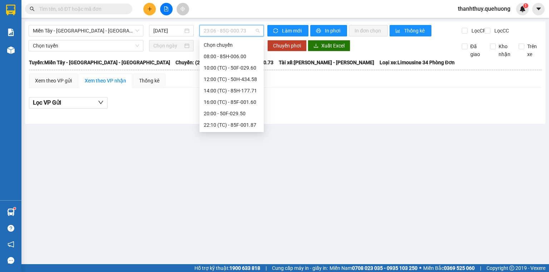
click at [220, 167] on div "23:07 (TC) - 50F-021.61" at bounding box center [232, 171] width 56 height 8
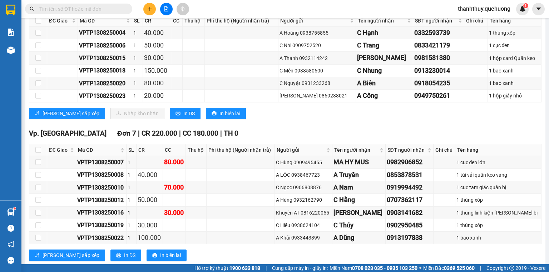
click at [183, 118] on span "In DS" at bounding box center [188, 114] width 11 height 8
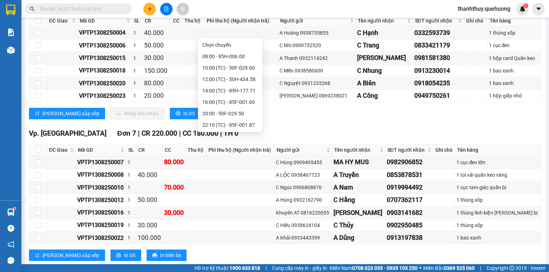
click at [216, 178] on div "23:08 (TC) - 85B-005.94" at bounding box center [230, 182] width 56 height 8
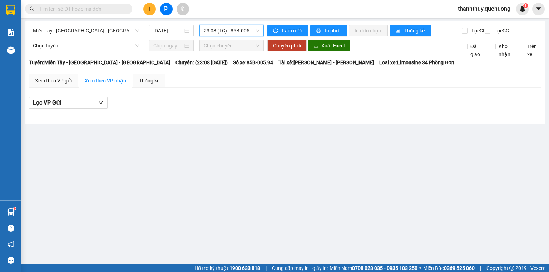
click at [223, 24] on div "Miền Tây - [GEOGRAPHIC_DATA] - [GEOGRAPHIC_DATA] [DATE] 23:08 23:08 (TC) - 85B-…" at bounding box center [285, 72] width 520 height 103
click at [221, 30] on span "23:08 (TC) - 85B-005.94" at bounding box center [232, 30] width 56 height 11
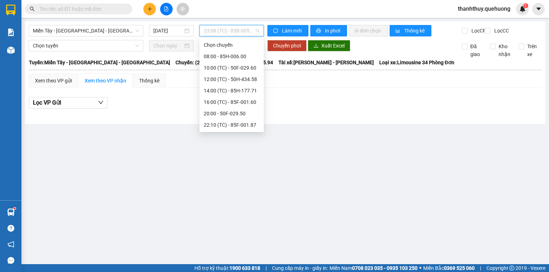
click at [227, 190] on div "23:59 (TC) - 85H-006.18" at bounding box center [232, 194] width 56 height 8
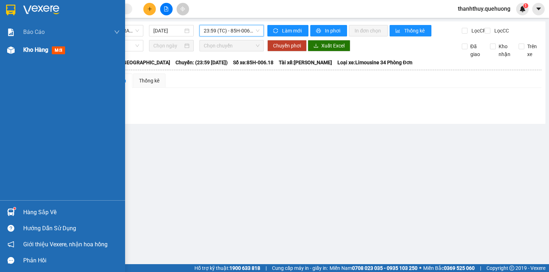
click at [29, 51] on span "Kho hàng" at bounding box center [35, 49] width 25 height 7
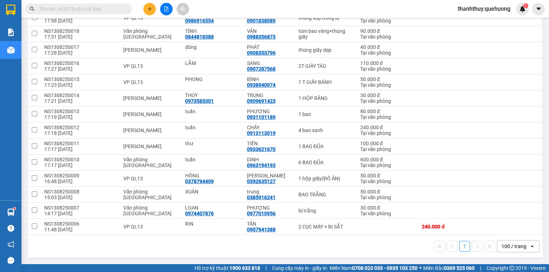
checkbox input "true"
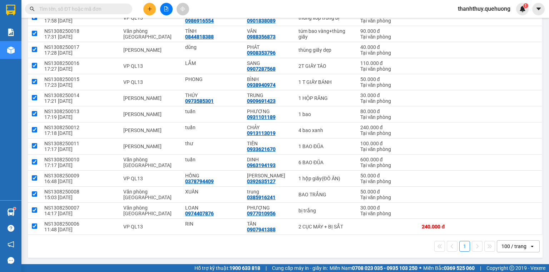
checkbox input "true"
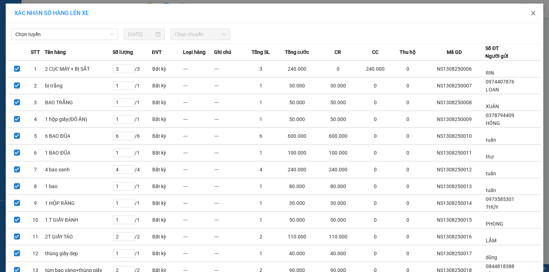
click at [530, 14] on icon "close" at bounding box center [533, 13] width 6 height 6
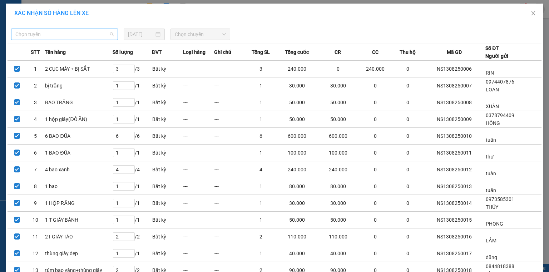
click at [38, 34] on span "Chọn tuyến" at bounding box center [64, 34] width 98 height 11
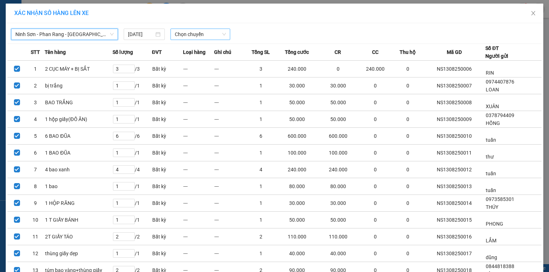
click at [185, 32] on span "Chọn chuyến" at bounding box center [200, 34] width 51 height 11
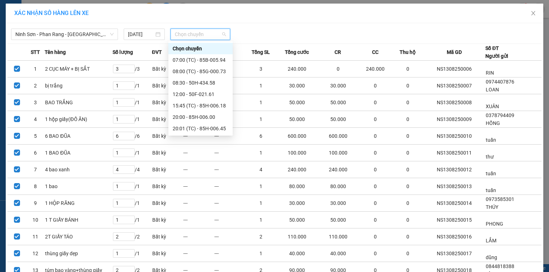
click at [192, 193] on div "23:00 (TC) - 85F-001.60" at bounding box center [201, 197] width 56 height 8
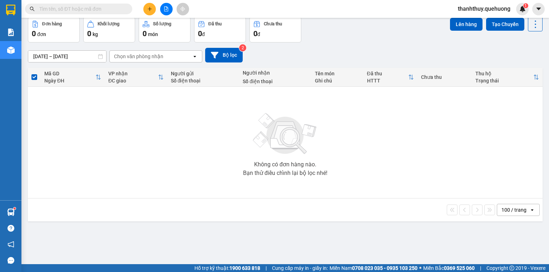
click at [167, 7] on icon "file-add" at bounding box center [166, 8] width 5 height 5
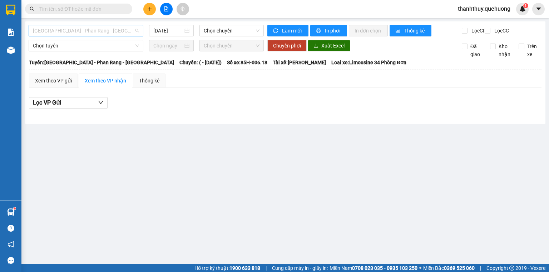
click at [75, 31] on span "[GEOGRAPHIC_DATA] - Phan Rang - [GEOGRAPHIC_DATA]" at bounding box center [86, 30] width 106 height 11
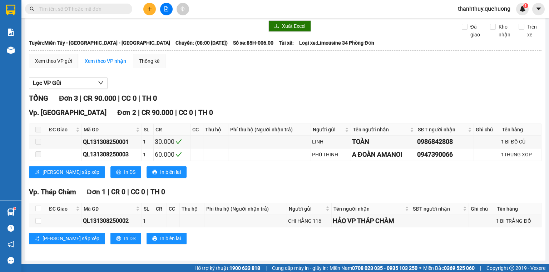
click at [65, 16] on span "Miền Tây - [GEOGRAPHIC_DATA] - [GEOGRAPHIC_DATA]" at bounding box center [86, 11] width 106 height 11
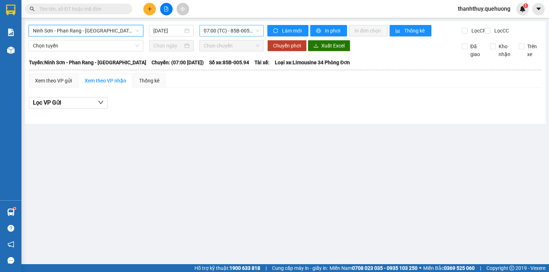
click at [202, 31] on div "07:00 (TC) - 85B-005.94" at bounding box center [231, 30] width 65 height 11
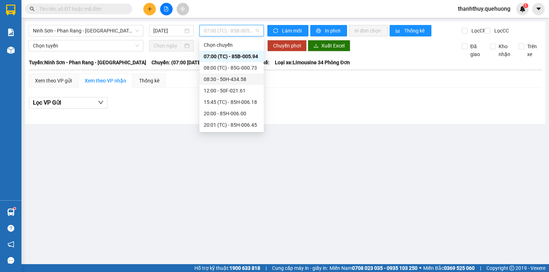
click at [238, 83] on div "08:30 - 50H-434.58" at bounding box center [232, 79] width 56 height 8
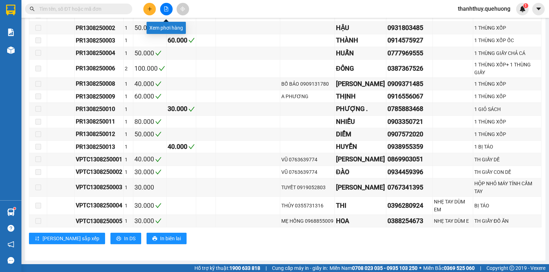
click at [167, 11] on button at bounding box center [166, 9] width 13 height 13
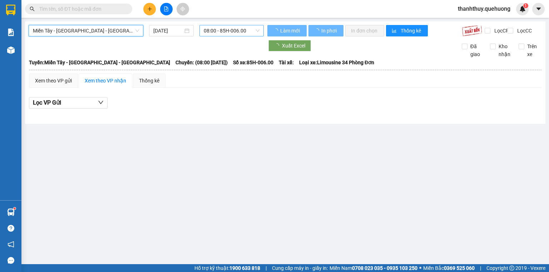
click at [230, 27] on span "08:00 - 85H-006.00" at bounding box center [232, 30] width 56 height 11
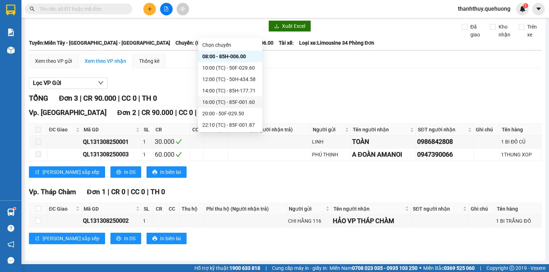
click at [224, 106] on div "16:00 (TC) - 85F-001.60" at bounding box center [230, 102] width 56 height 8
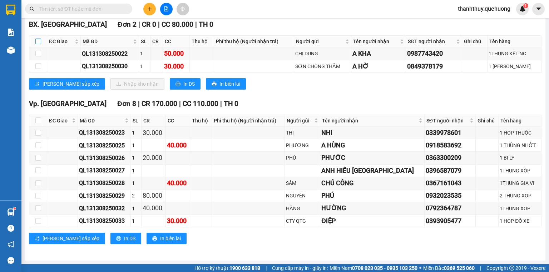
click at [40, 44] on input "checkbox" at bounding box center [38, 42] width 6 height 6
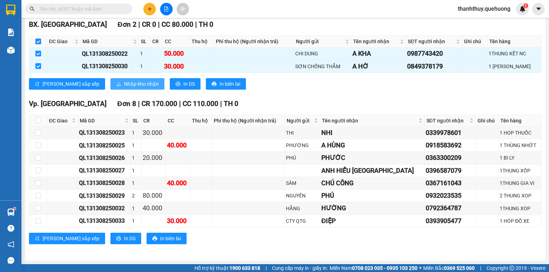
click at [124, 88] on span "Nhập kho nhận" at bounding box center [141, 84] width 35 height 8
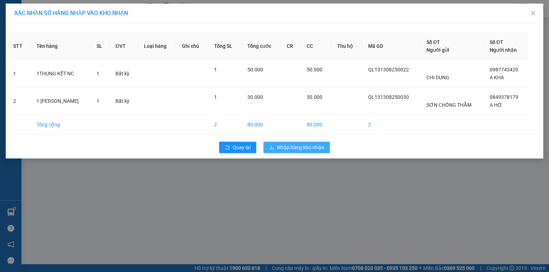
click at [299, 146] on span "Nhập hàng kho nhận" at bounding box center [300, 148] width 47 height 8
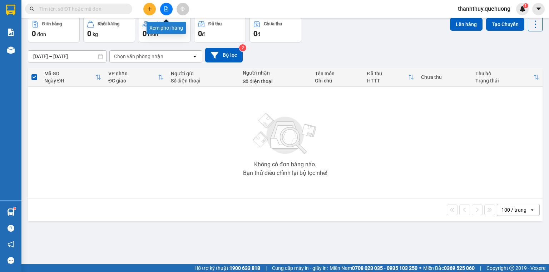
click at [166, 10] on icon "file-add" at bounding box center [166, 8] width 5 height 5
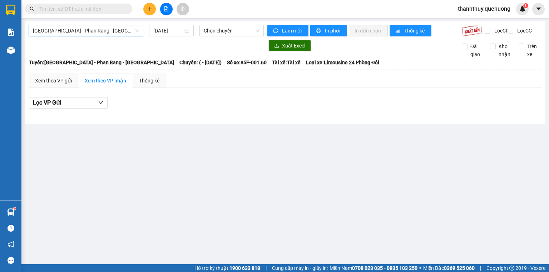
click at [121, 29] on span "[GEOGRAPHIC_DATA] - Phan Rang - [GEOGRAPHIC_DATA]" at bounding box center [86, 30] width 106 height 11
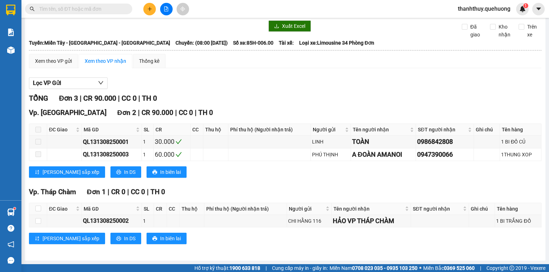
click at [210, 16] on span "08:00 - 85H-006.00" at bounding box center [232, 11] width 56 height 11
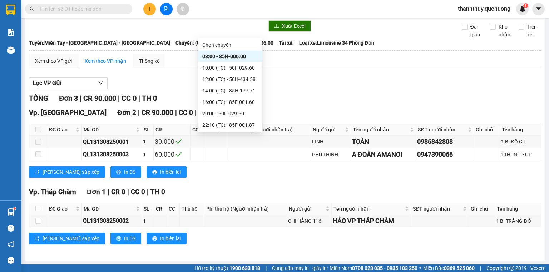
click at [161, 89] on div "Lọc VP Gửi" at bounding box center [285, 84] width 512 height 12
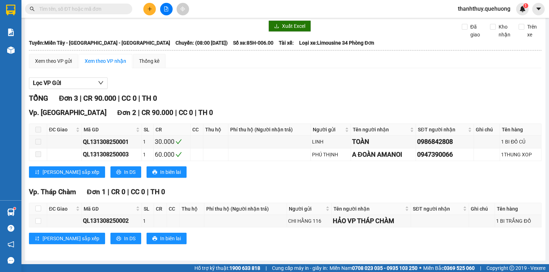
click at [235, 16] on span "08:00 - 85H-006.00" at bounding box center [232, 11] width 56 height 11
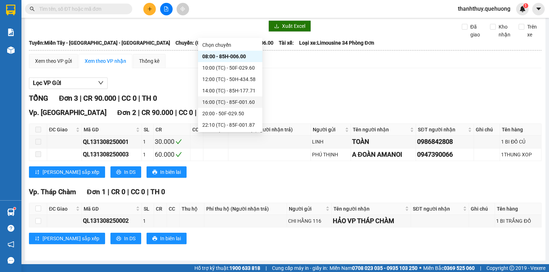
click at [219, 98] on div "16:00 (TC) - 85F-001.60" at bounding box center [230, 102] width 56 height 8
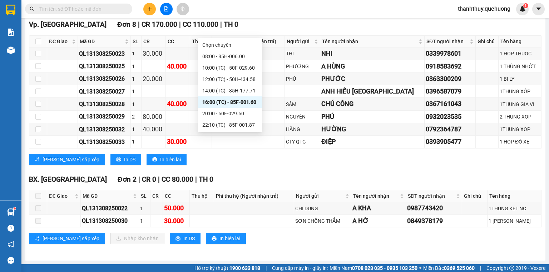
click at [224, 190] on div "23:59 (TC) - 85H-006.18" at bounding box center [230, 194] width 56 height 8
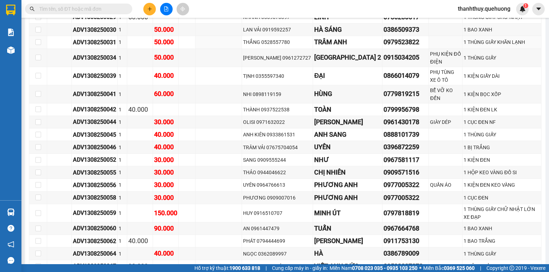
scroll to position [1086, 0]
